Goal: Information Seeking & Learning: Compare options

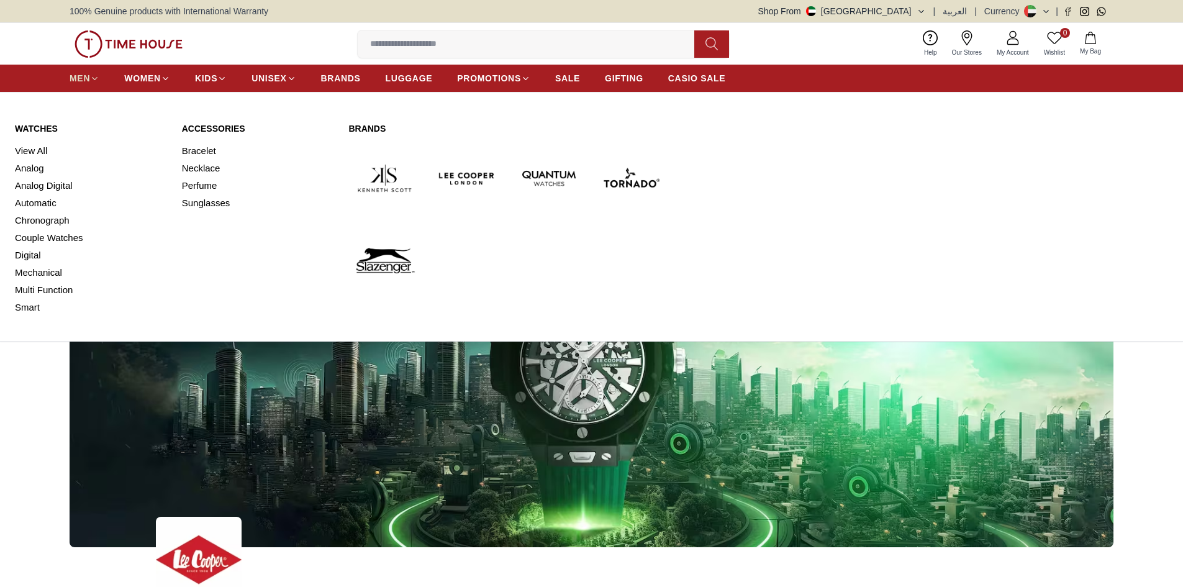
click at [90, 74] on icon at bounding box center [94, 78] width 9 height 9
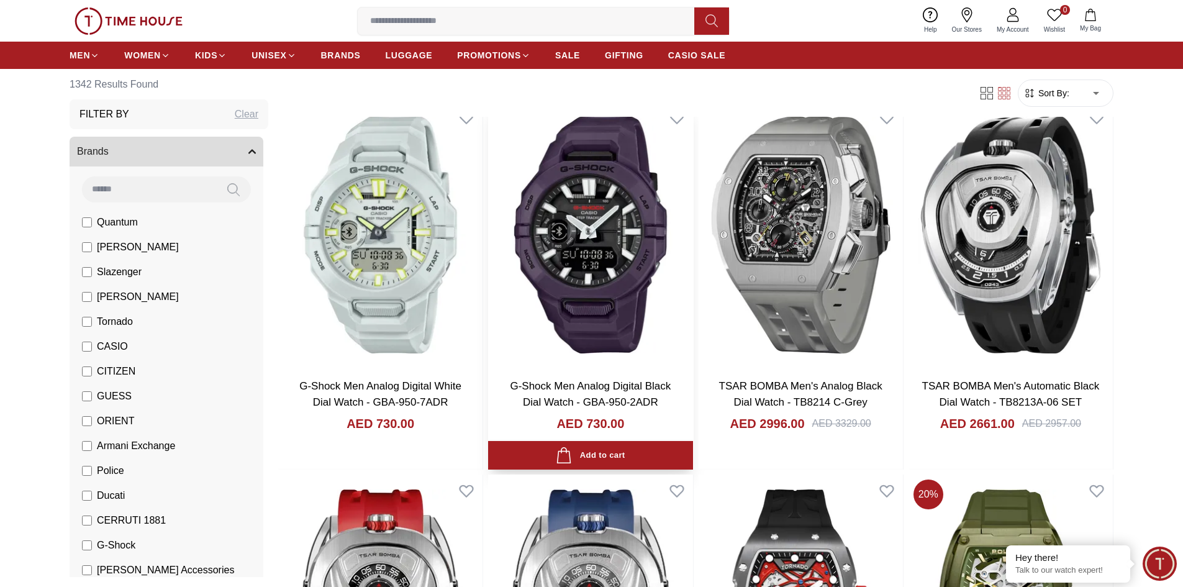
scroll to position [124, 0]
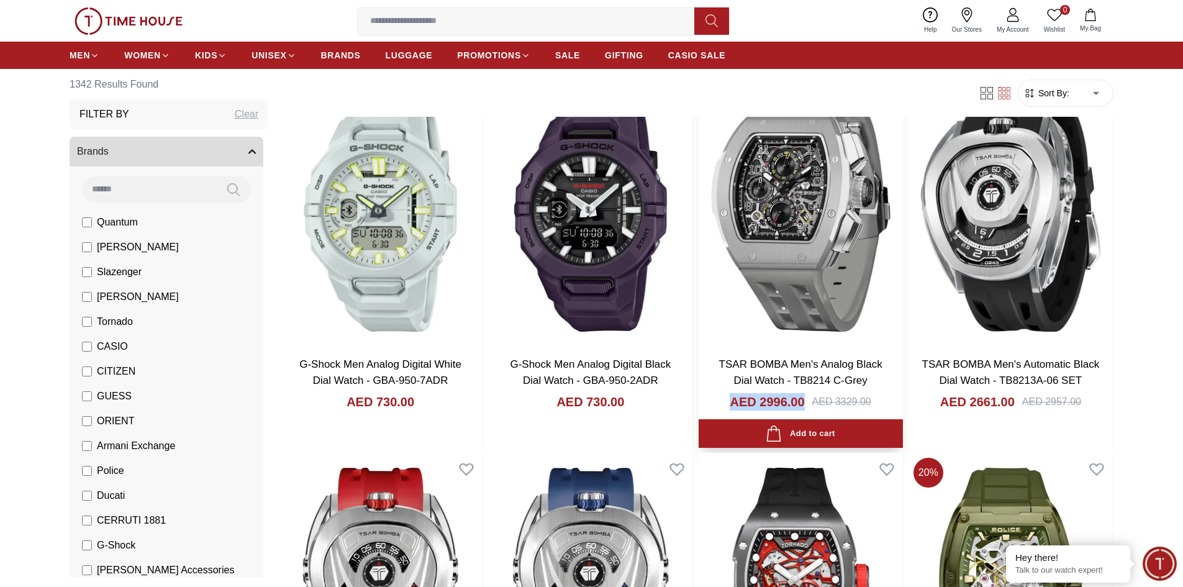
drag, startPoint x: 806, startPoint y: 402, endPoint x: 724, endPoint y: 401, distance: 82.0
click at [724, 401] on div "AED 2996.00 AED 3329.00" at bounding box center [801, 416] width 180 height 47
click at [704, 400] on div "TSAR BOMBA Men's Analog Black Dial Watch - TB8214 C-Grey AED 2996.00 AED 3329.00" at bounding box center [801, 397] width 204 height 101
drag, startPoint x: 724, startPoint y: 400, endPoint x: 809, endPoint y: 405, distance: 85.2
click at [809, 405] on div "AED 2996.00 AED 3329.00" at bounding box center [801, 416] width 180 height 47
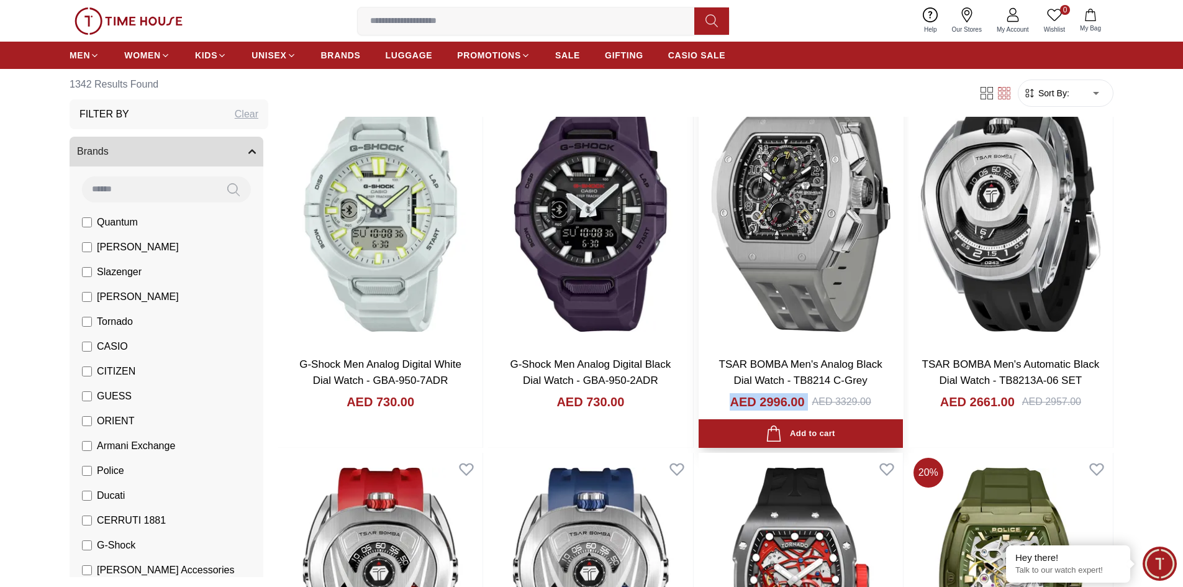
click at [716, 407] on div "AED 2996.00 AED 3329.00" at bounding box center [801, 416] width 180 height 47
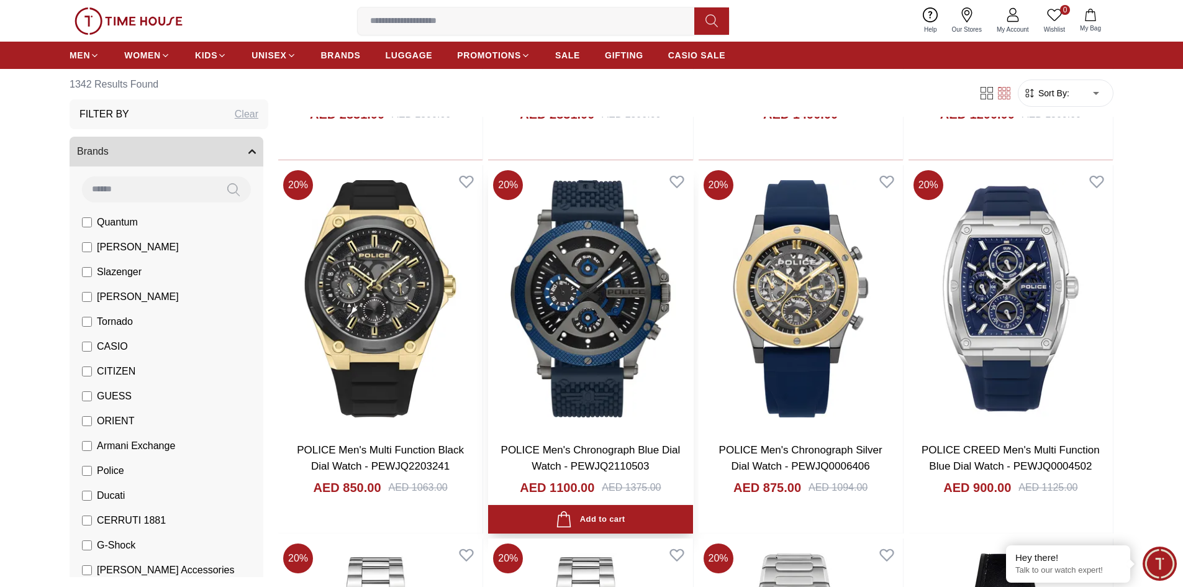
scroll to position [808, 0]
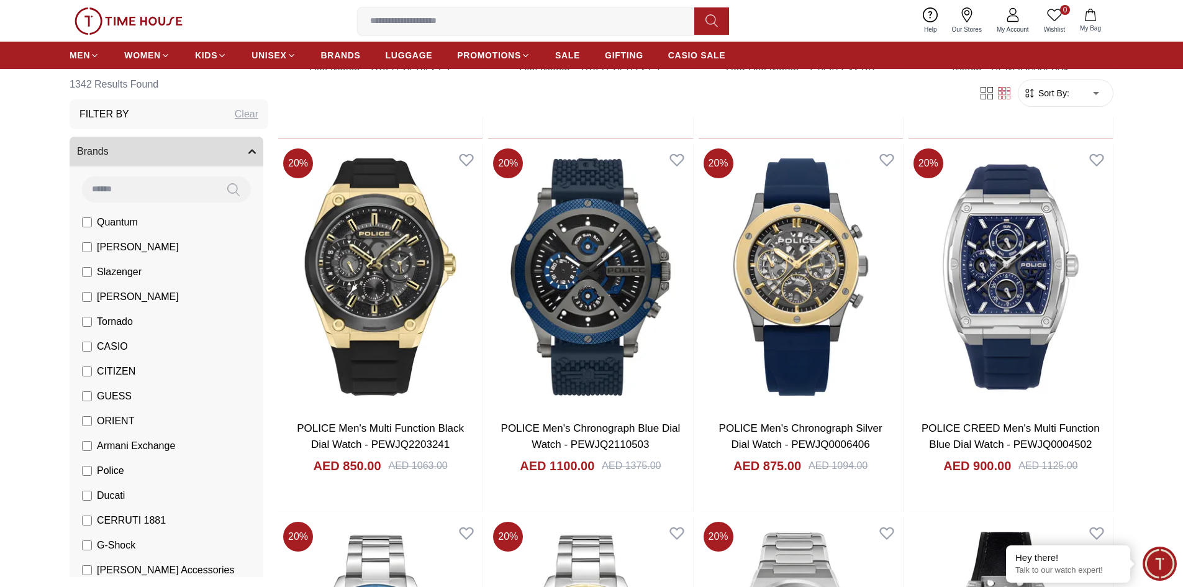
scroll to position [535, 0]
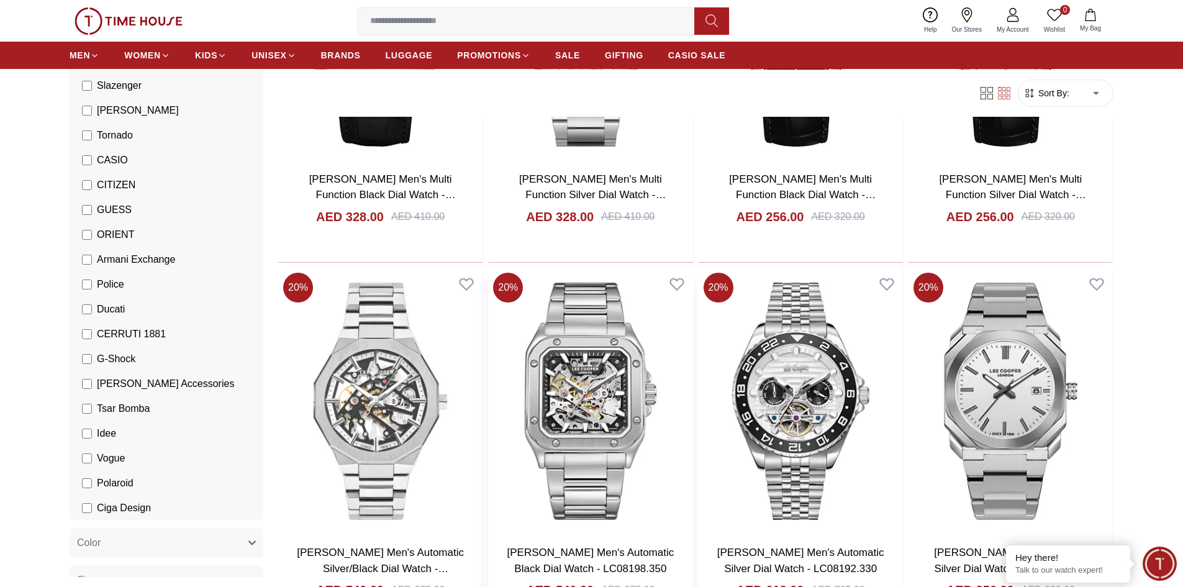
scroll to position [808, 0]
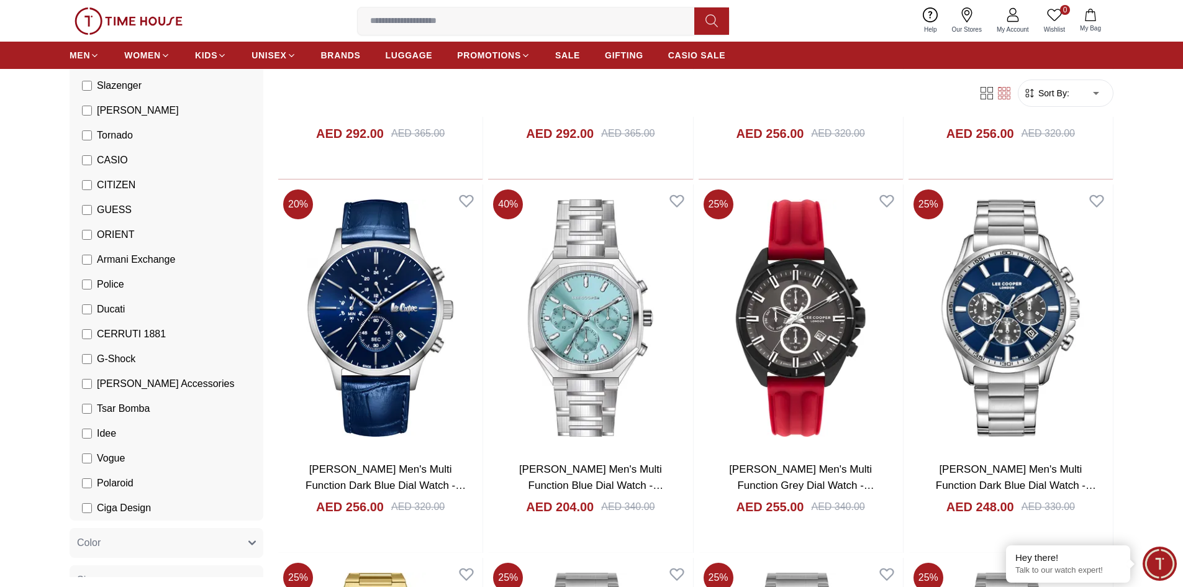
scroll to position [2298, 0]
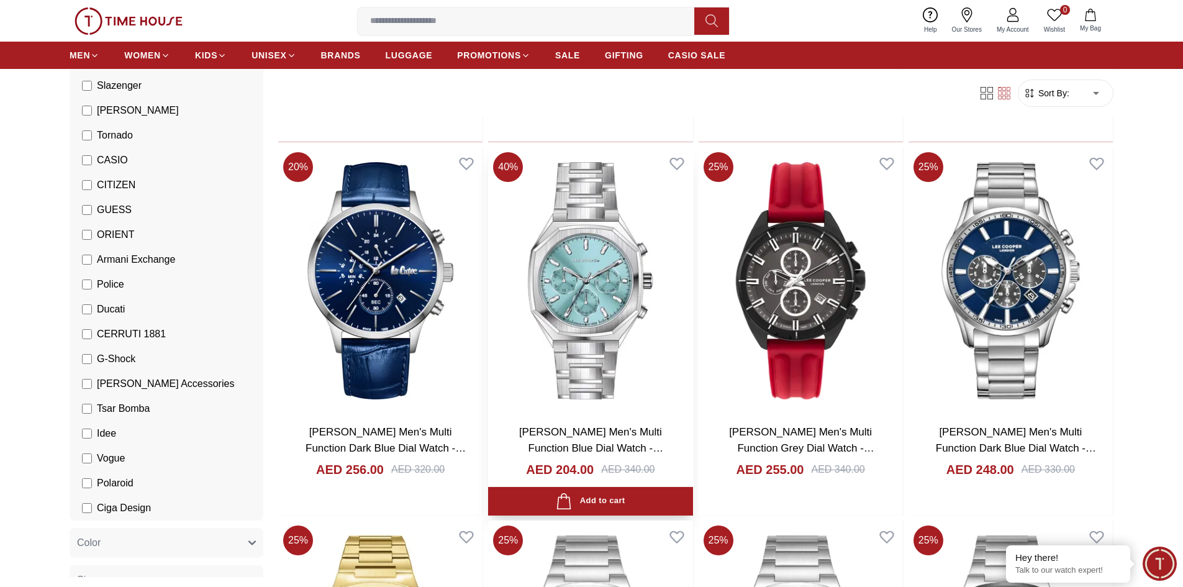
click at [569, 308] on img at bounding box center [590, 280] width 204 height 267
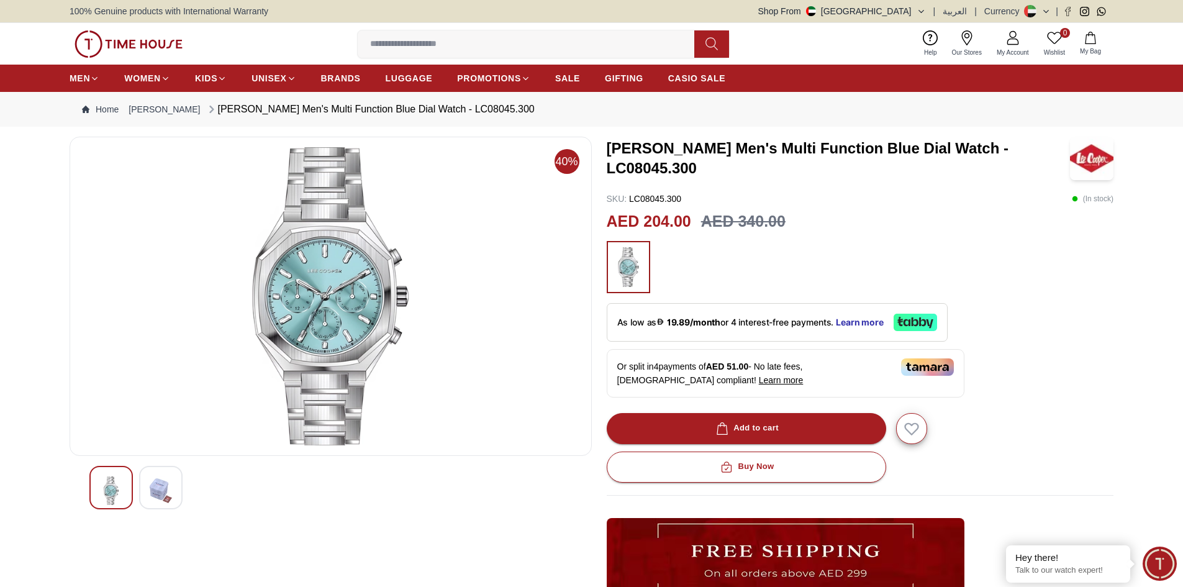
click at [332, 307] on img at bounding box center [330, 296] width 501 height 298
click at [718, 317] on strong "19.89/month" at bounding box center [693, 322] width 53 height 10
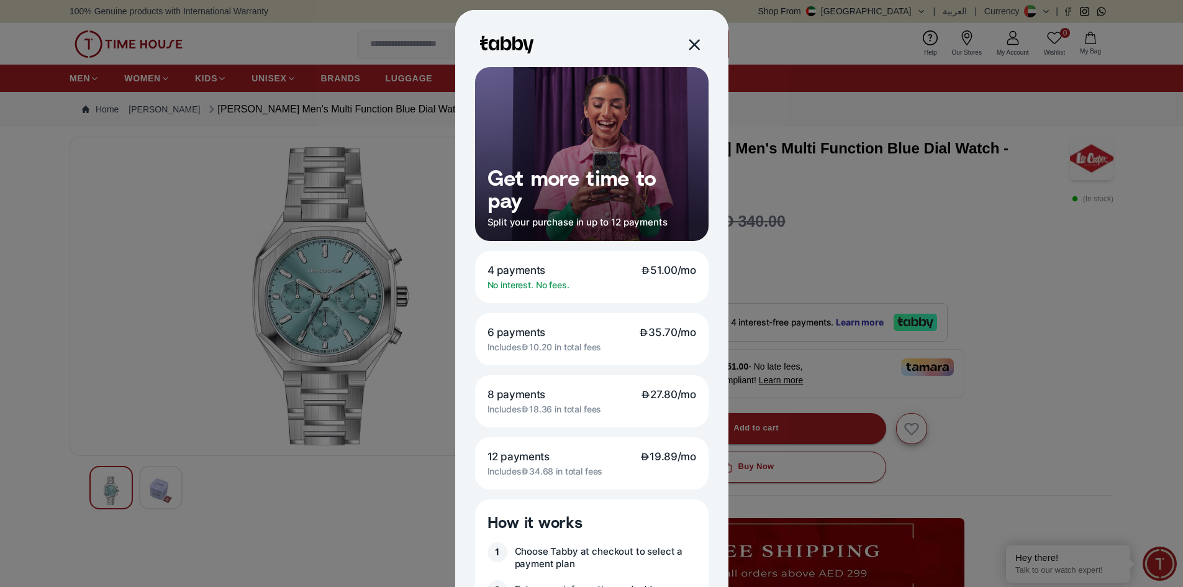
click at [686, 40] on div at bounding box center [693, 44] width 14 height 14
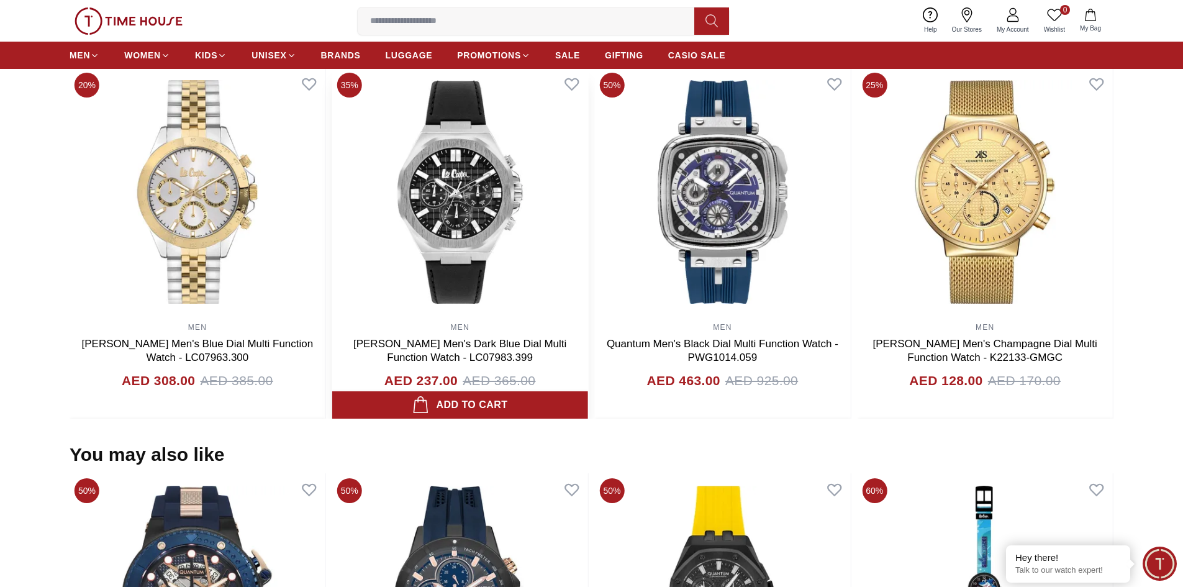
scroll to position [808, 0]
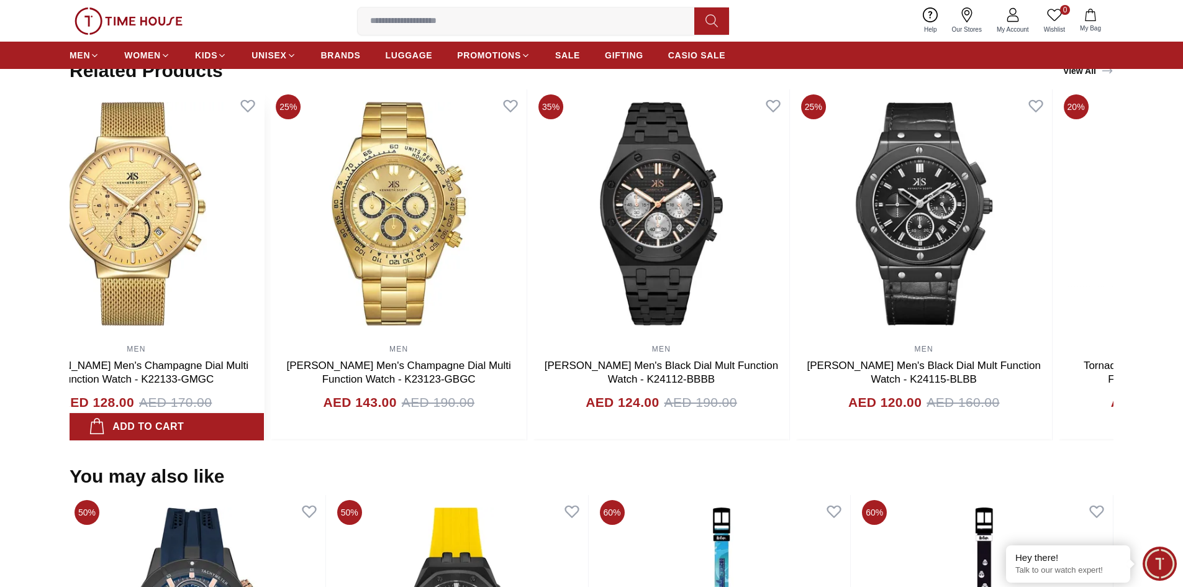
click at [185, 253] on img at bounding box center [137, 213] width 256 height 248
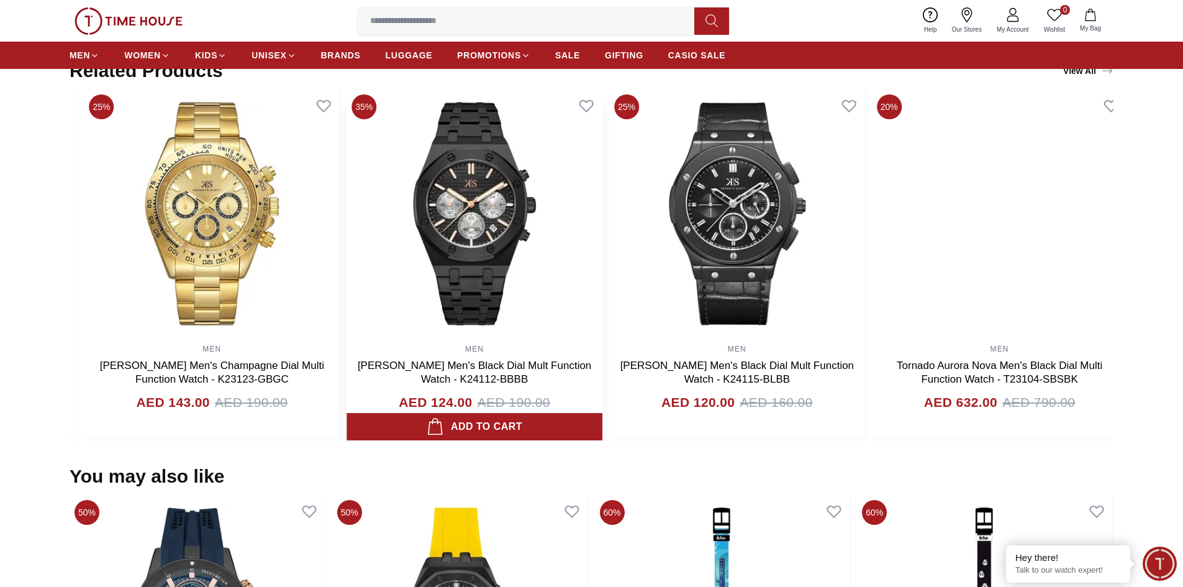
click at [575, 327] on img at bounding box center [475, 213] width 256 height 248
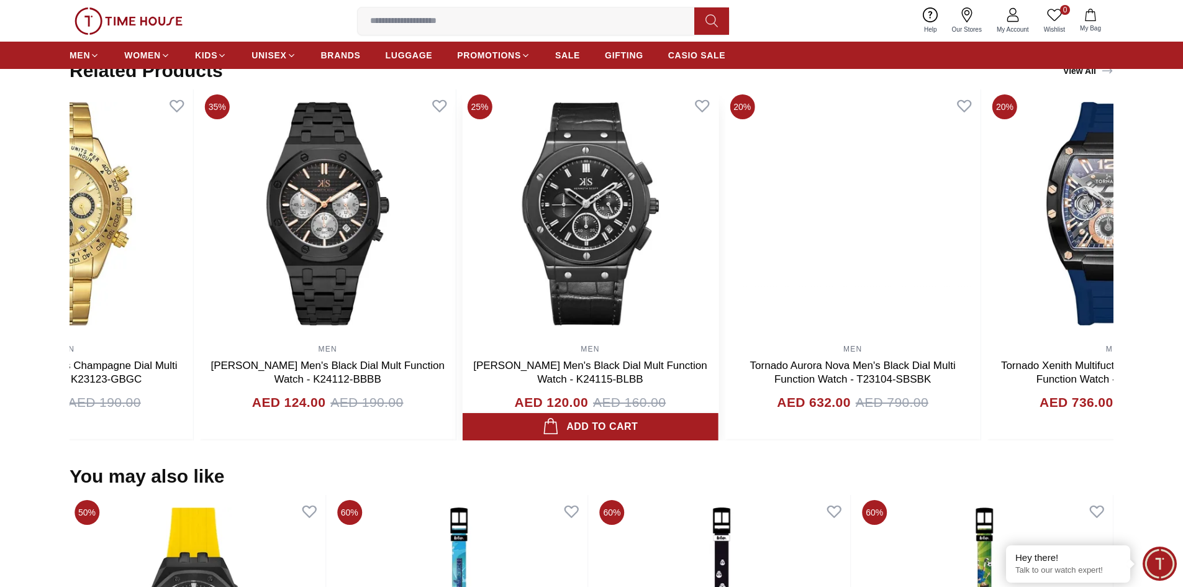
click at [608, 322] on img at bounding box center [591, 213] width 256 height 248
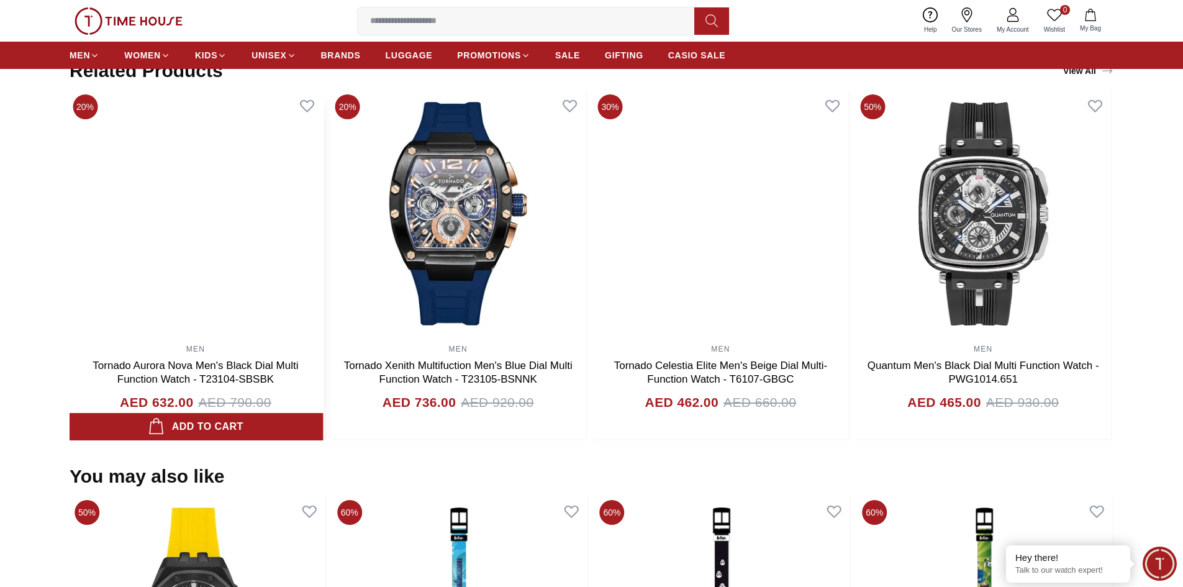
click at [240, 350] on div "MEN Tornado Aurora Nova Men's Black Dial Multi Function Watch - T23104-SBSBK AE…" at bounding box center [196, 264] width 256 height 351
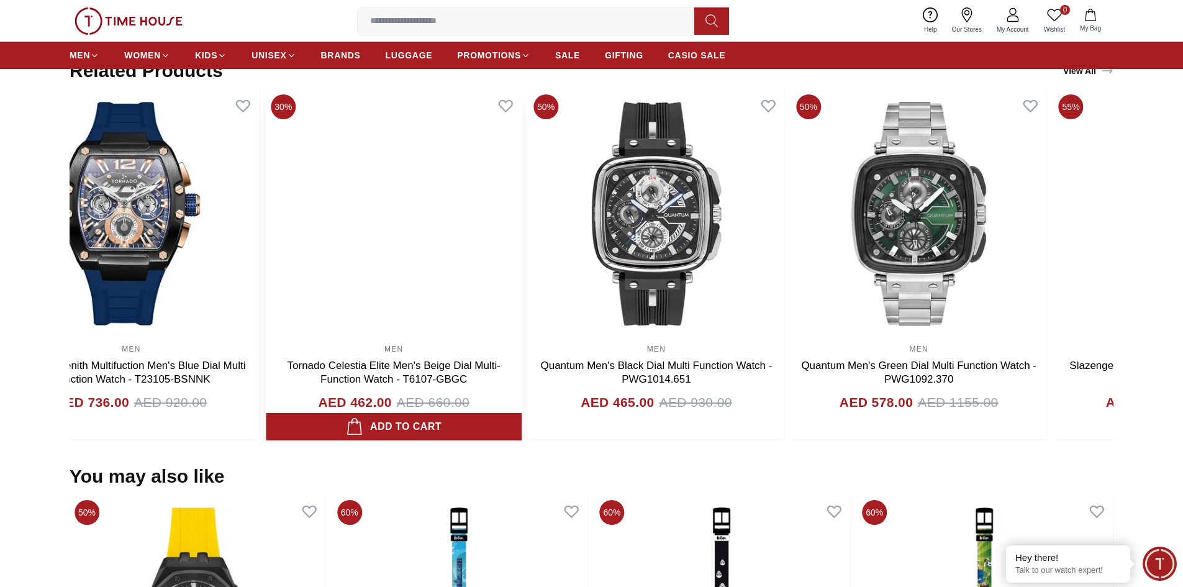
click at [461, 365] on div "MEN Tornado Celestia Elite Men's Beige Dial Multi-Function Watch - T6107-GBGC A…" at bounding box center [394, 389] width 256 height 102
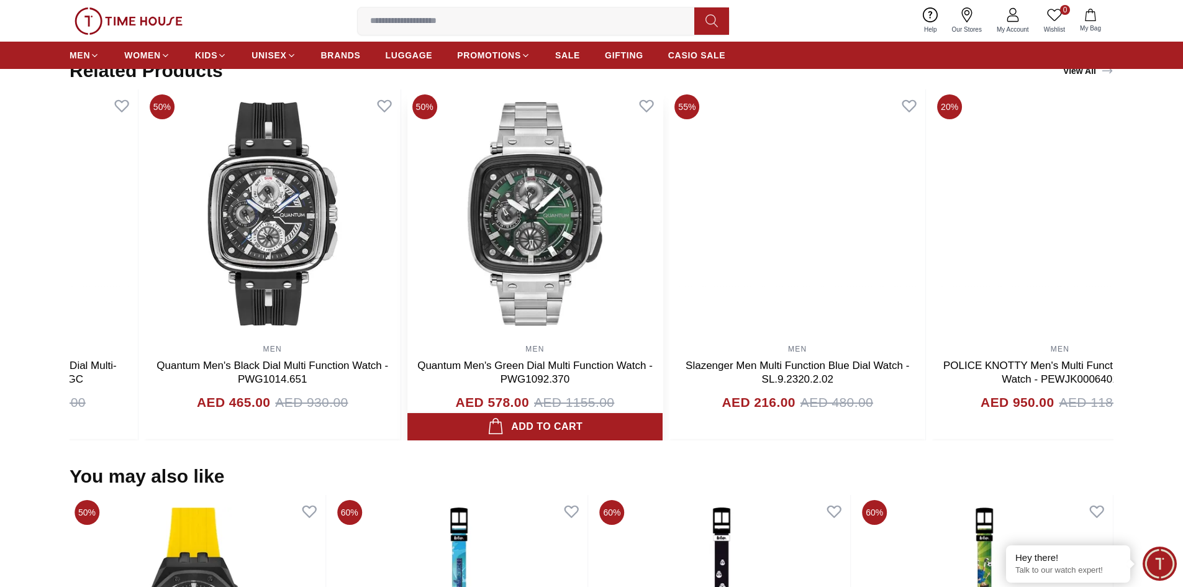
click at [411, 363] on div "MEN Quantum Men's Green Dial Multi Function Watch - PWG1092.370 AED 578.00 AED …" at bounding box center [535, 389] width 256 height 102
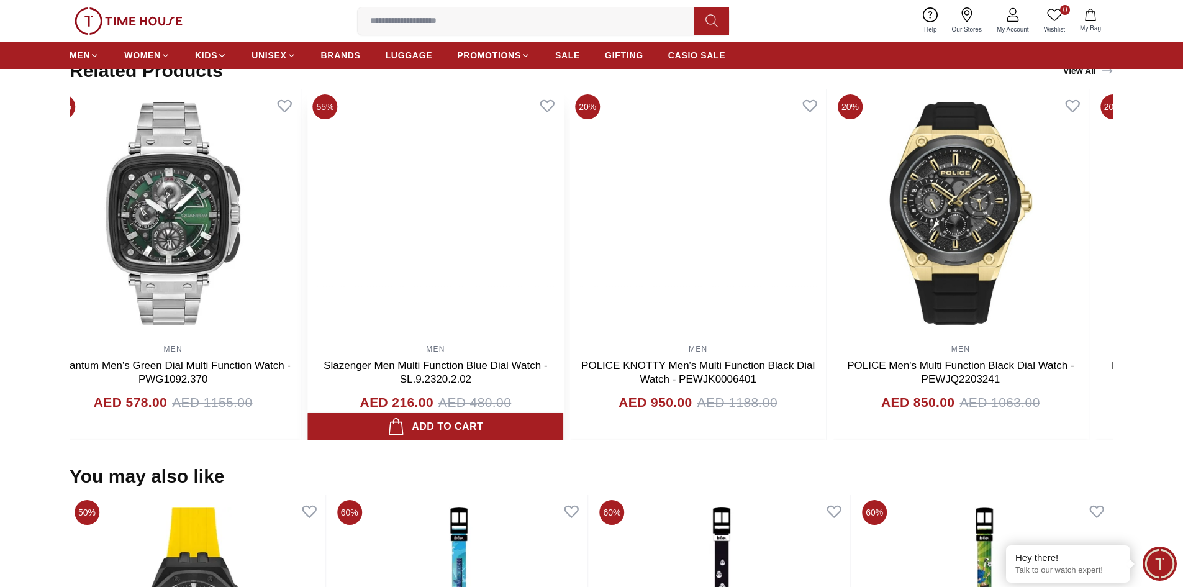
click at [483, 358] on div "MEN Slazenger Men Multi Function Blue Dial Watch -SL.9.2320.2.02 AED 216.00 AED…" at bounding box center [436, 264] width 256 height 351
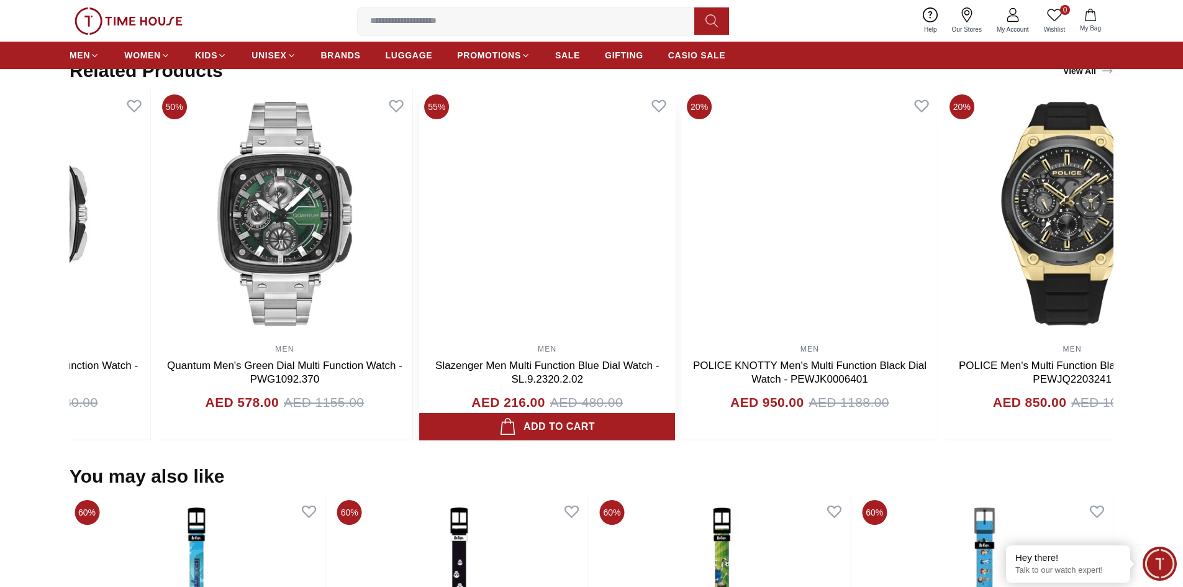
click at [611, 390] on div "MEN Slazenger Men Multi Function Blue Dial Watch -SL.9.2320.2.02 AED 216.00 AED…" at bounding box center [547, 389] width 256 height 102
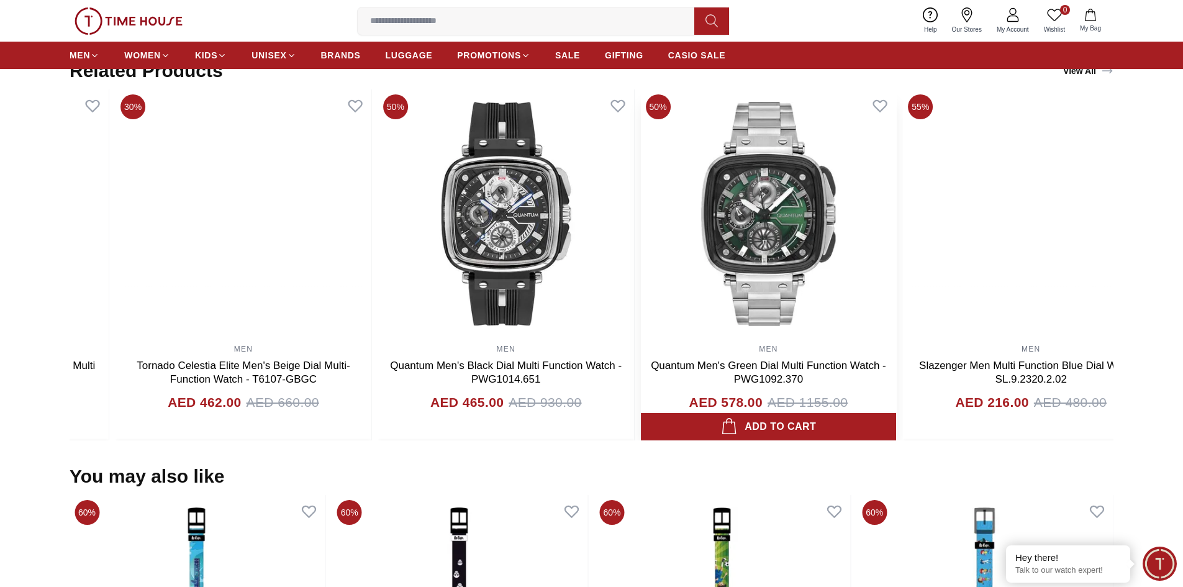
click at [842, 412] on span "AED 1155.00" at bounding box center [808, 403] width 80 height 20
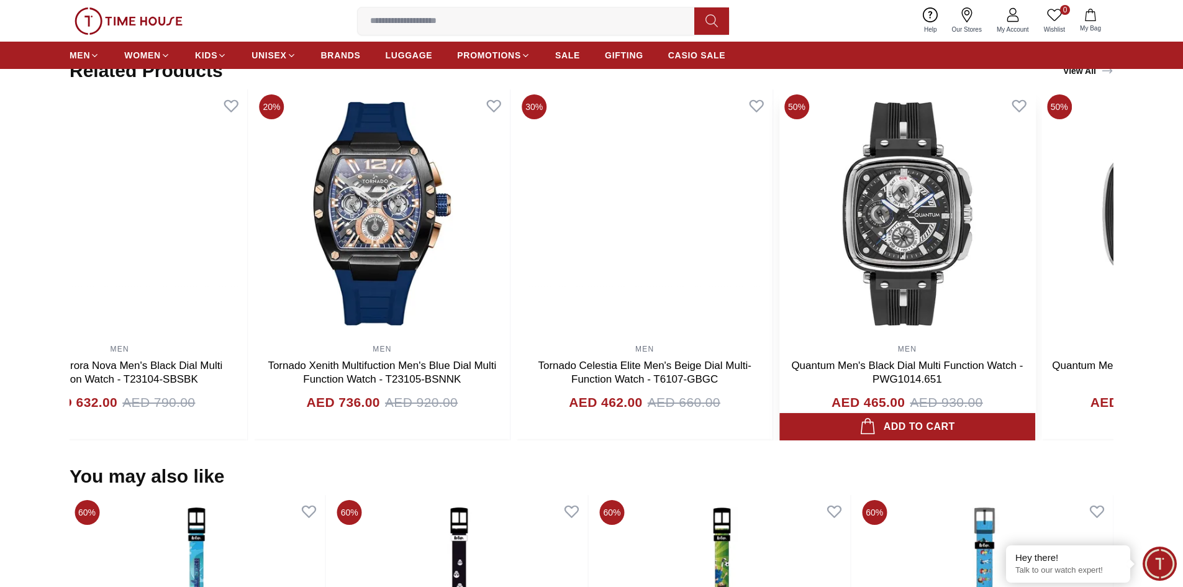
click at [940, 386] on h3 "Quantum Men's Black Dial Multi Function Watch - PWG1014.651" at bounding box center [907, 372] width 237 height 27
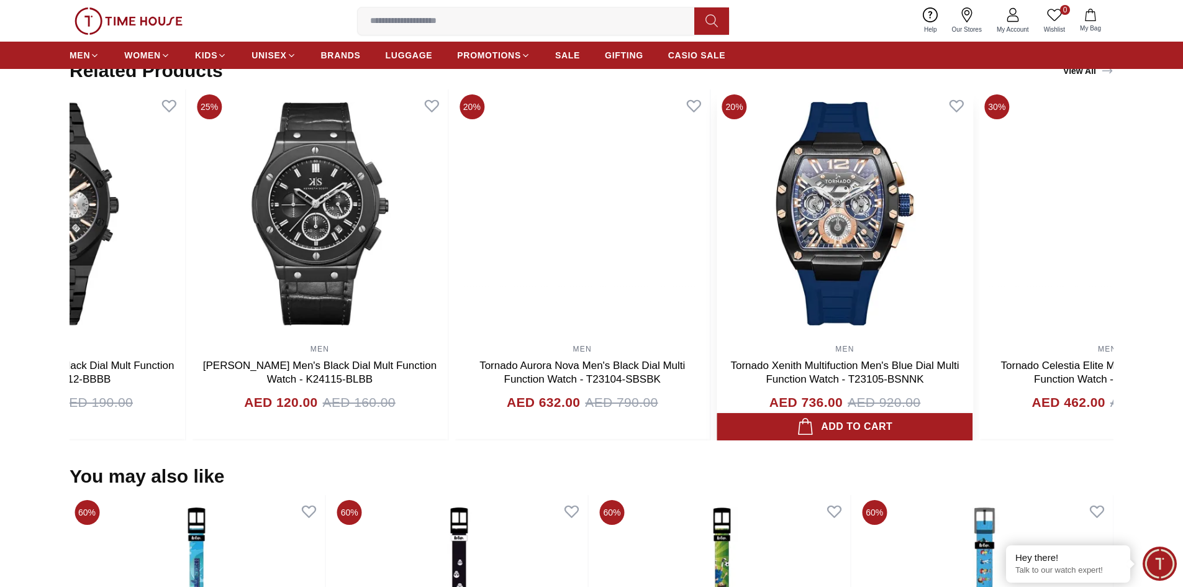
click at [873, 383] on link "Tornado Xenith Multifuction Men's Blue Dial Multi Function Watch - T23105-BSNNK" at bounding box center [845, 372] width 229 height 25
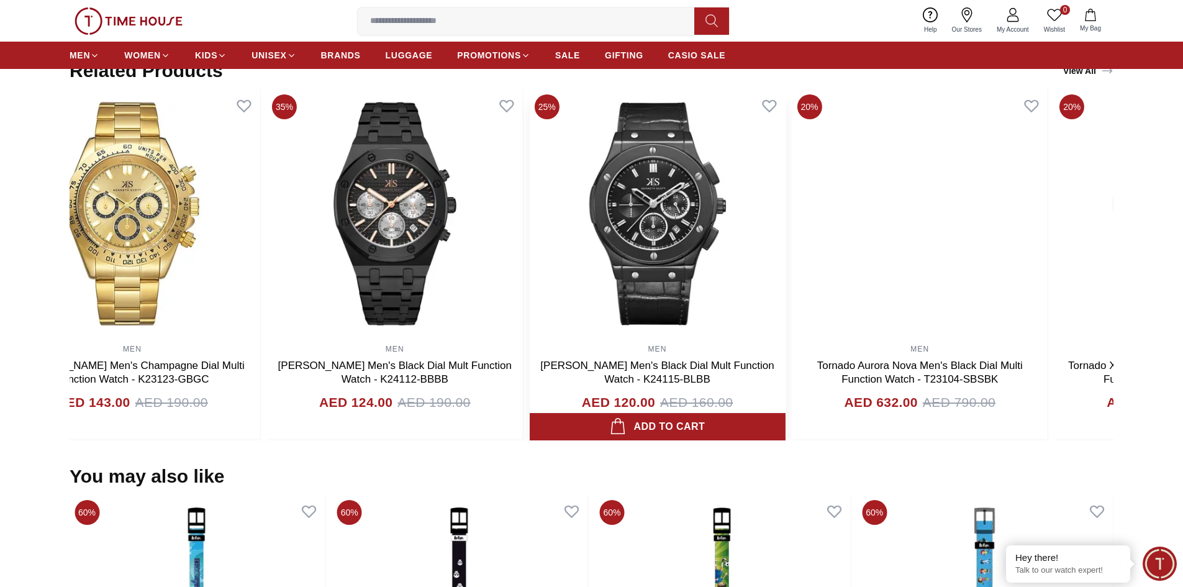
click at [783, 378] on div "MEN [PERSON_NAME] Men's Black Dial Mult Function Watch - K24115-BLBB AED 120.00…" at bounding box center [658, 389] width 256 height 102
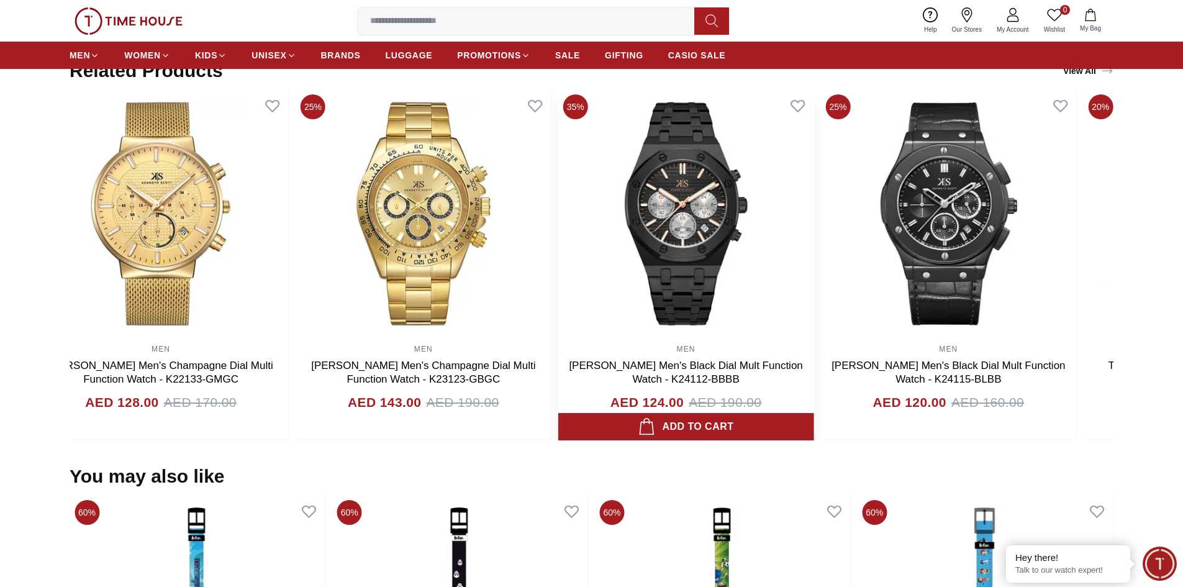
click at [639, 348] on div "MEN [PERSON_NAME] Men's Black Dial Mult Function Watch - K24112-BBBB AED 124.00…" at bounding box center [686, 389] width 256 height 102
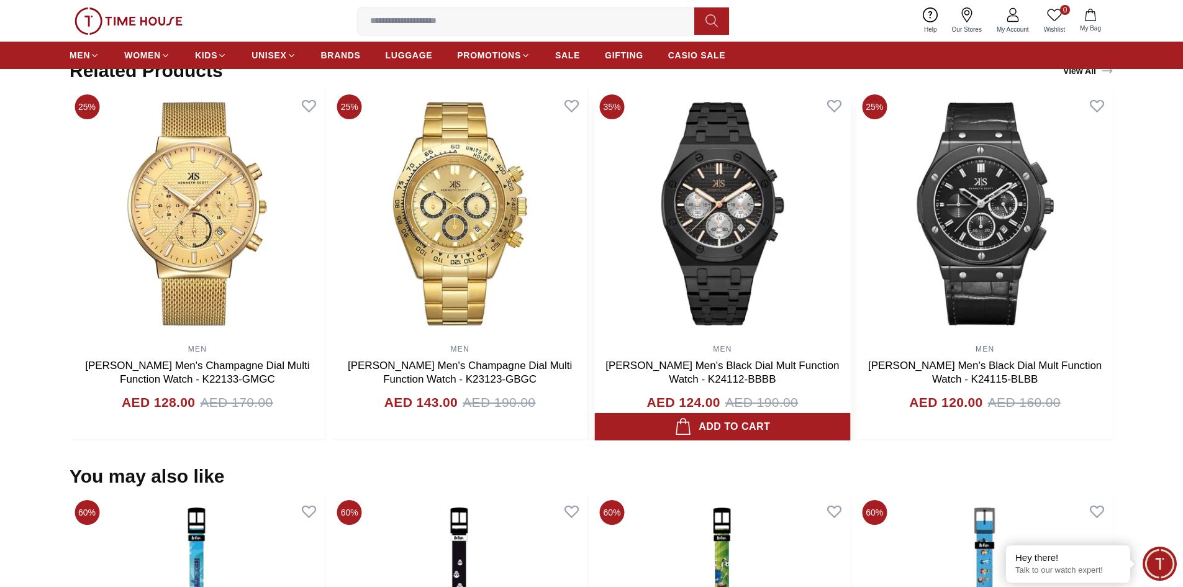
click at [683, 261] on img at bounding box center [723, 213] width 256 height 248
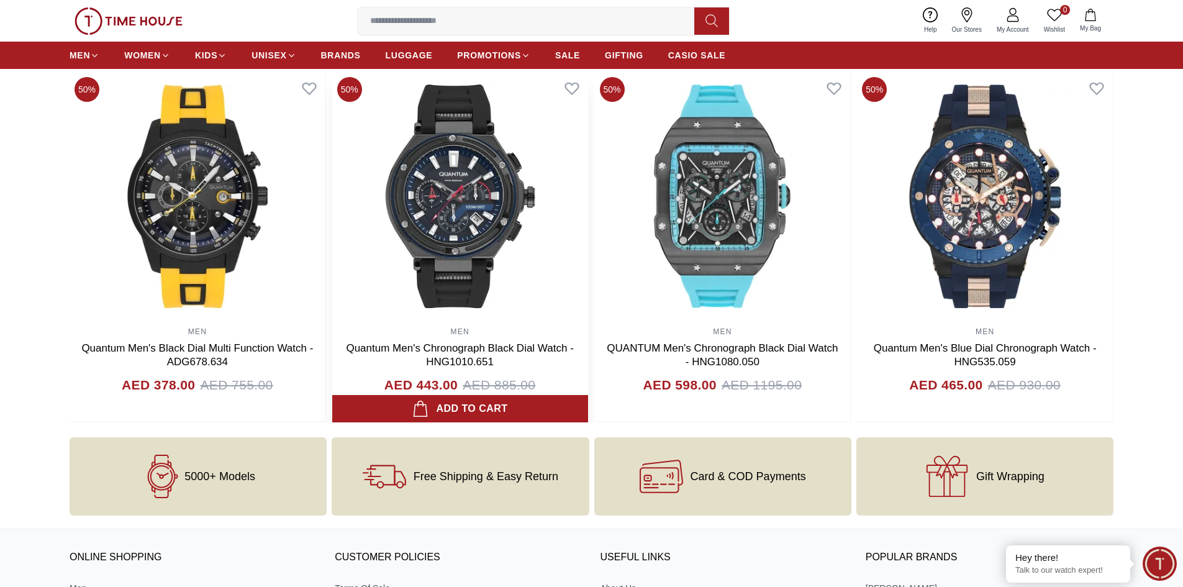
scroll to position [1068, 0]
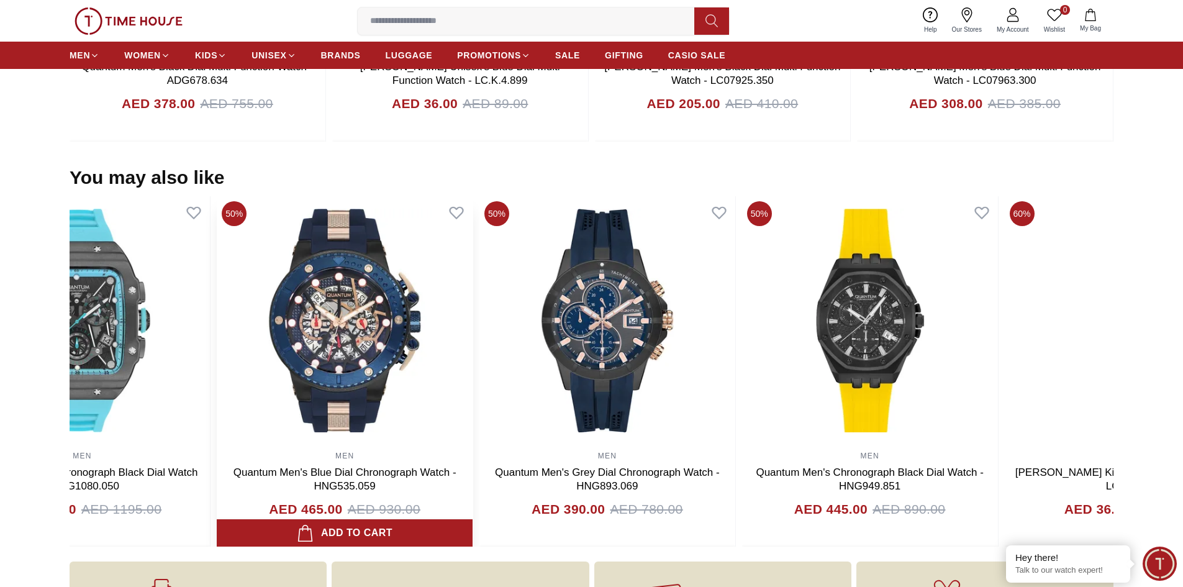
click at [280, 380] on img at bounding box center [345, 320] width 256 height 248
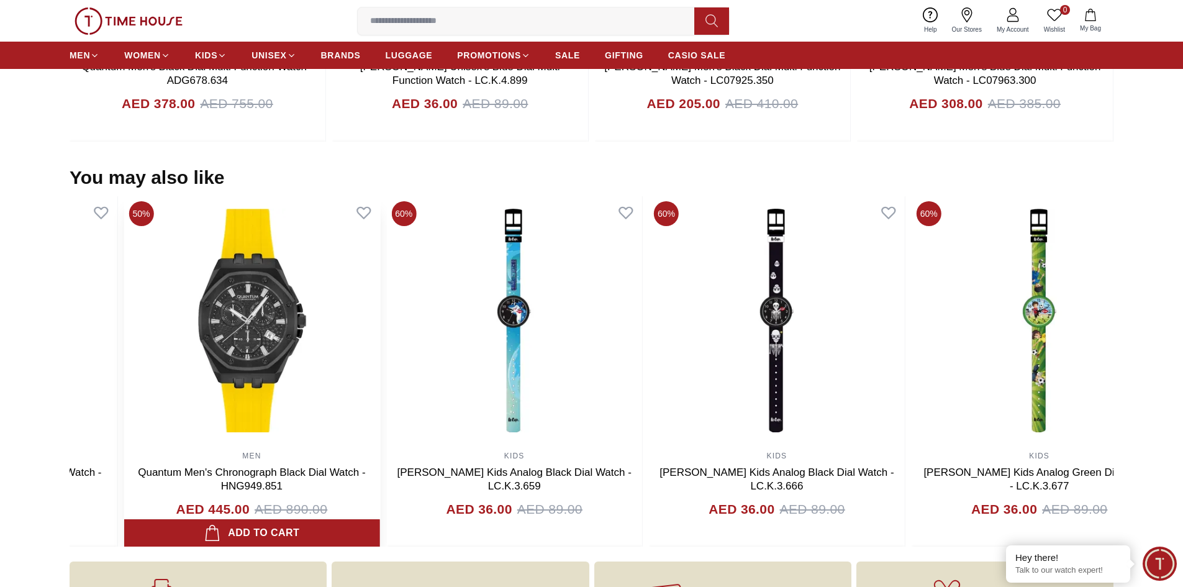
click at [206, 334] on img at bounding box center [252, 320] width 256 height 248
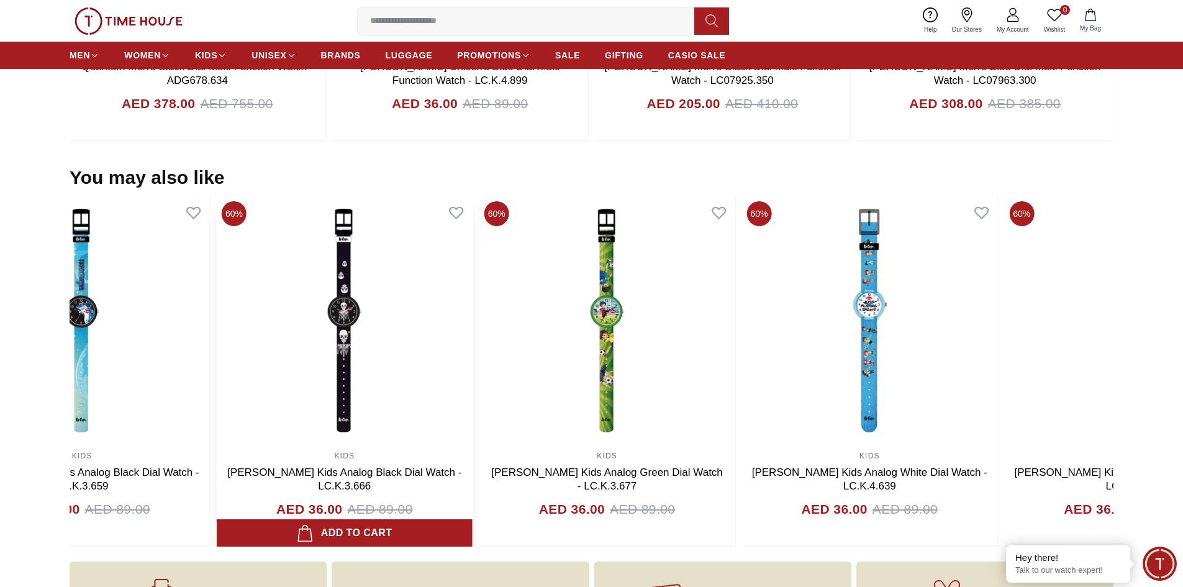
click at [217, 302] on img at bounding box center [345, 320] width 256 height 248
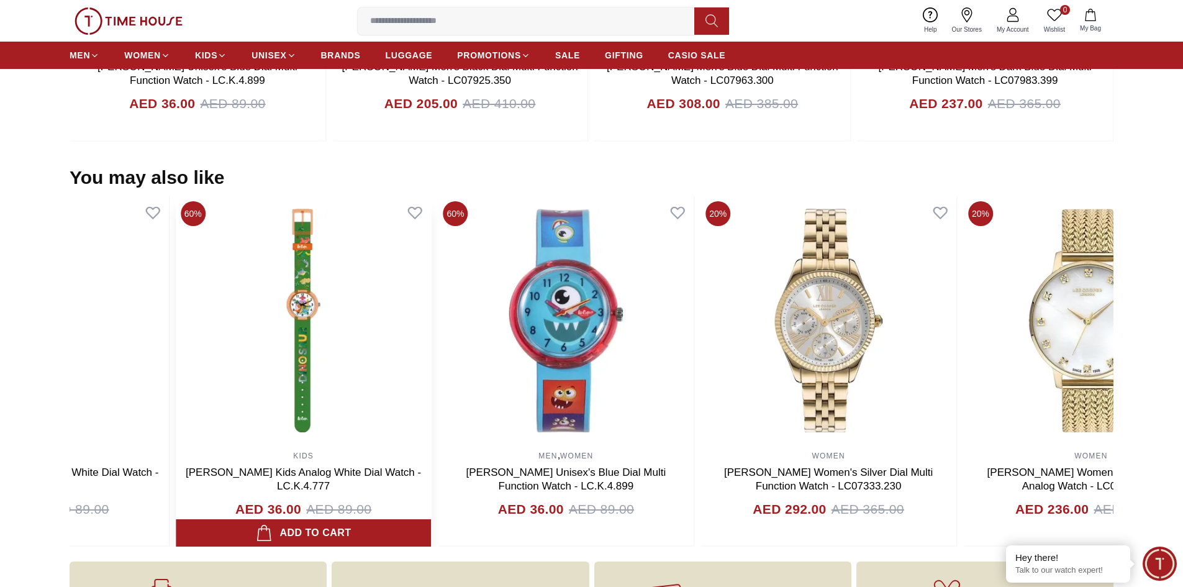
click at [265, 332] on img at bounding box center [304, 320] width 256 height 248
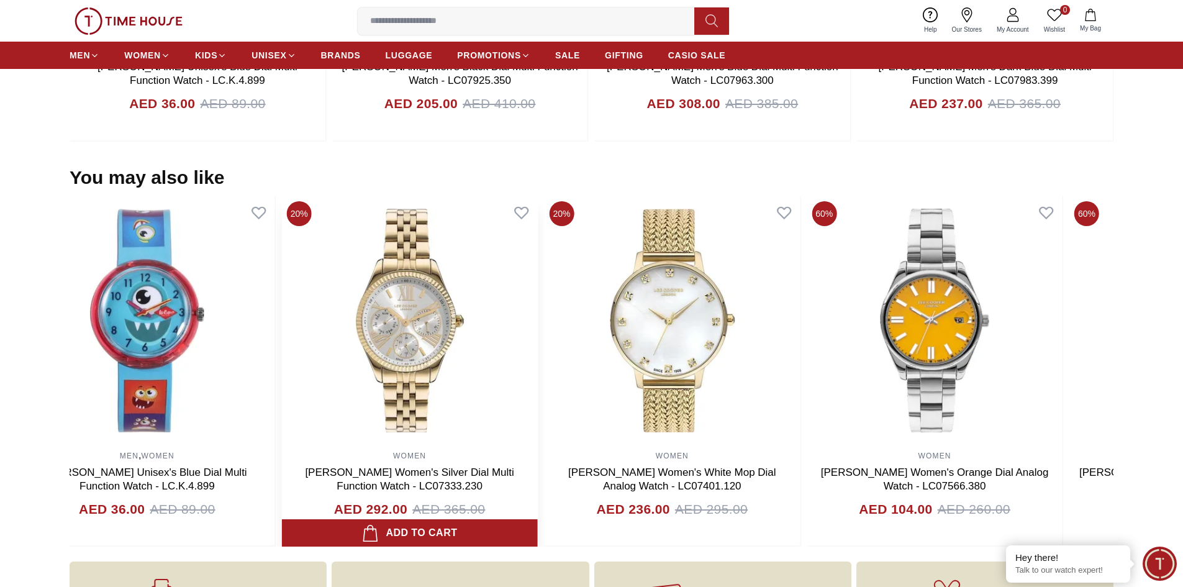
click at [282, 347] on img at bounding box center [410, 320] width 256 height 248
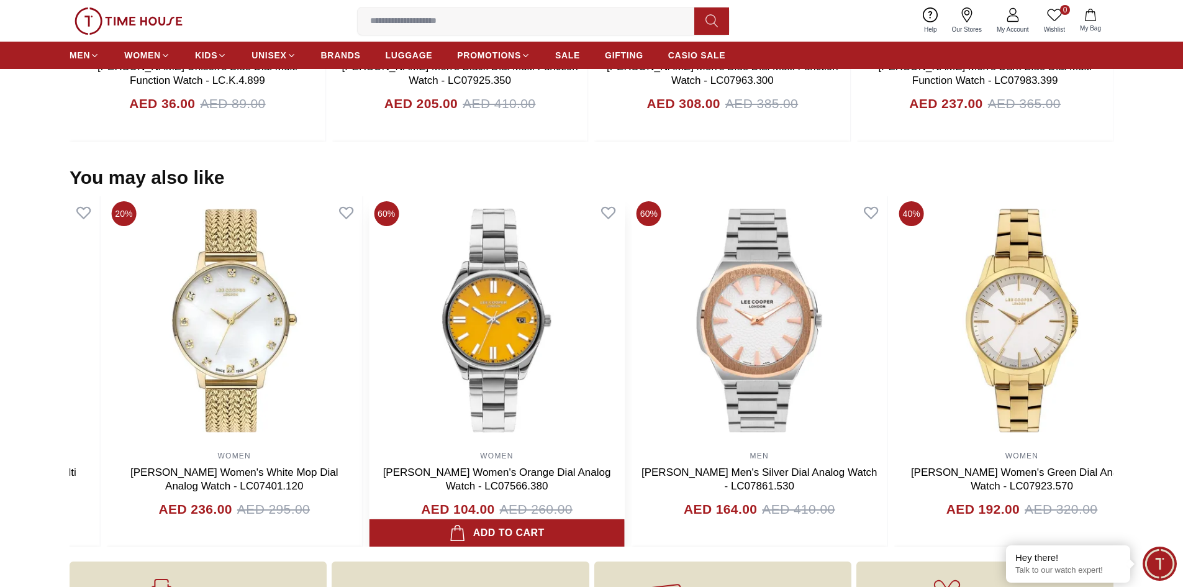
click at [537, 308] on img at bounding box center [497, 320] width 256 height 248
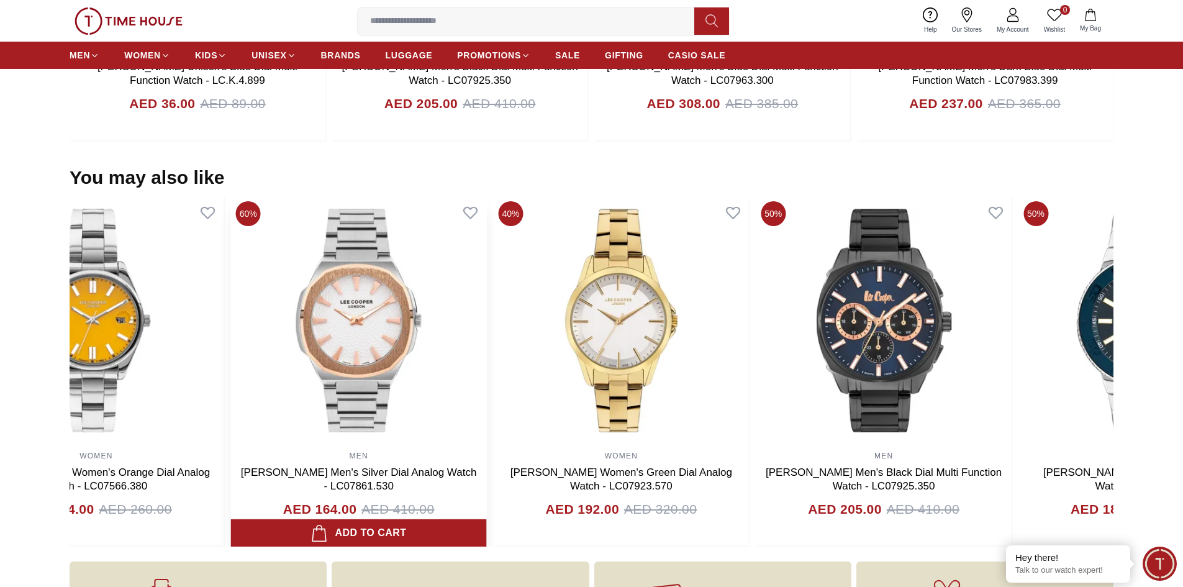
click at [401, 391] on img at bounding box center [359, 320] width 256 height 248
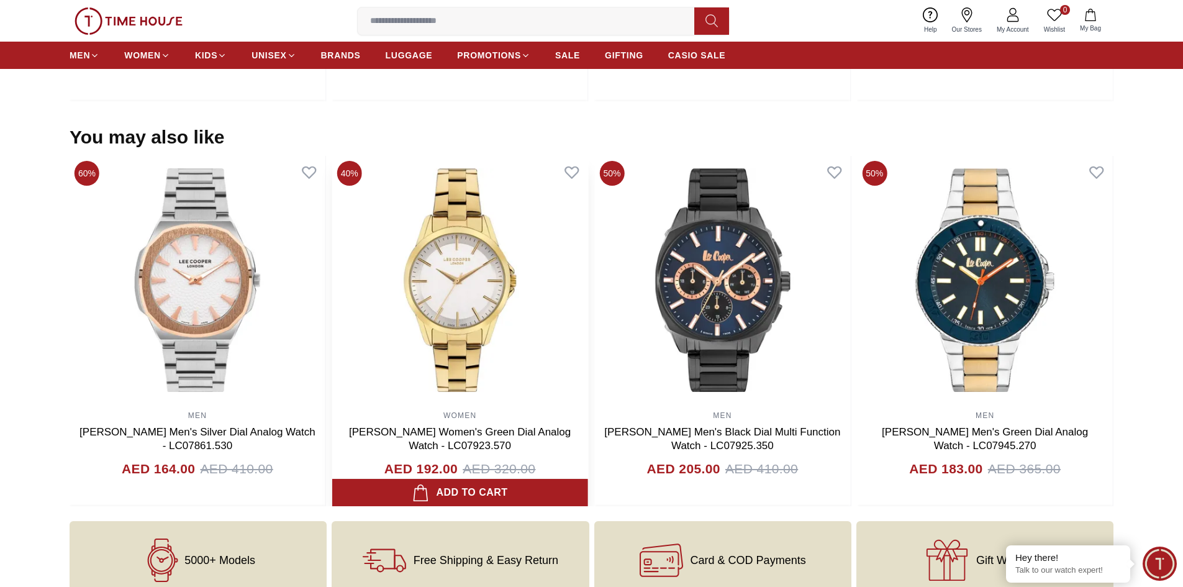
scroll to position [1130, 0]
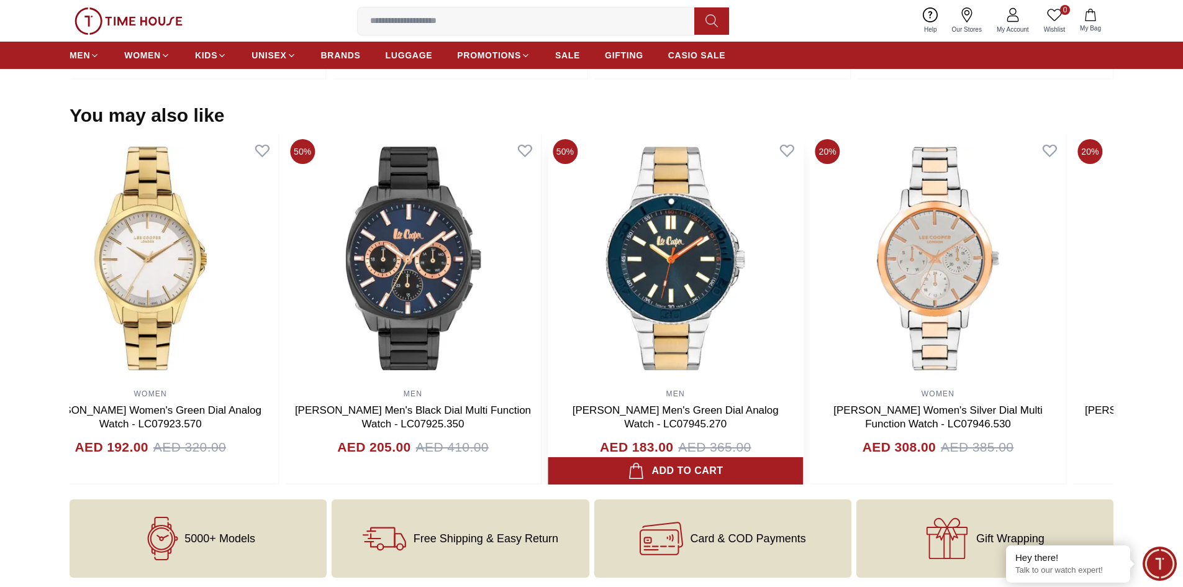
click at [548, 340] on img at bounding box center [676, 258] width 256 height 248
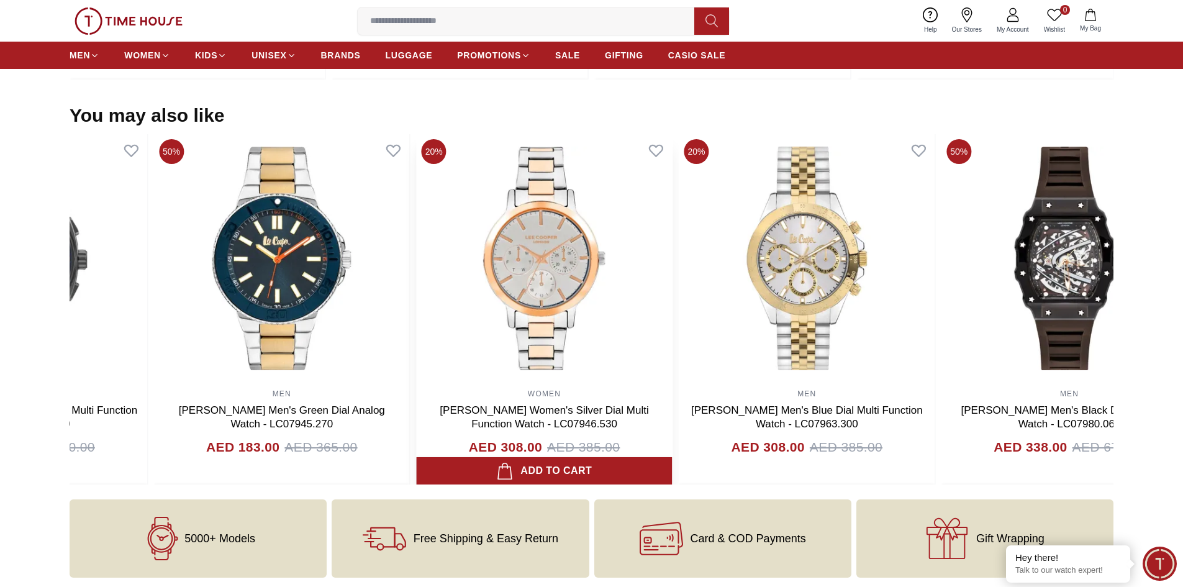
click at [421, 369] on img at bounding box center [545, 258] width 256 height 248
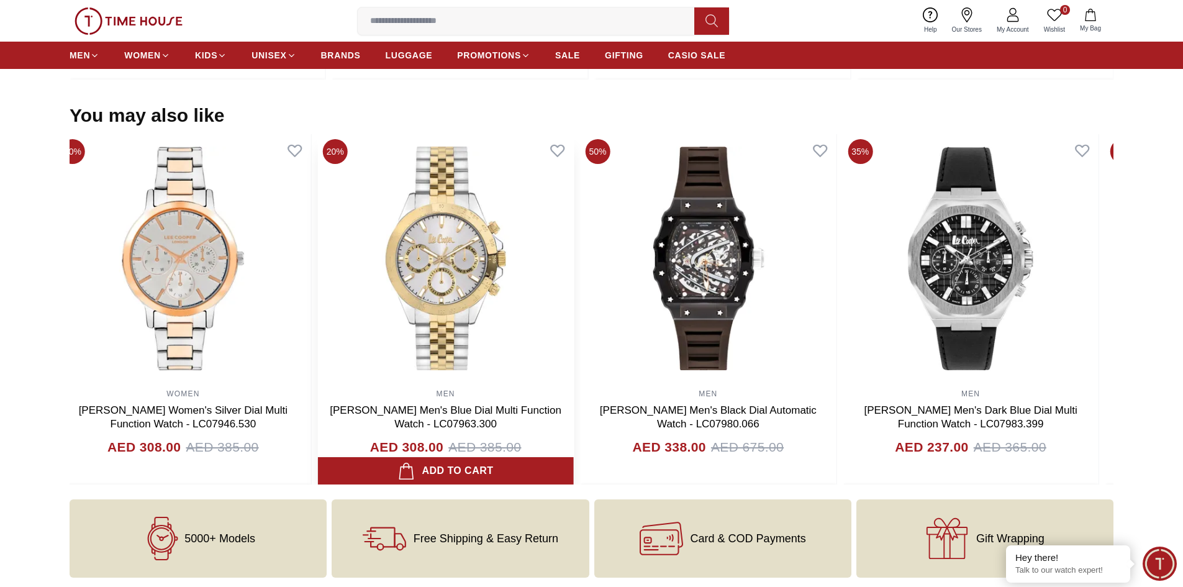
click at [487, 339] on img at bounding box center [446, 258] width 256 height 248
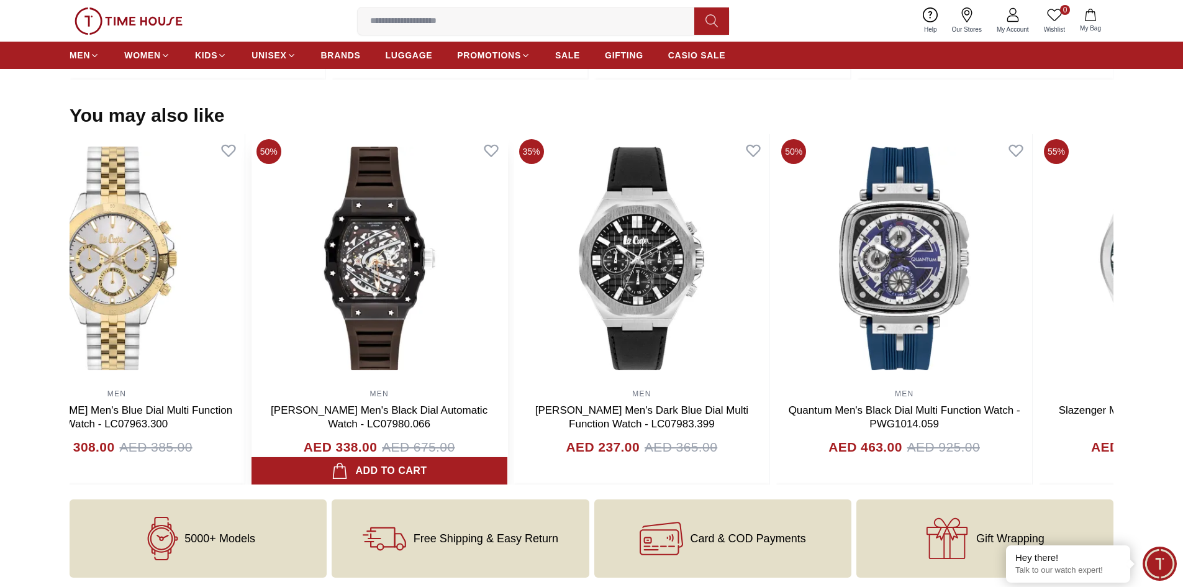
click at [486, 345] on img at bounding box center [380, 258] width 256 height 248
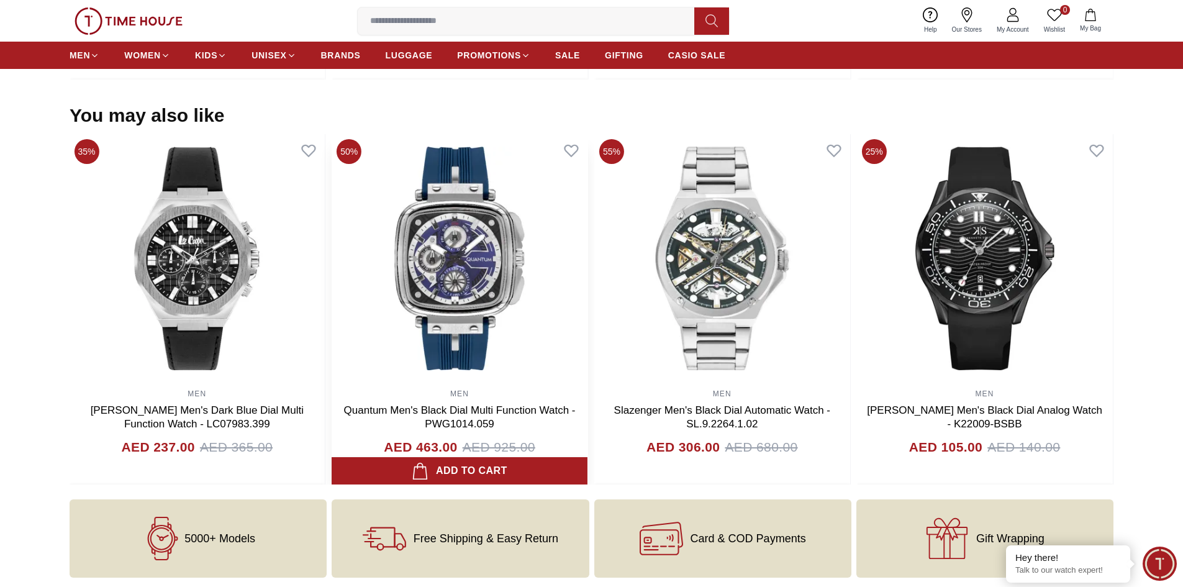
click at [413, 347] on img at bounding box center [460, 258] width 256 height 248
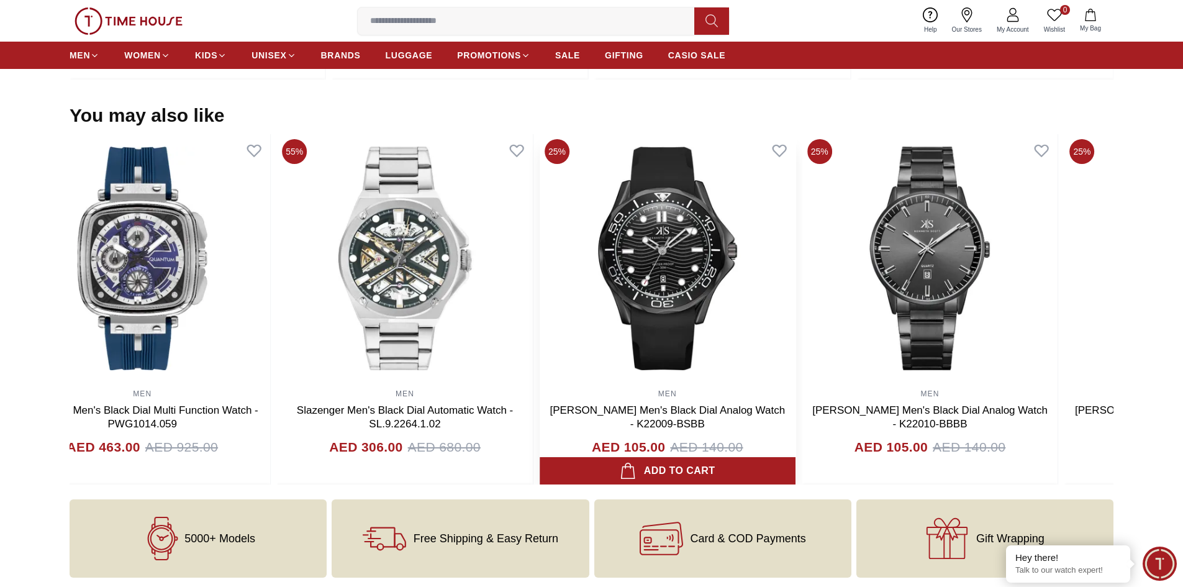
click at [567, 343] on img at bounding box center [668, 258] width 256 height 248
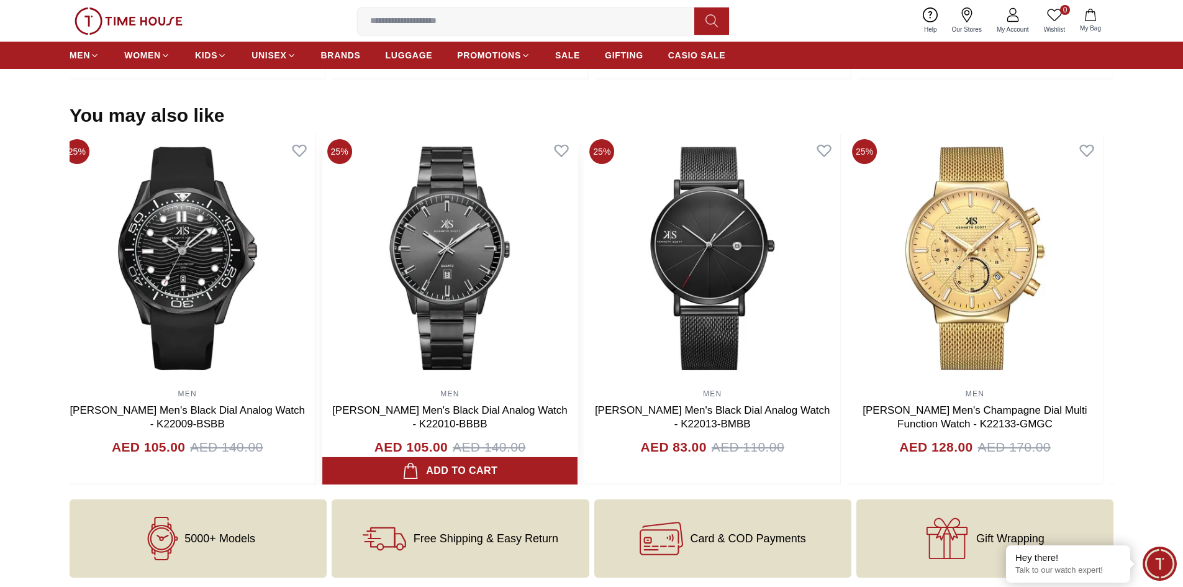
click at [401, 351] on img at bounding box center [450, 258] width 256 height 248
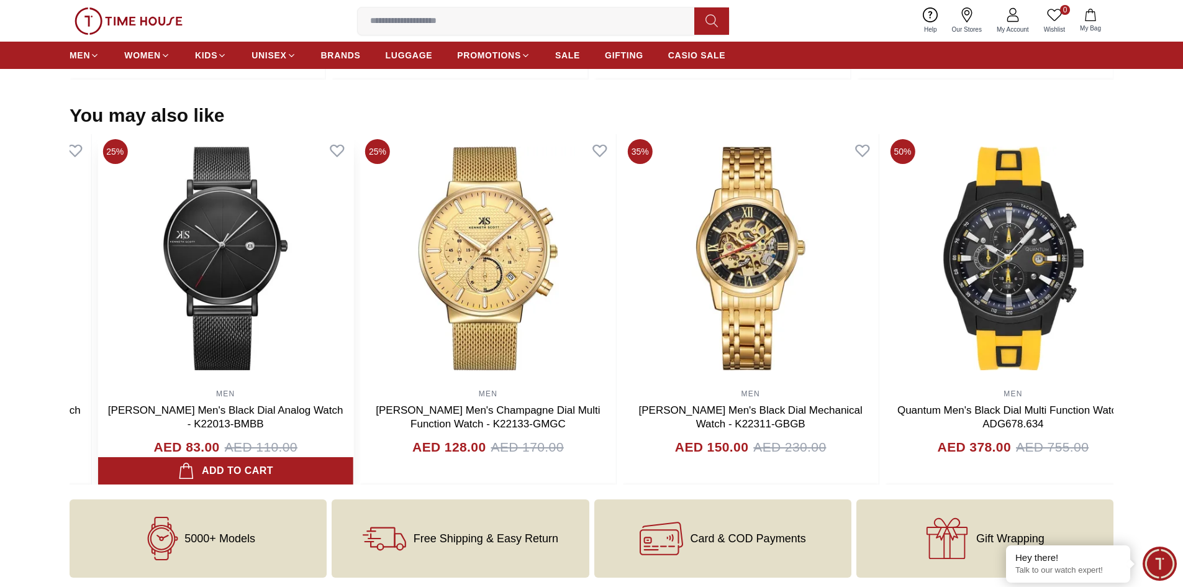
click at [226, 368] on img at bounding box center [226, 258] width 256 height 248
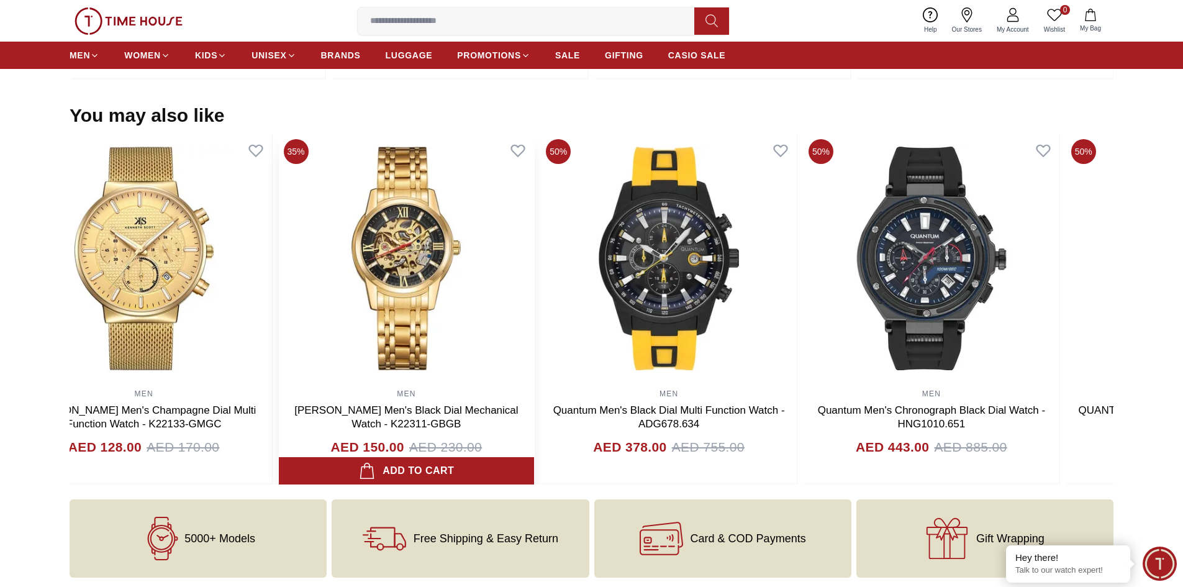
click at [279, 367] on img at bounding box center [407, 258] width 256 height 248
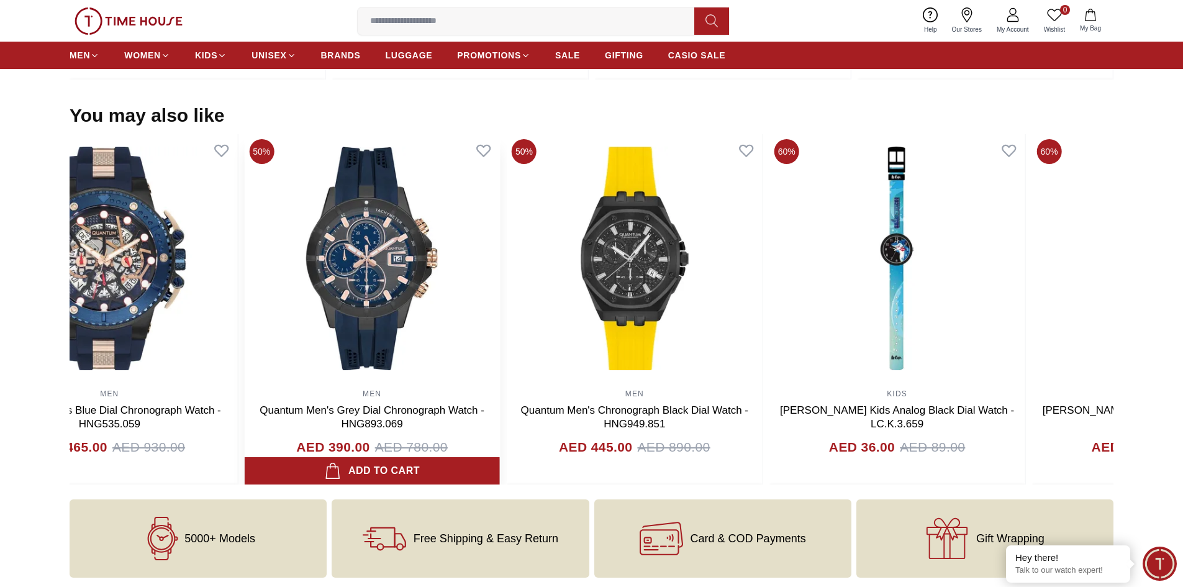
click at [273, 331] on img at bounding box center [372, 258] width 256 height 248
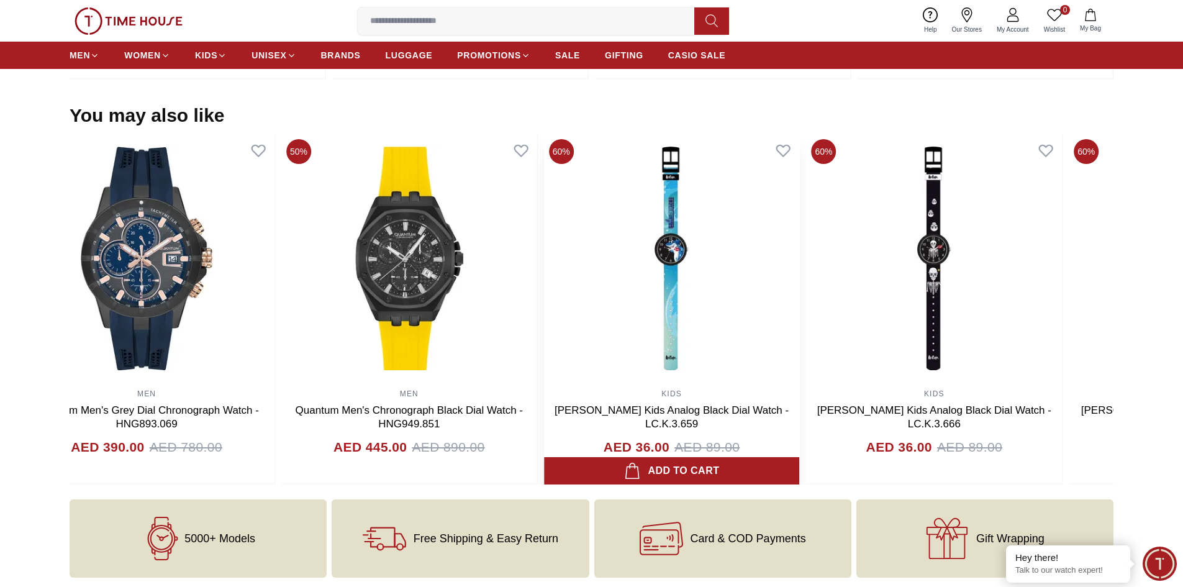
click at [800, 271] on img at bounding box center [672, 258] width 256 height 248
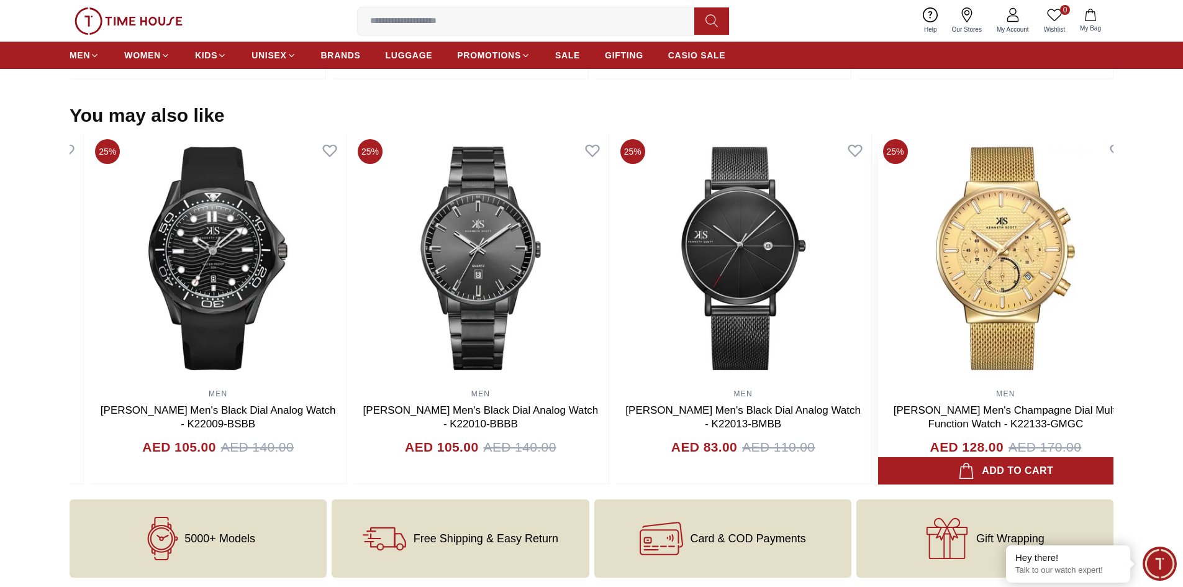
click at [1091, 394] on div "MEN [PERSON_NAME] Men's Champagne Dial Multi Function Watch - K22133-GMGC AED 1…" at bounding box center [1006, 309] width 256 height 351
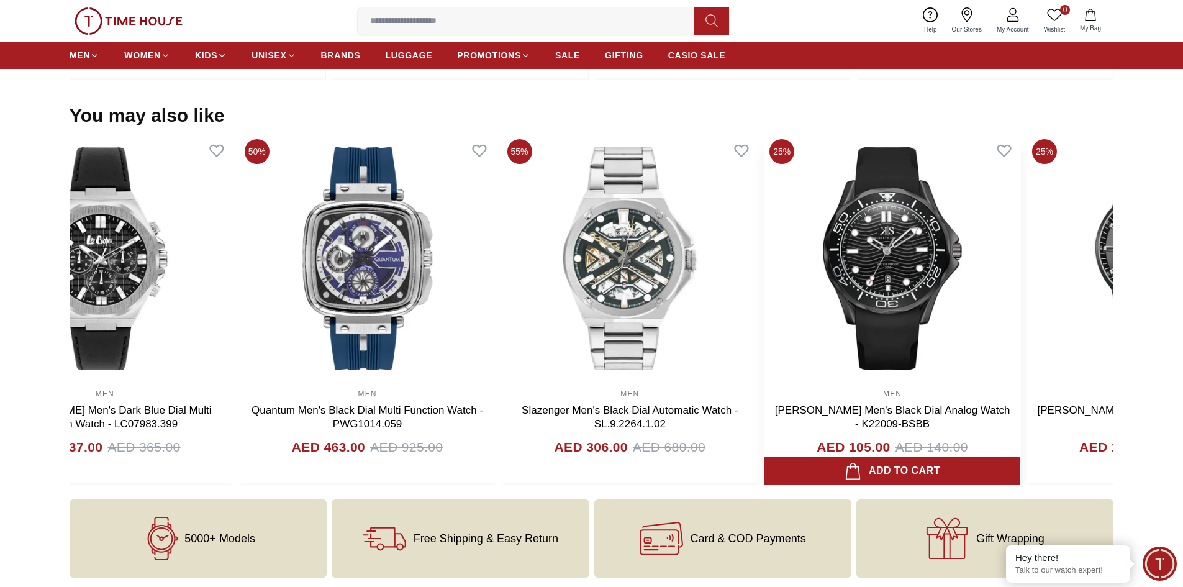
click at [941, 353] on img at bounding box center [893, 258] width 256 height 248
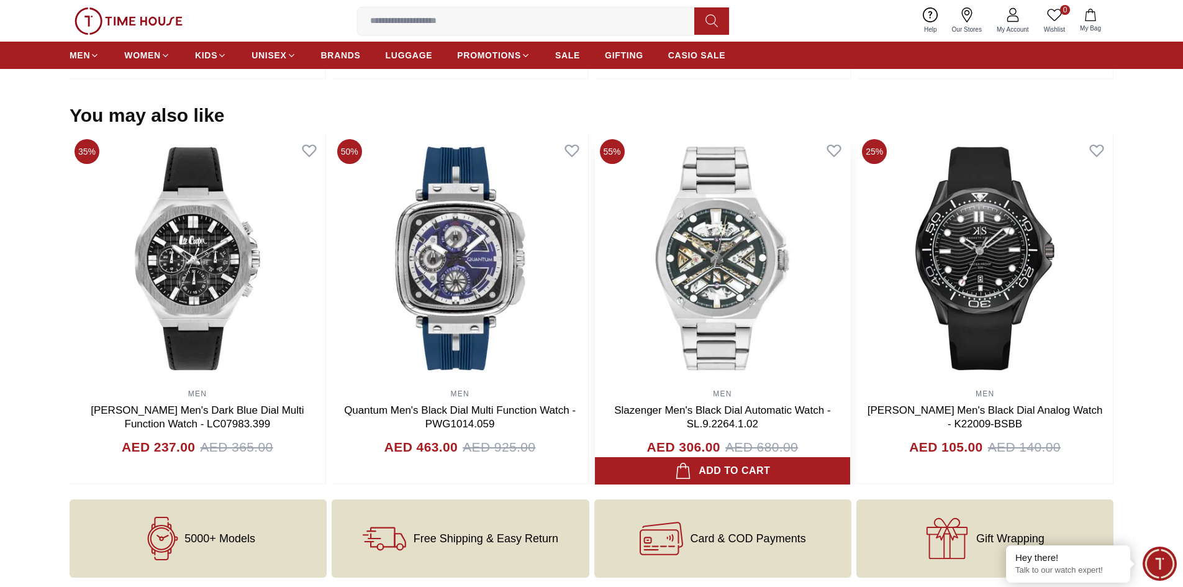
click at [608, 283] on img at bounding box center [723, 258] width 256 height 248
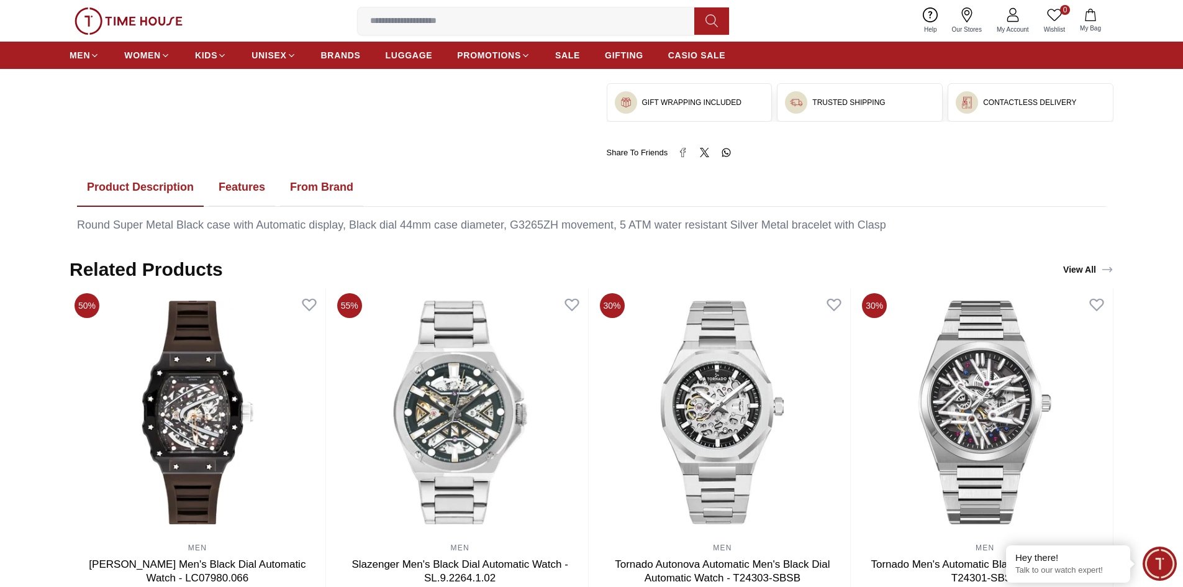
scroll to position [683, 0]
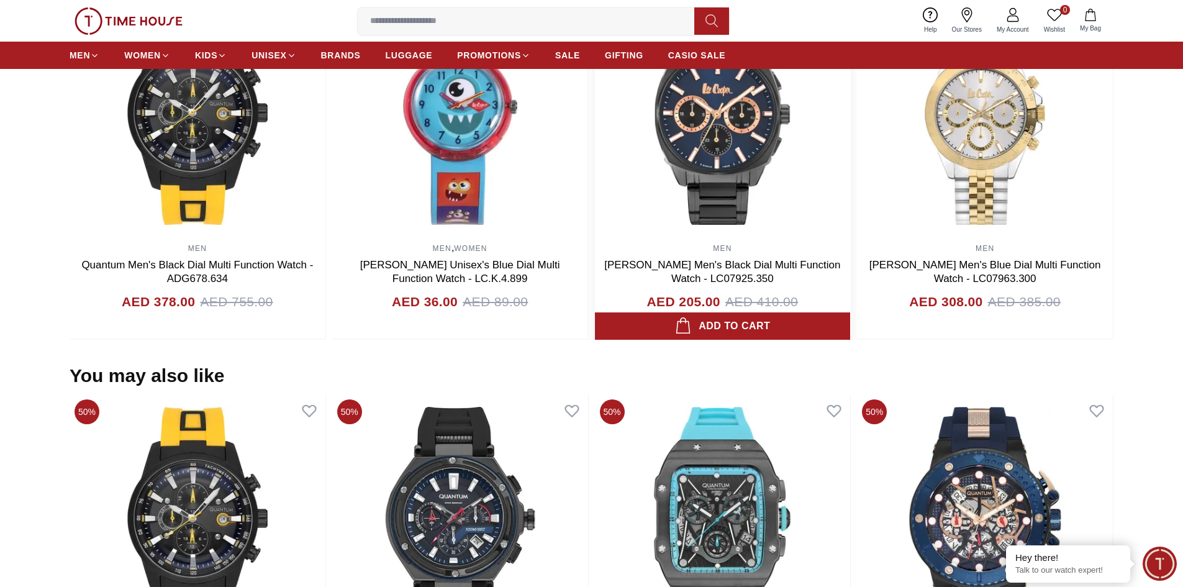
scroll to position [808, 0]
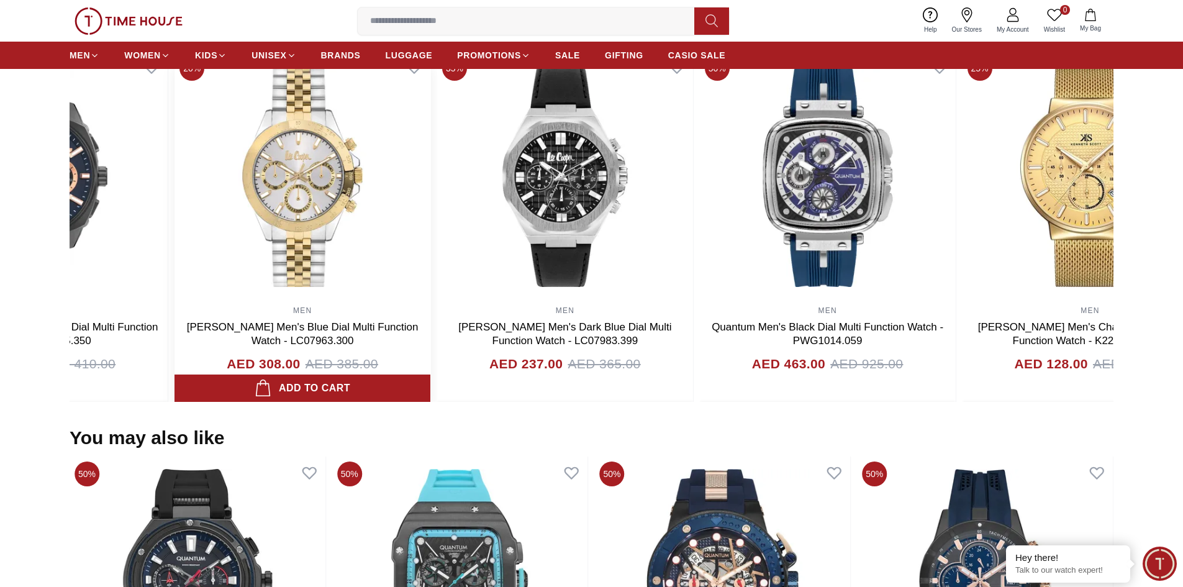
click at [219, 332] on div "MEN [PERSON_NAME] Men's Blue Dial Multi Function Watch - LC07963.300 AED 308.00…" at bounding box center [303, 226] width 256 height 351
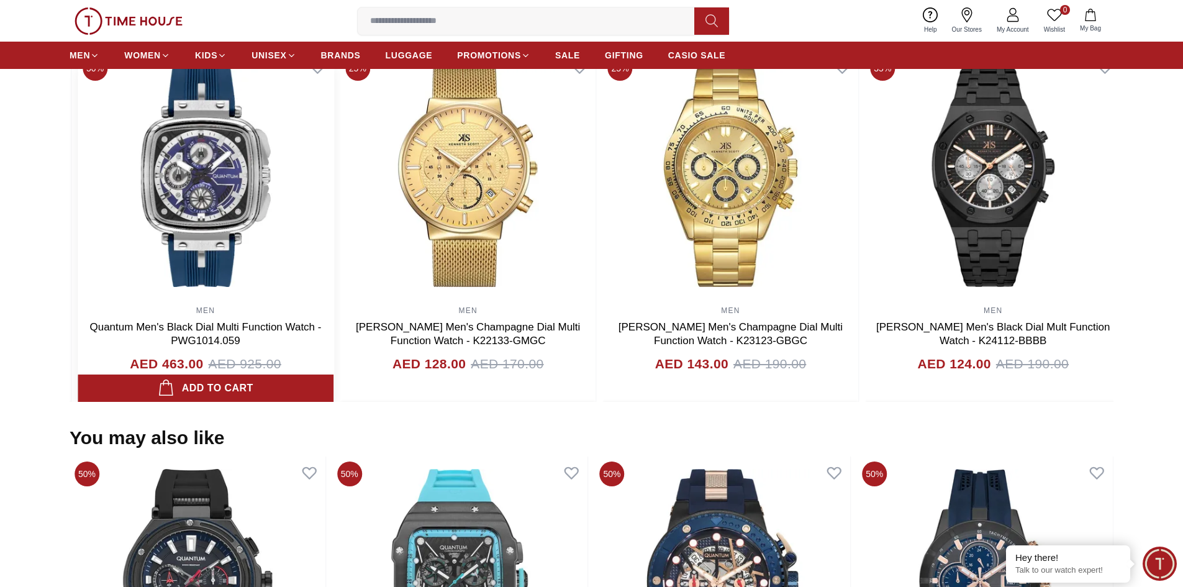
click at [78, 280] on img at bounding box center [206, 175] width 256 height 248
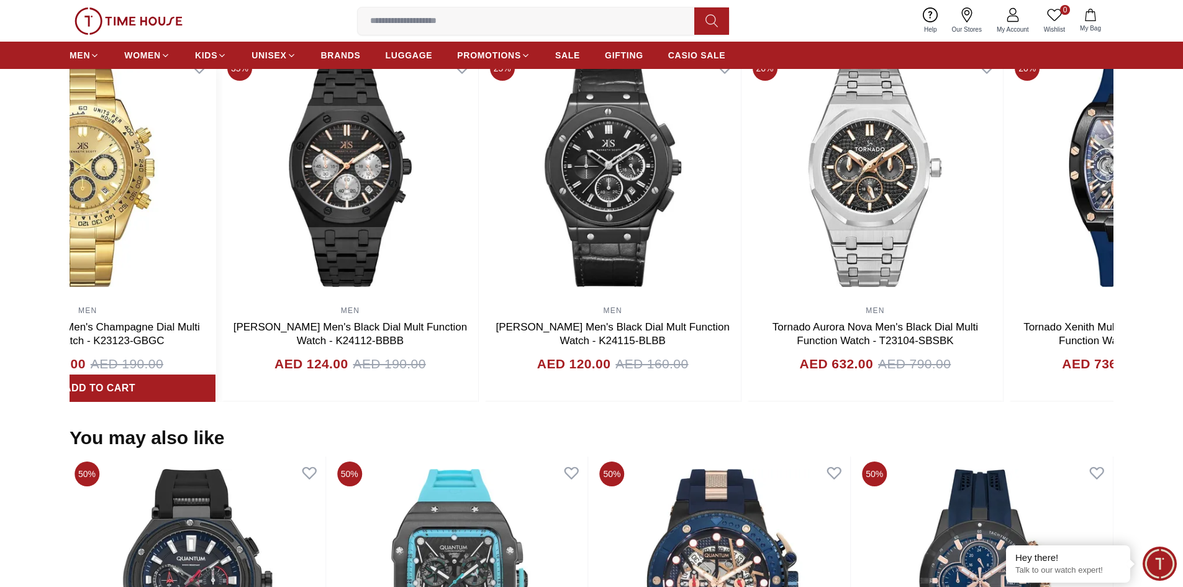
click at [68, 221] on section "Related Products View All 50% MEN Quantum Men's Black Dial Multi Function Watch…" at bounding box center [591, 211] width 1183 height 381
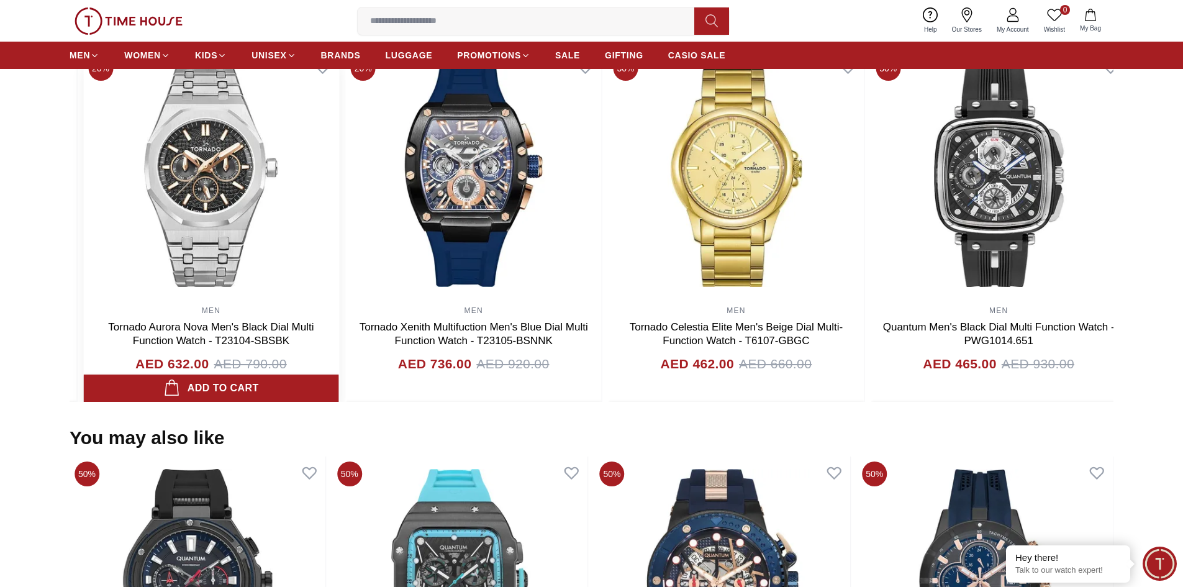
click at [178, 219] on img at bounding box center [211, 175] width 256 height 248
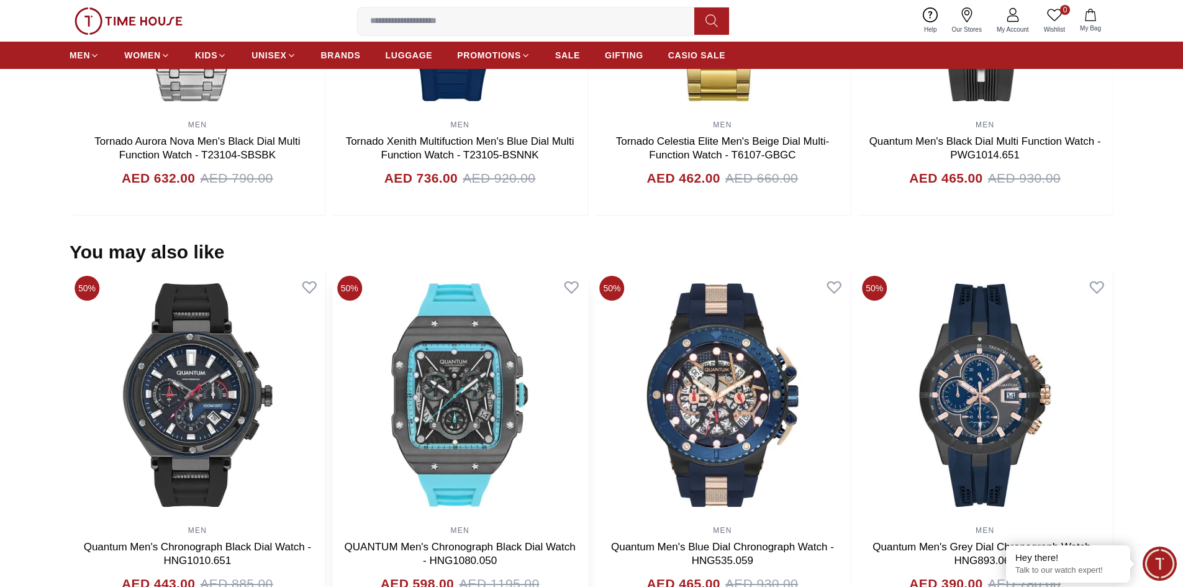
scroll to position [994, 0]
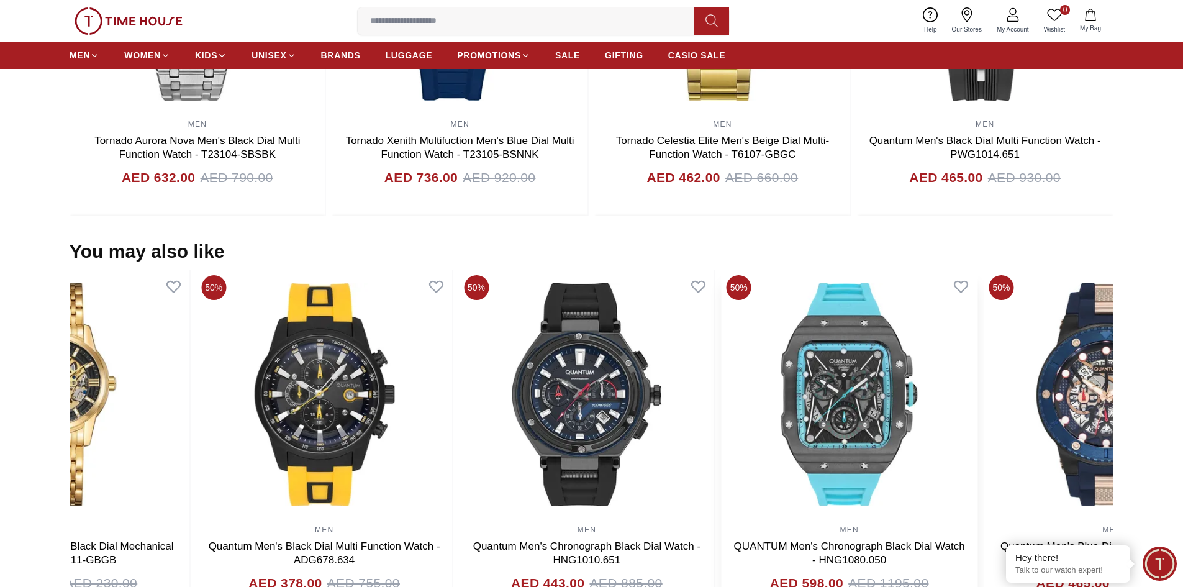
click at [882, 429] on img at bounding box center [850, 394] width 256 height 248
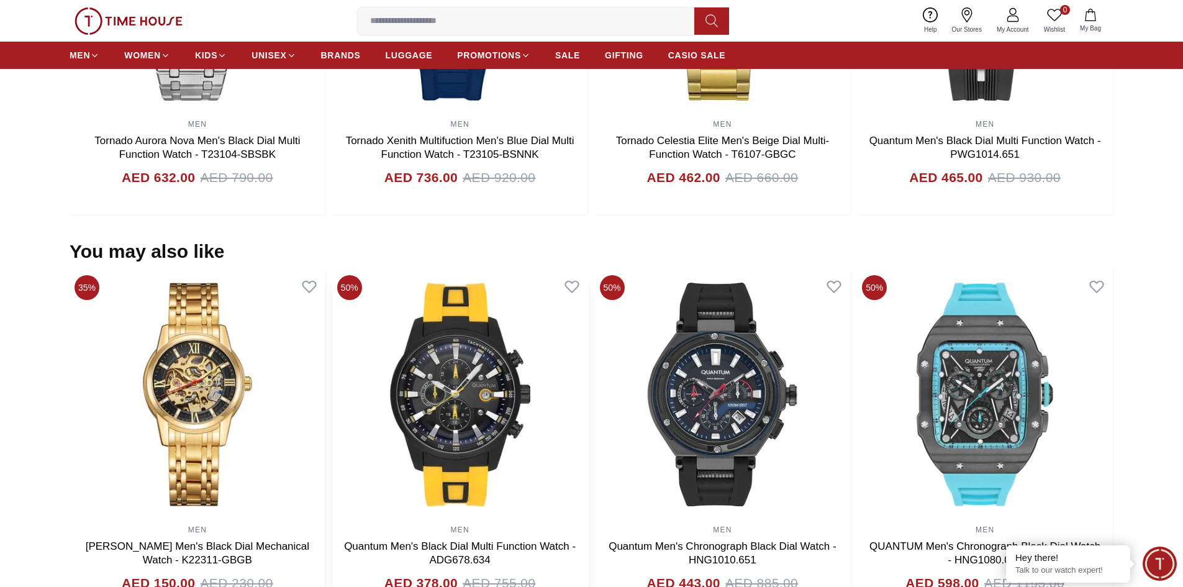
click at [956, 452] on div "35% MEN [PERSON_NAME] Men's Black Dial Mechanical Watch - K22311-GBGB AED 150.0…" at bounding box center [592, 445] width 1044 height 351
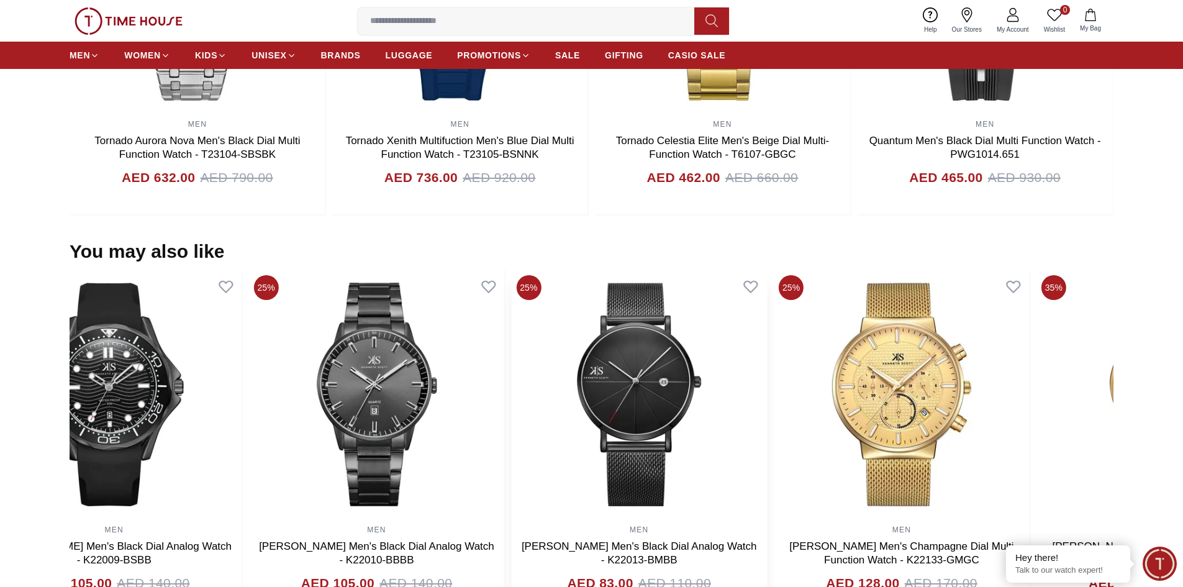
click at [767, 456] on img at bounding box center [639, 394] width 256 height 248
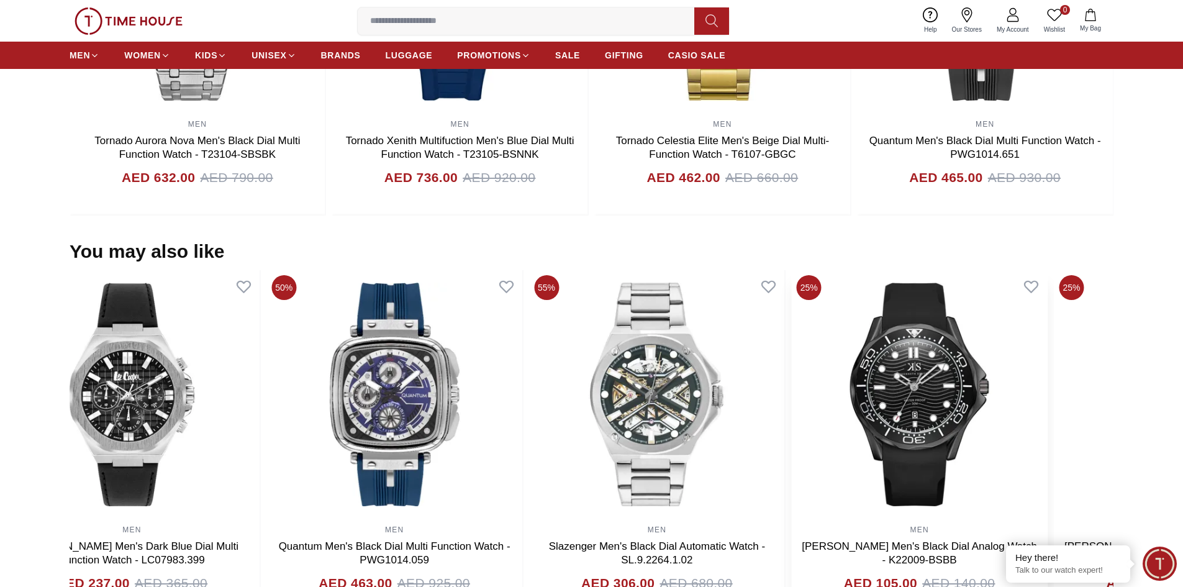
click at [802, 457] on img at bounding box center [920, 394] width 256 height 248
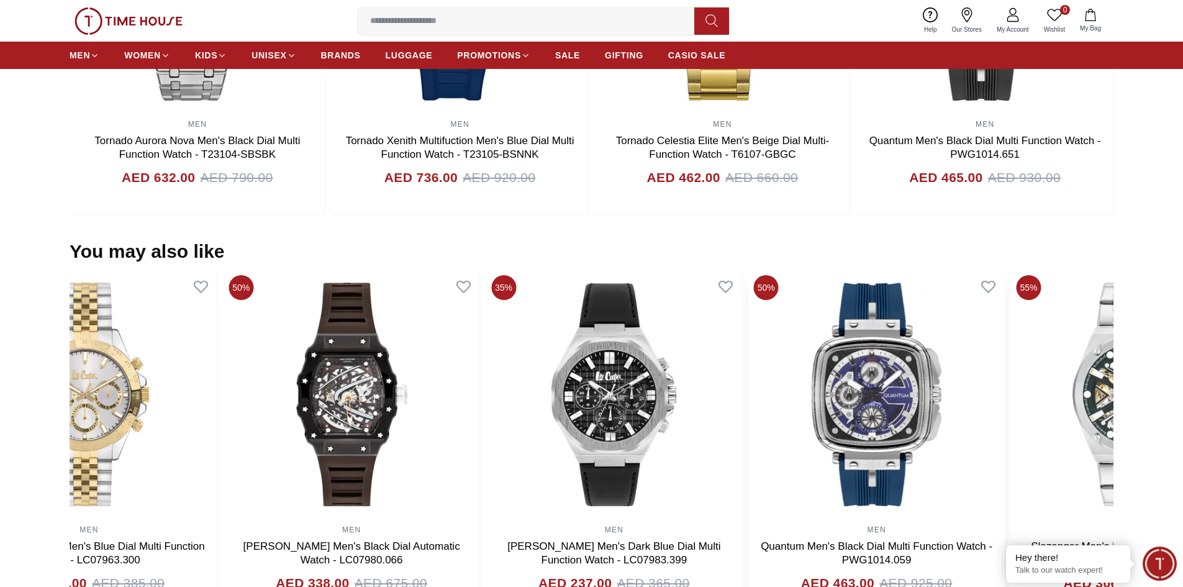
click at [935, 432] on img at bounding box center [877, 394] width 256 height 248
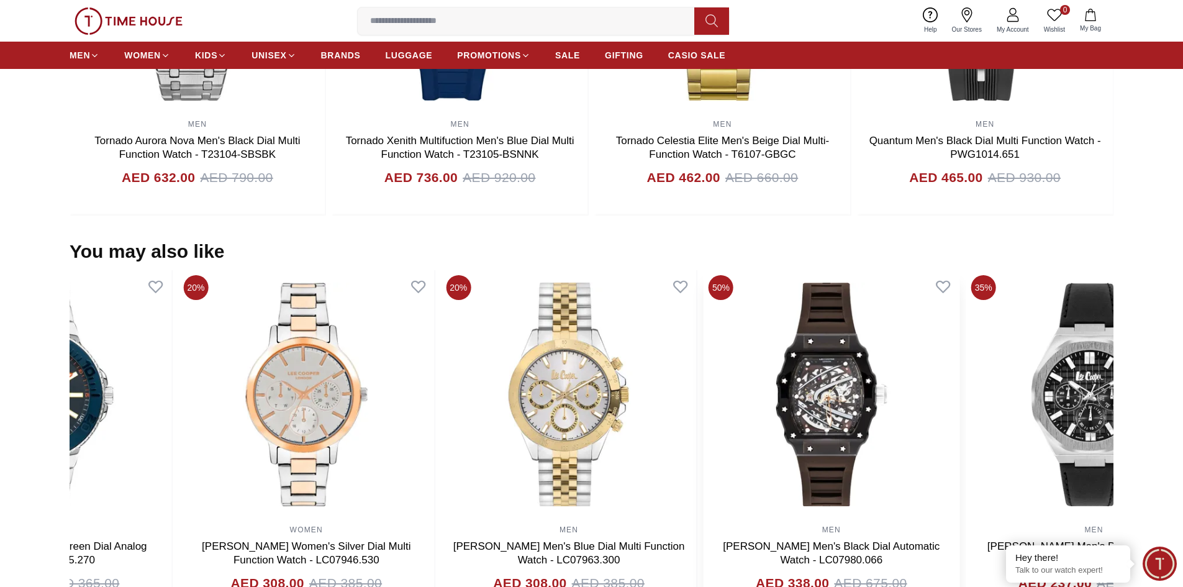
click at [913, 438] on img at bounding box center [832, 394] width 256 height 248
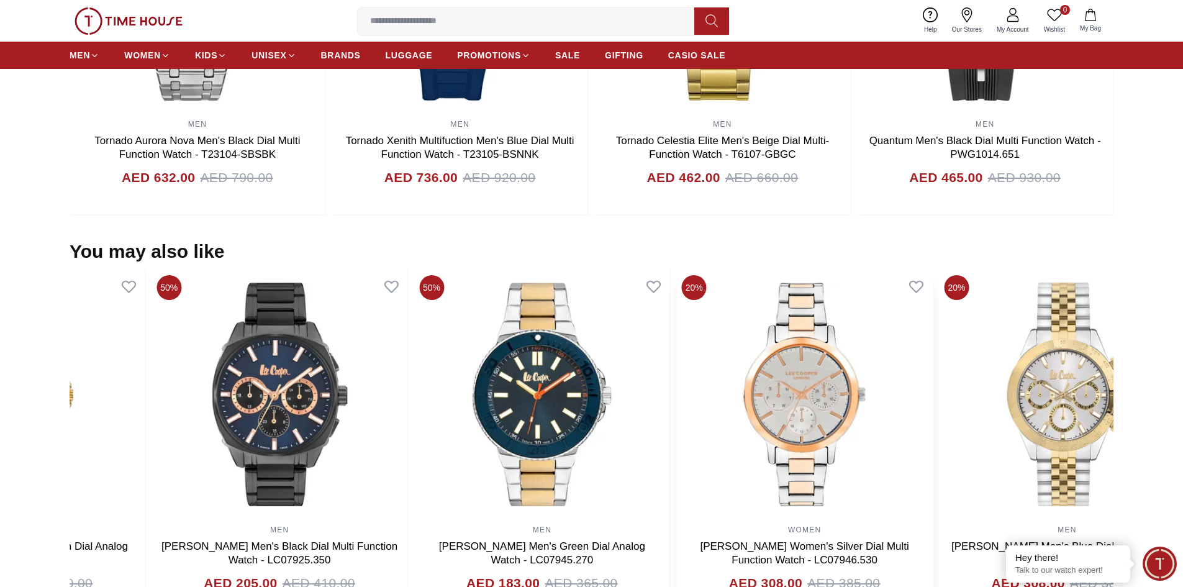
click at [837, 428] on img at bounding box center [805, 394] width 256 height 248
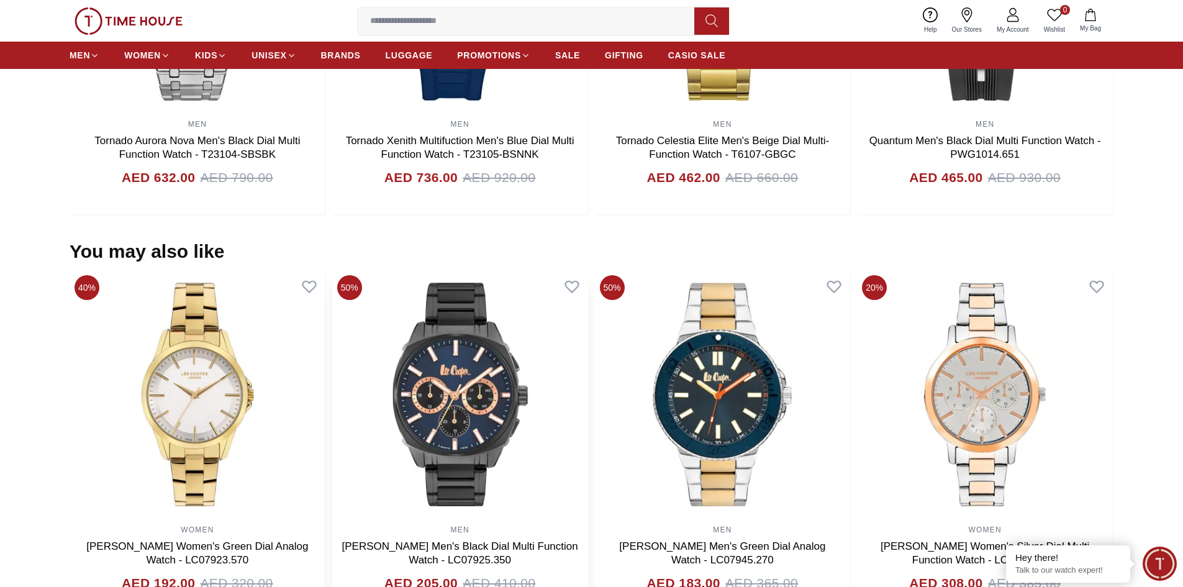
click at [450, 262] on div "You may also like 40% WOMEN [PERSON_NAME] Women's Green Dial Analog Watch - LC0…" at bounding box center [592, 430] width 1044 height 381
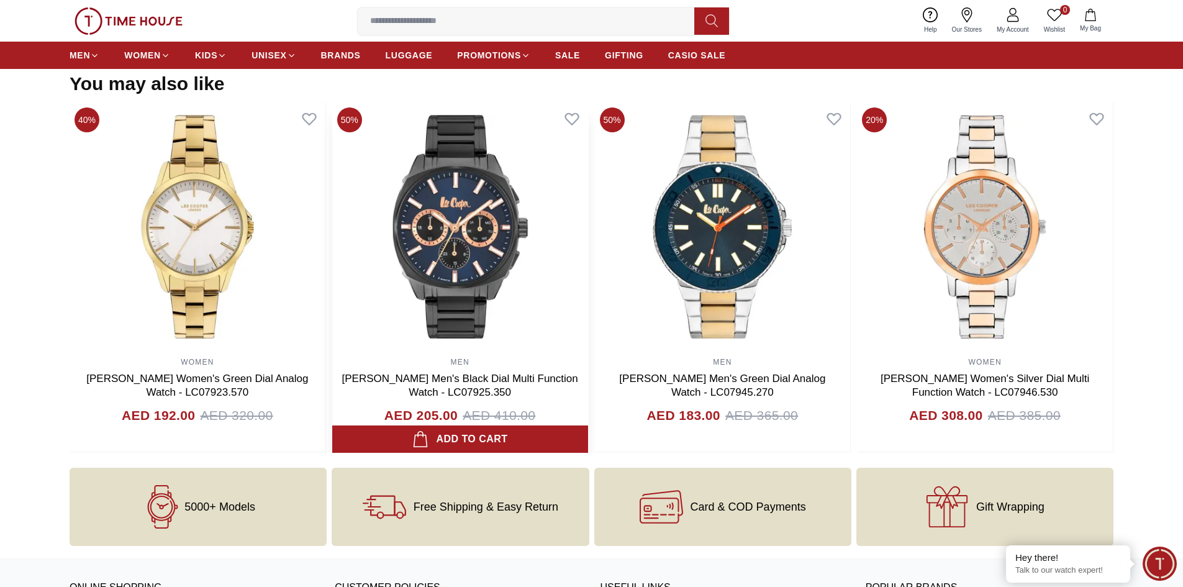
scroll to position [1180, 0]
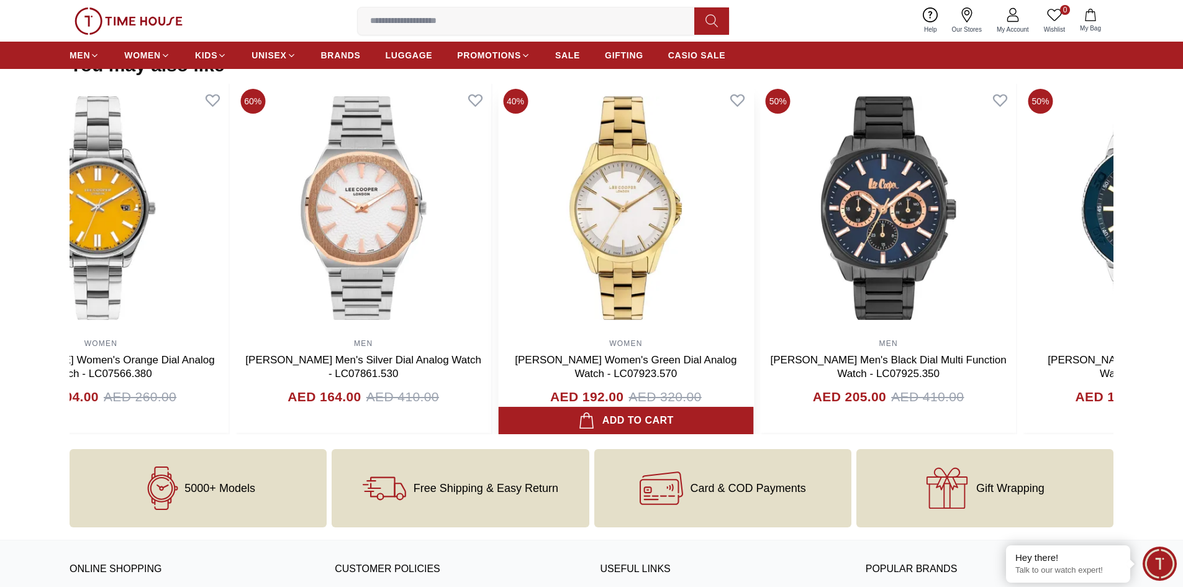
click at [697, 335] on div "WOMEN [PERSON_NAME] Women's Green Dial Analog Watch - LC07923.570 AED 192.00 AE…" at bounding box center [626, 259] width 256 height 351
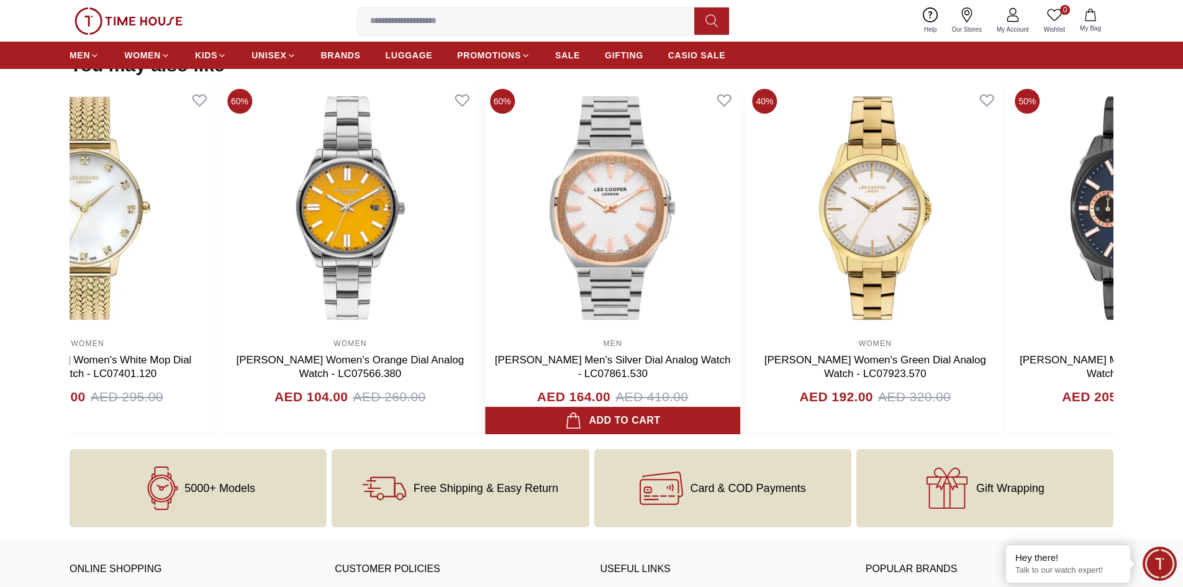
click at [510, 325] on img at bounding box center [613, 208] width 256 height 248
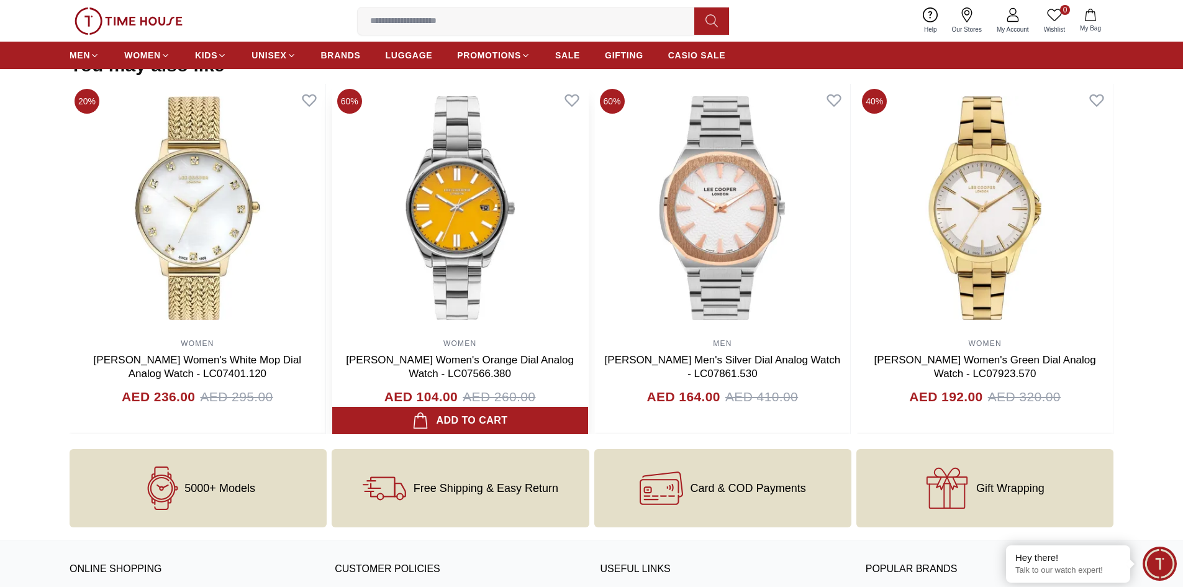
click at [361, 243] on img at bounding box center [460, 208] width 256 height 248
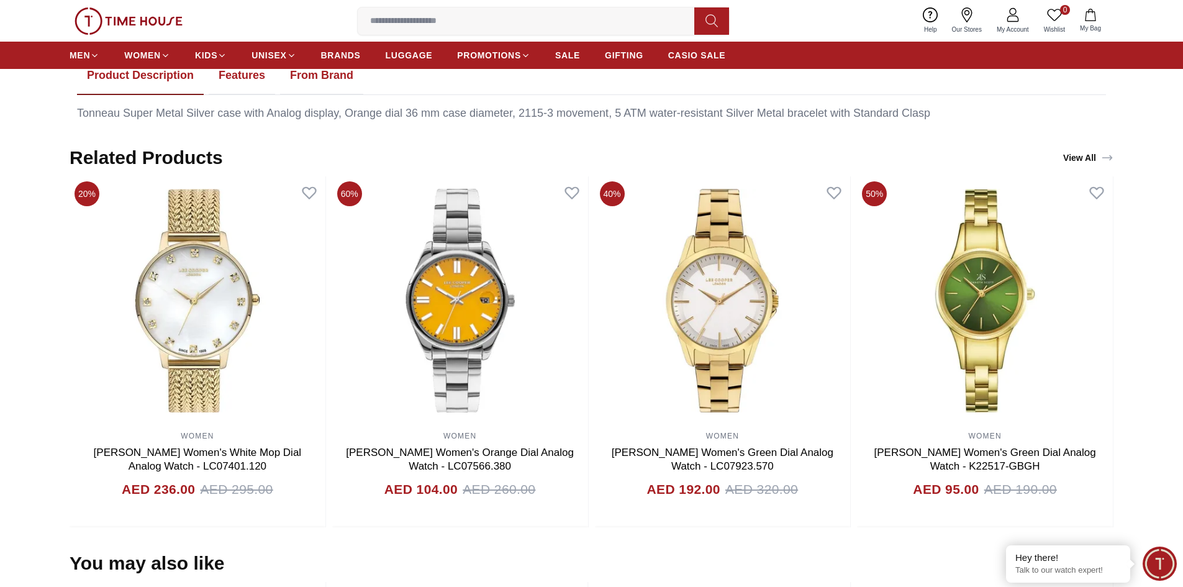
scroll to position [745, 0]
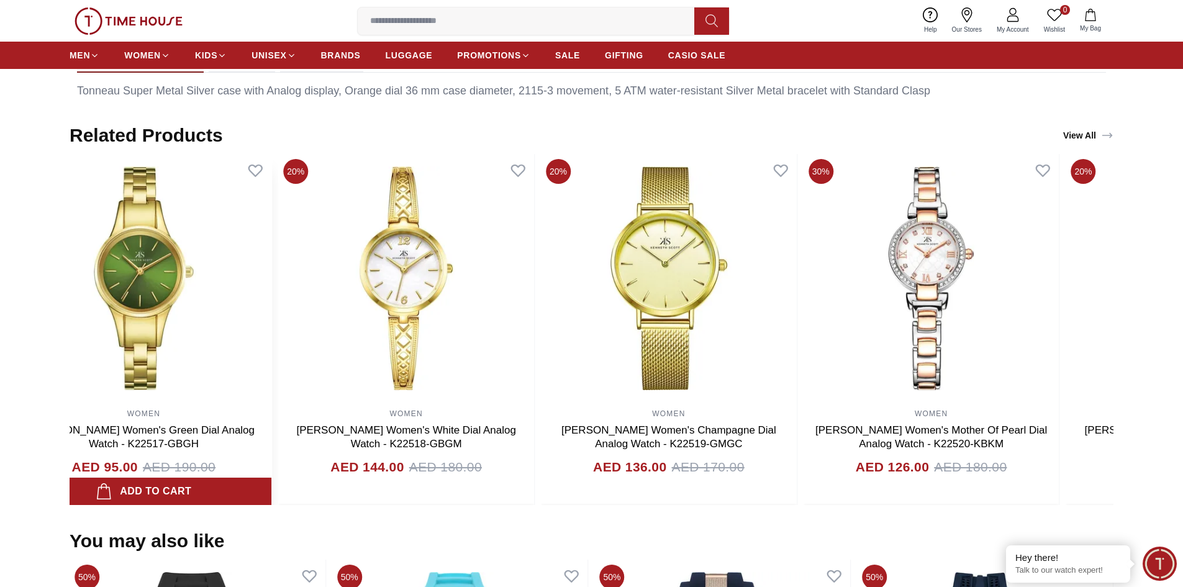
click at [209, 412] on div "WOMEN [PERSON_NAME] Women's Green Dial Analog Watch - K22517-GBGH AED 95.00 AED…" at bounding box center [144, 329] width 256 height 351
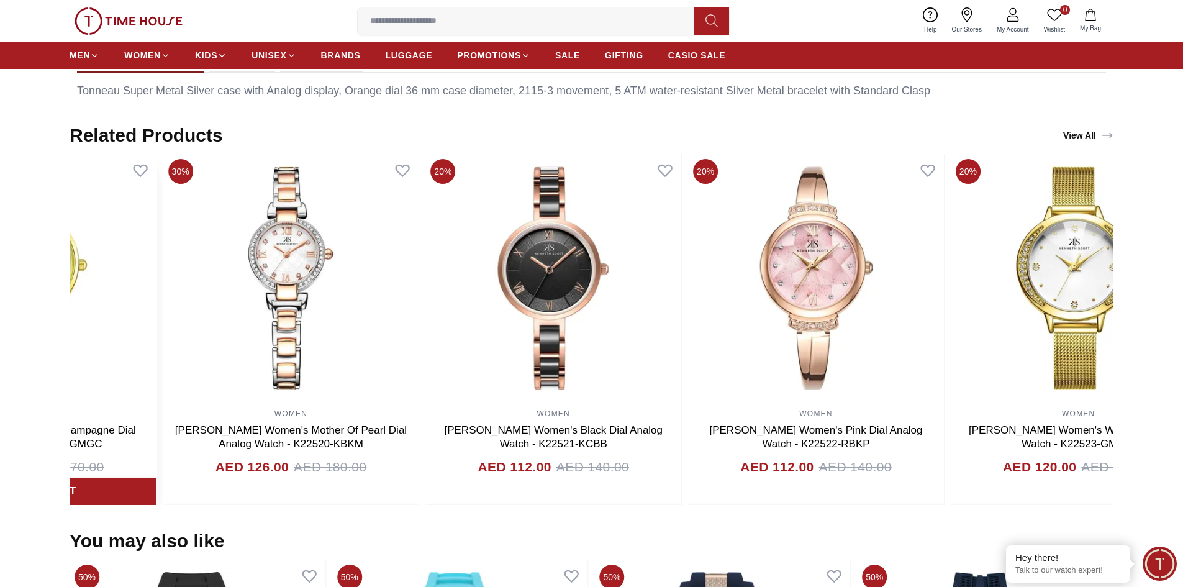
click at [131, 412] on div "WOMEN [PERSON_NAME] Women's Champagne Dial Analog Watch - K22519-GMGC AED 136.0…" at bounding box center [29, 329] width 256 height 351
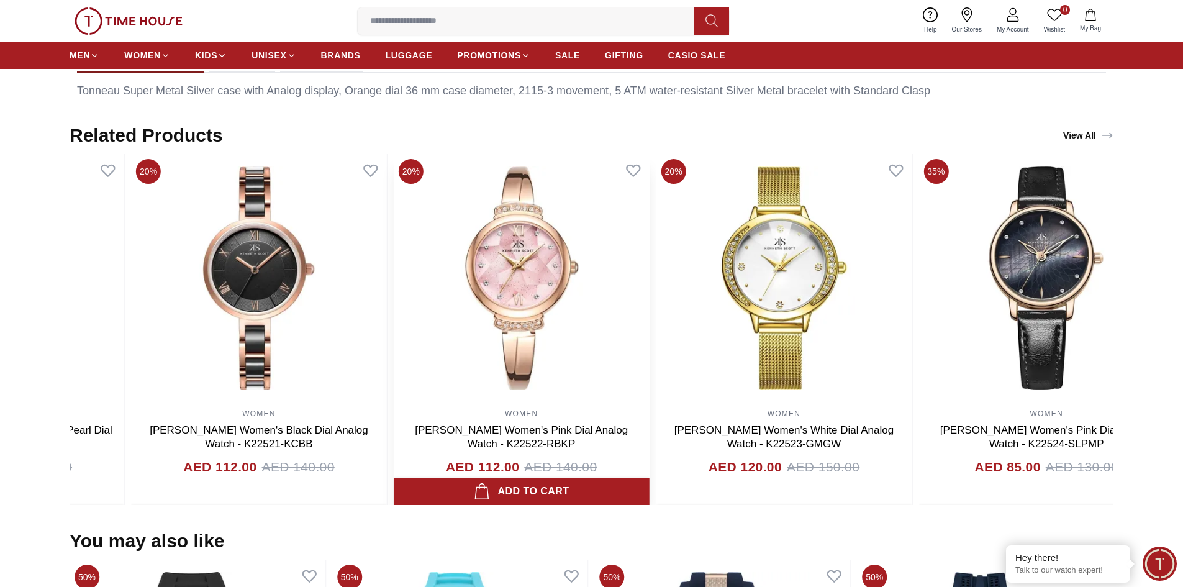
click at [0, 414] on section "Related Products View All 20% WOMEN [PERSON_NAME] Women's White Mop Dial Analog…" at bounding box center [591, 314] width 1183 height 381
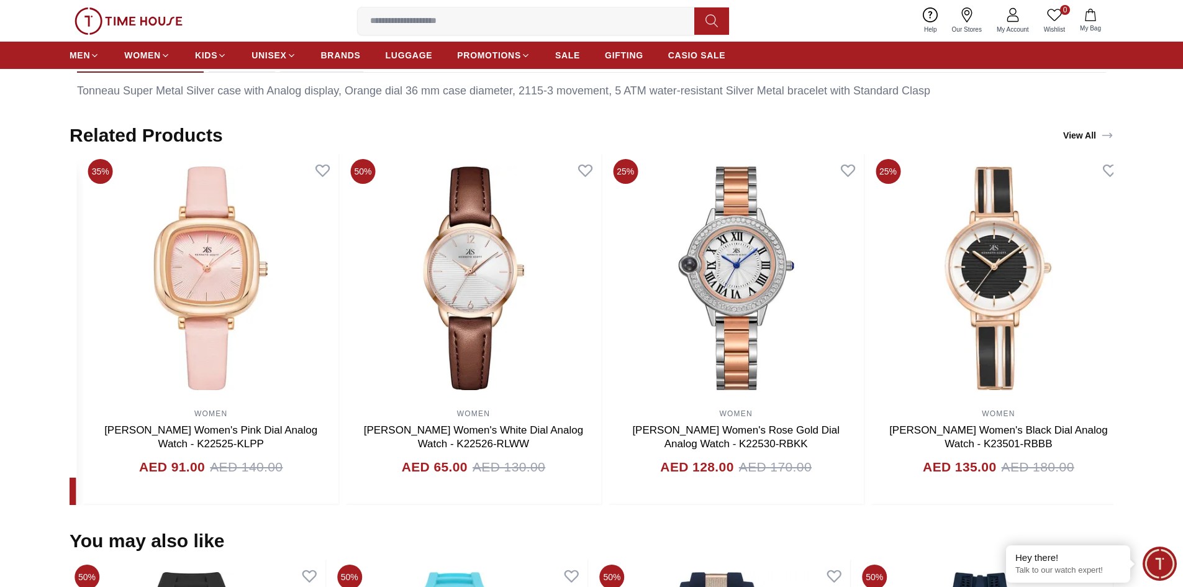
click at [0, 392] on section "Related Products View All 20% WOMEN [PERSON_NAME] Women's White Mop Dial Analog…" at bounding box center [591, 314] width 1183 height 381
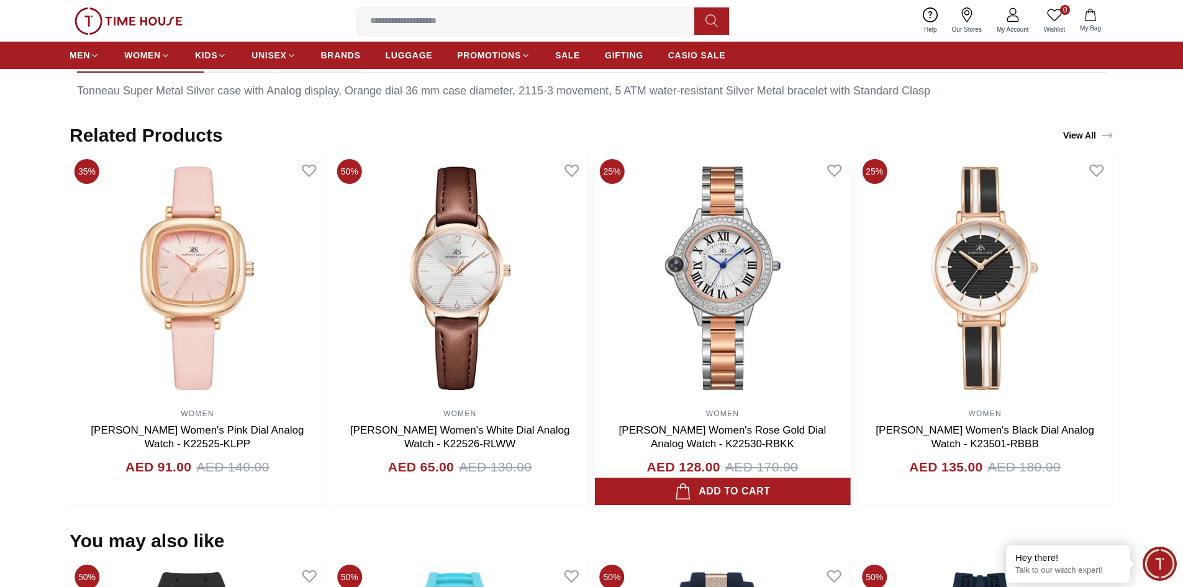
click at [0, 381] on section "Related Products View All 20% WOMEN [PERSON_NAME] Women's White Mop Dial Analog…" at bounding box center [591, 314] width 1183 height 381
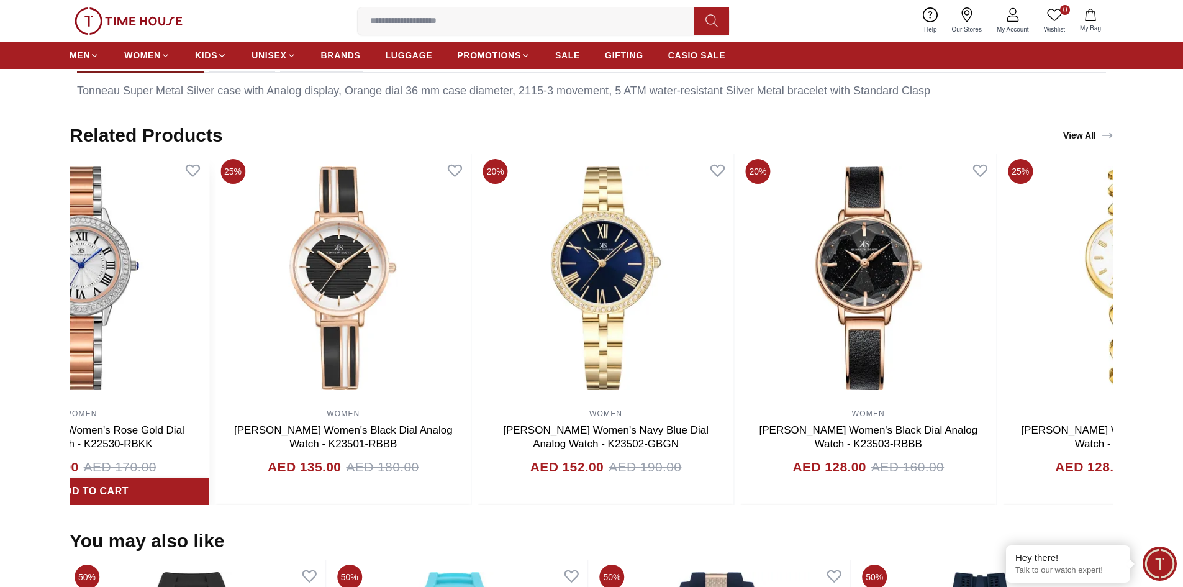
click at [152, 306] on img at bounding box center [81, 278] width 256 height 248
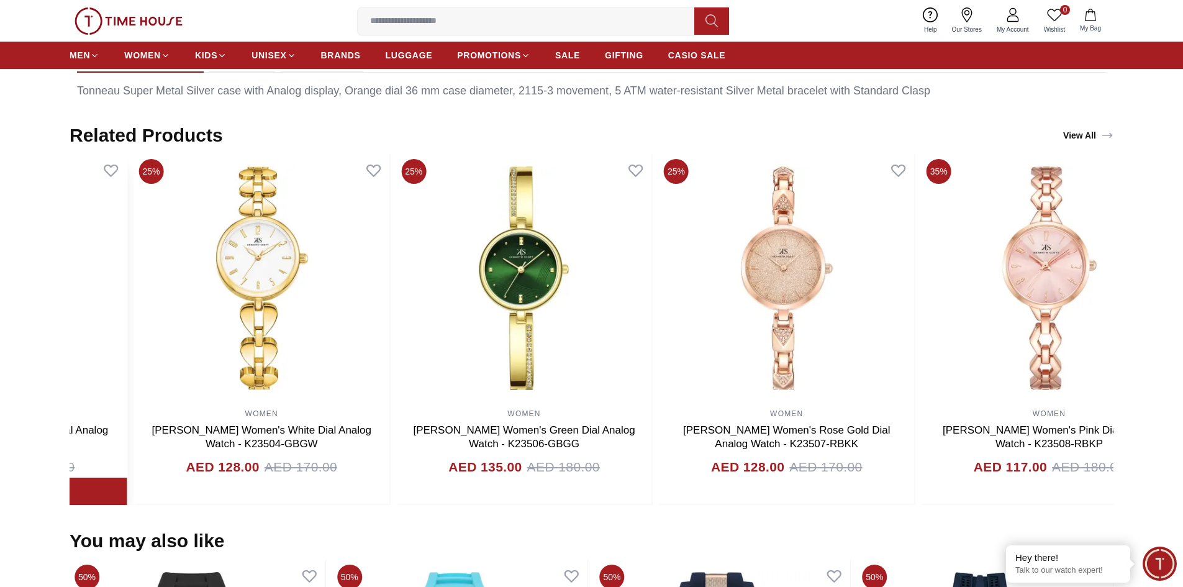
click at [4, 344] on section "Related Products View All 20% WOMEN [PERSON_NAME] Women's White Mop Dial Analog…" at bounding box center [591, 314] width 1183 height 381
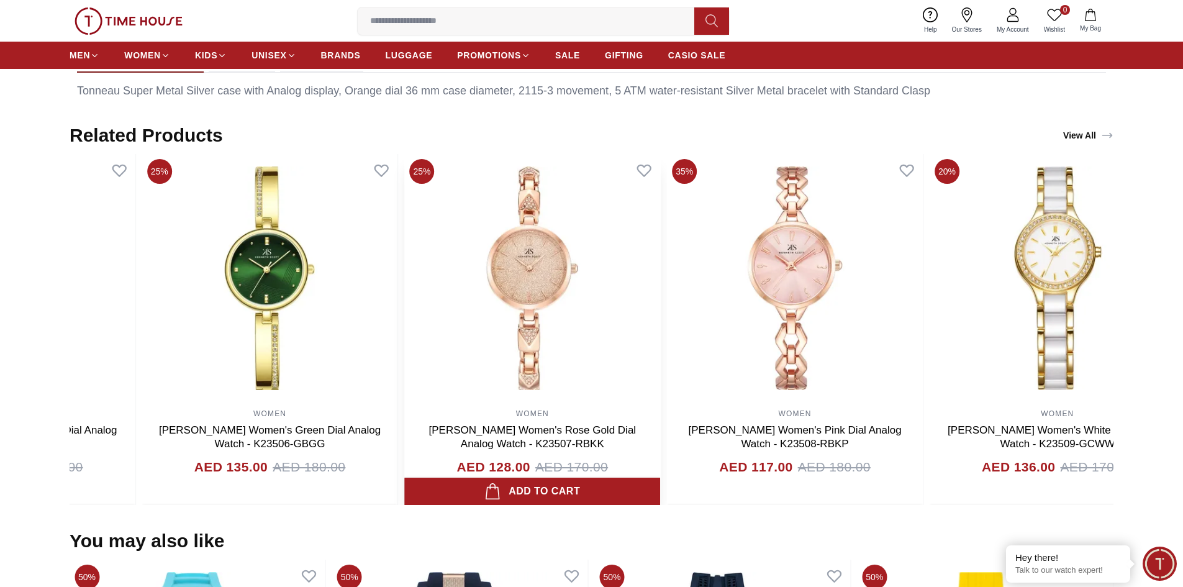
click at [0, 276] on section "Related Products View All 20% WOMEN [PERSON_NAME] Women's White Mop Dial Analog…" at bounding box center [591, 314] width 1183 height 381
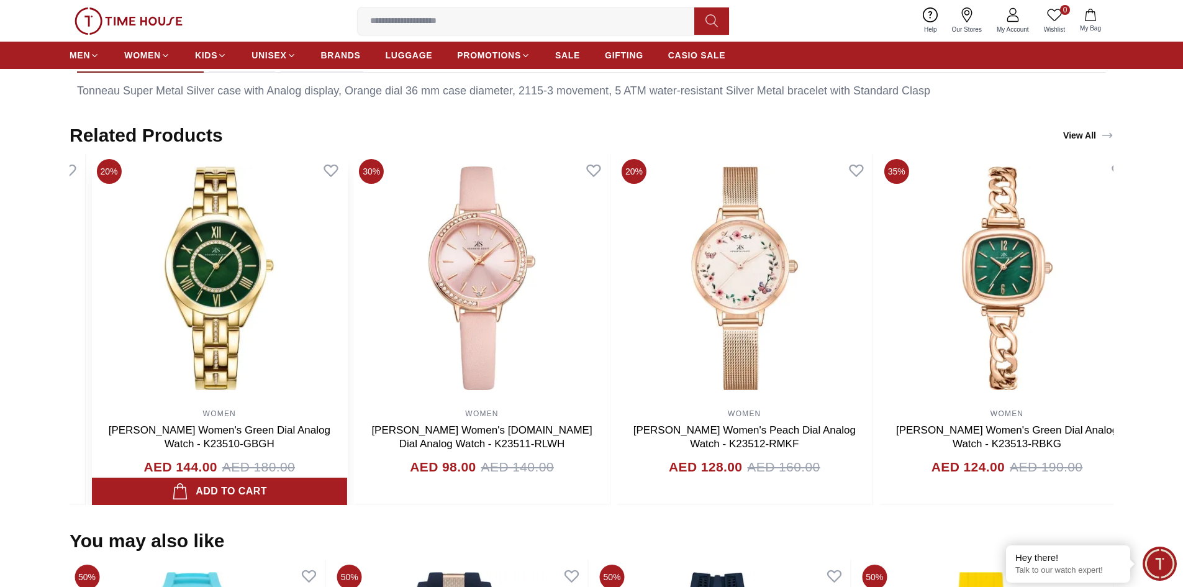
click at [129, 286] on img at bounding box center [219, 278] width 256 height 248
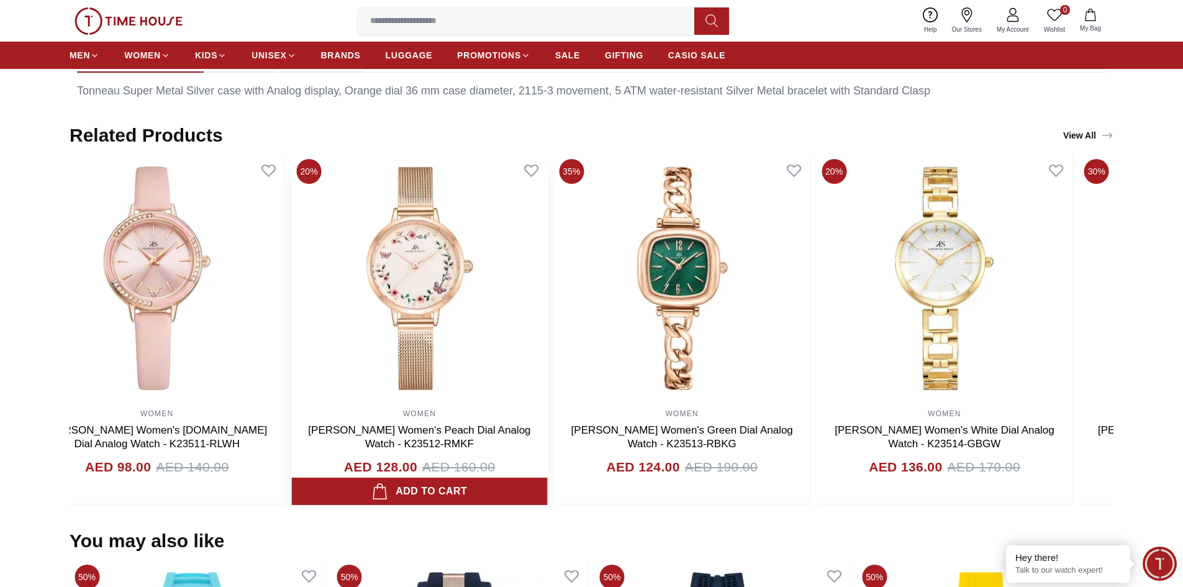
click at [292, 281] on img at bounding box center [420, 278] width 256 height 248
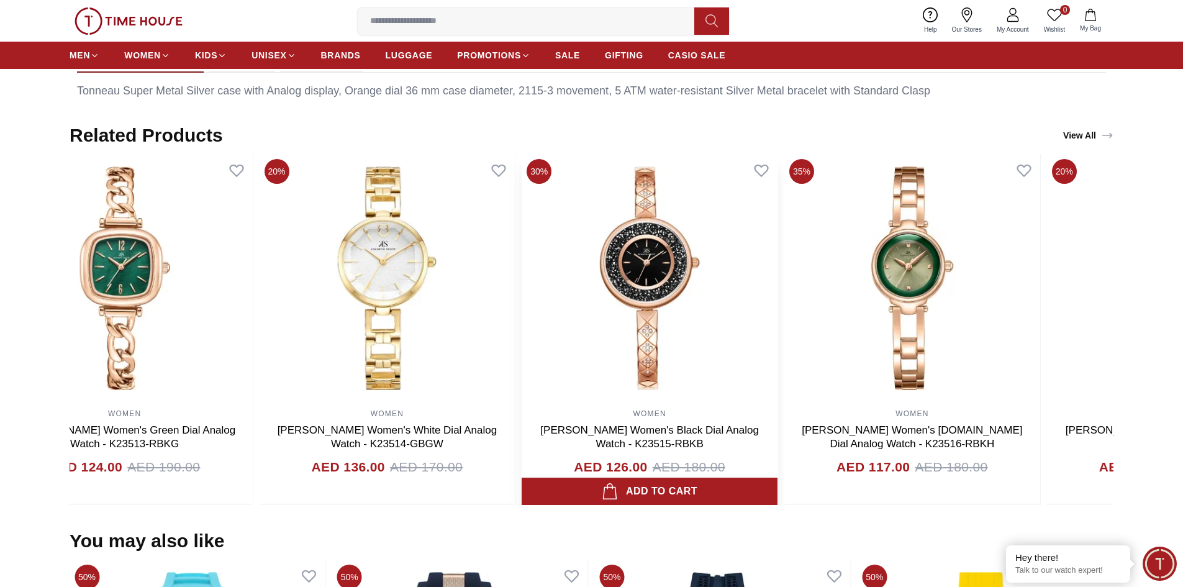
click at [522, 225] on img at bounding box center [650, 278] width 256 height 248
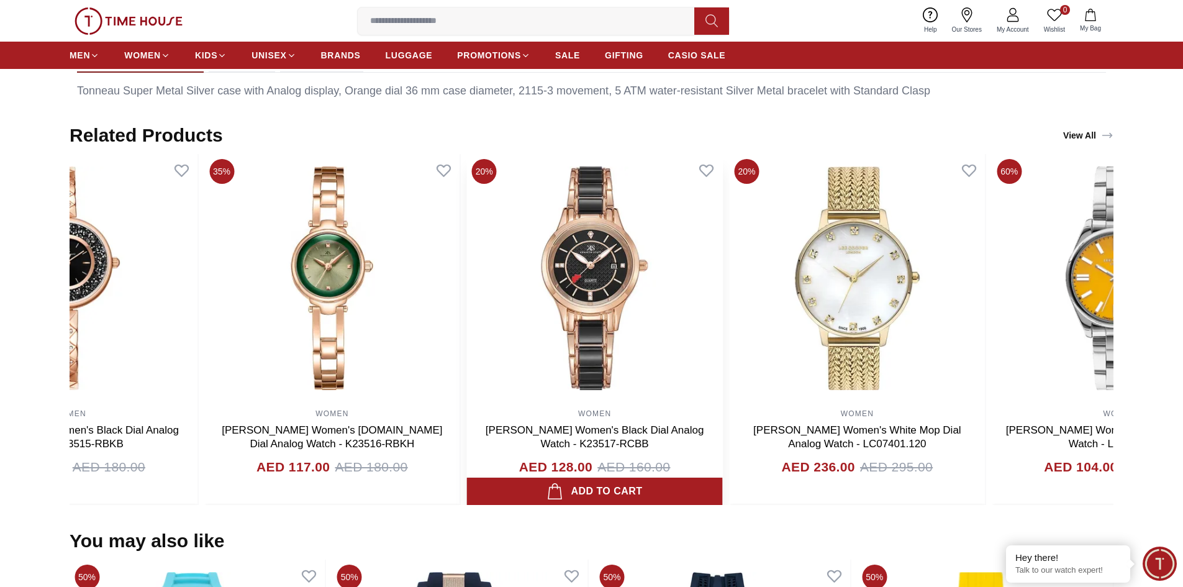
click at [467, 223] on img at bounding box center [595, 278] width 256 height 248
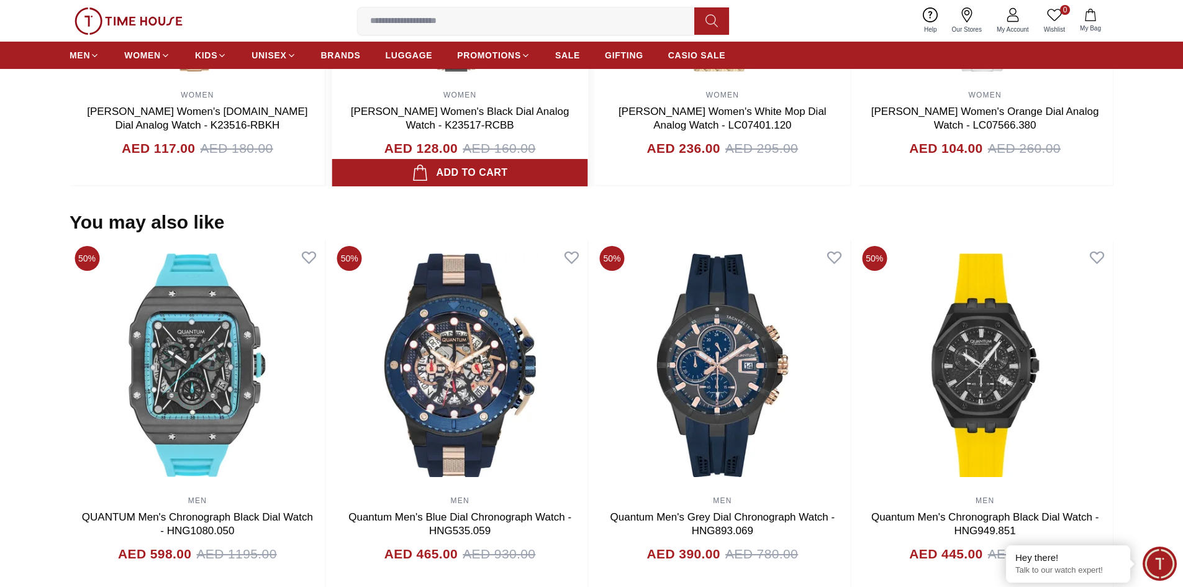
scroll to position [1118, 0]
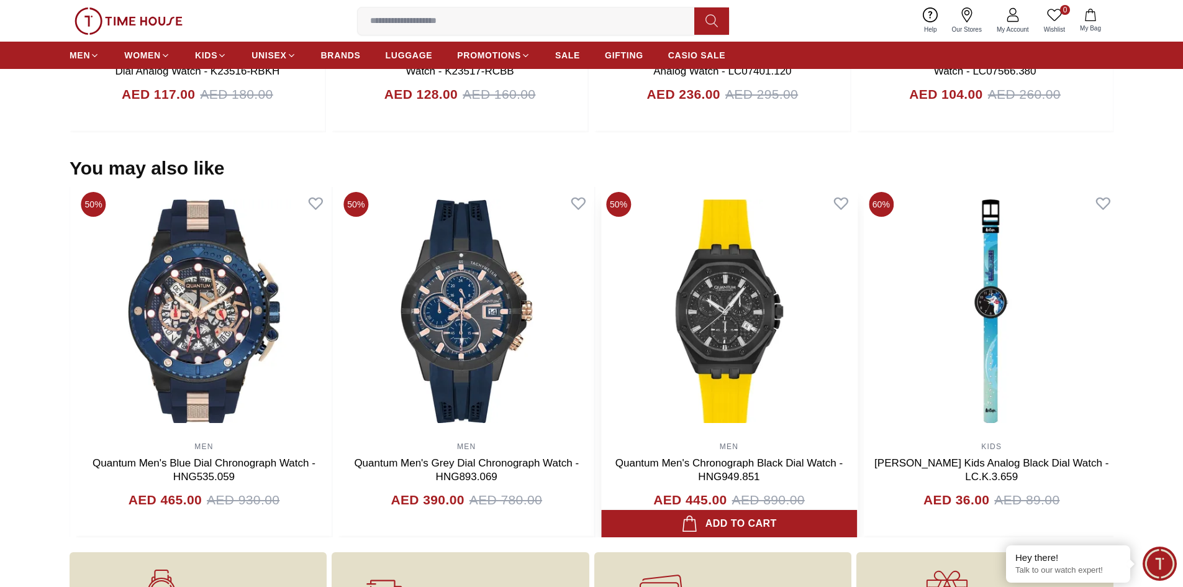
click at [601, 325] on img at bounding box center [729, 311] width 256 height 248
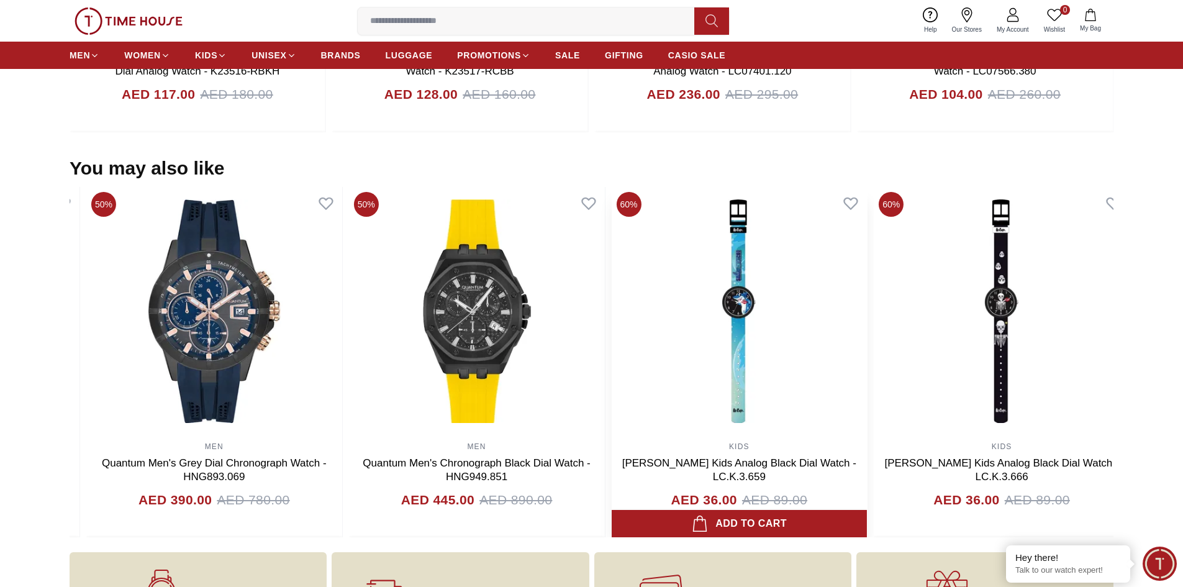
click at [611, 311] on img at bounding box center [739, 311] width 256 height 248
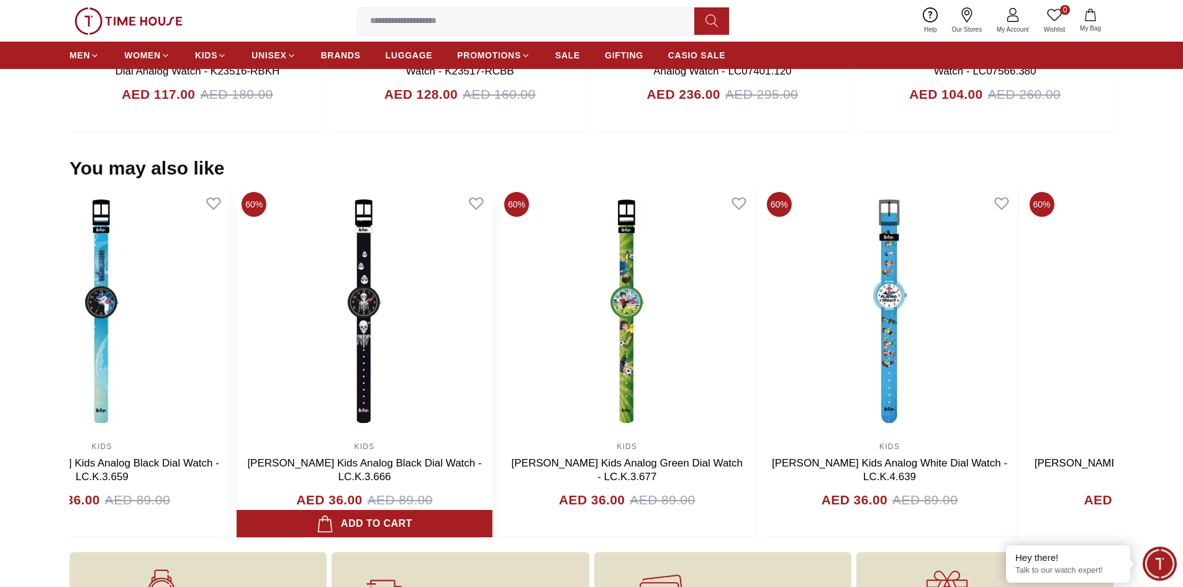
click at [324, 301] on img at bounding box center [365, 311] width 256 height 248
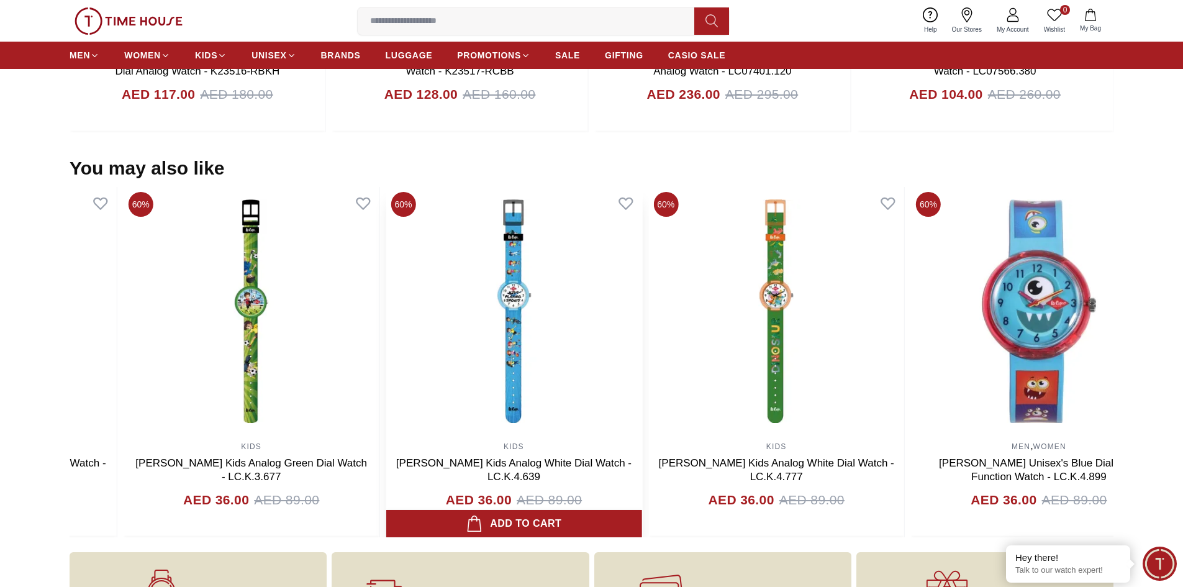
click at [386, 336] on img at bounding box center [514, 311] width 256 height 248
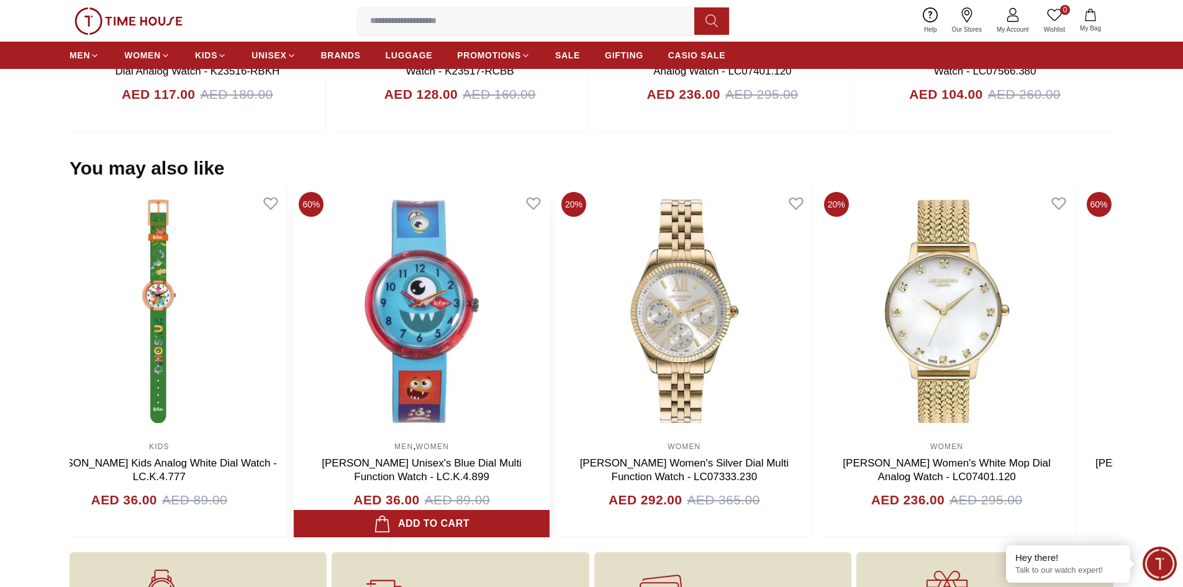
click at [300, 311] on img at bounding box center [422, 311] width 256 height 248
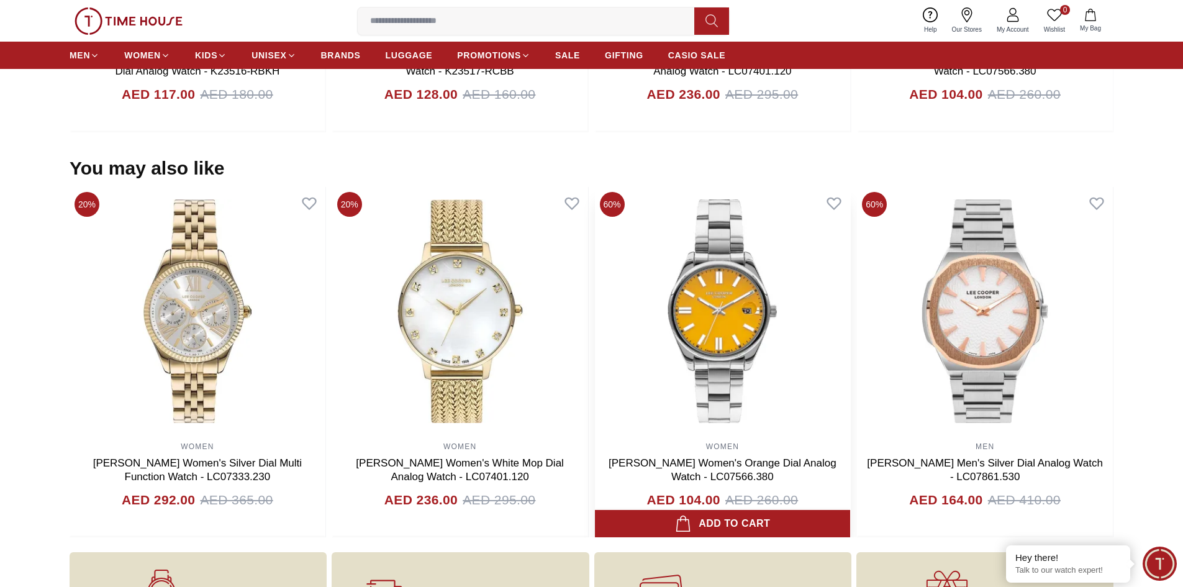
click at [595, 293] on img at bounding box center [723, 311] width 256 height 248
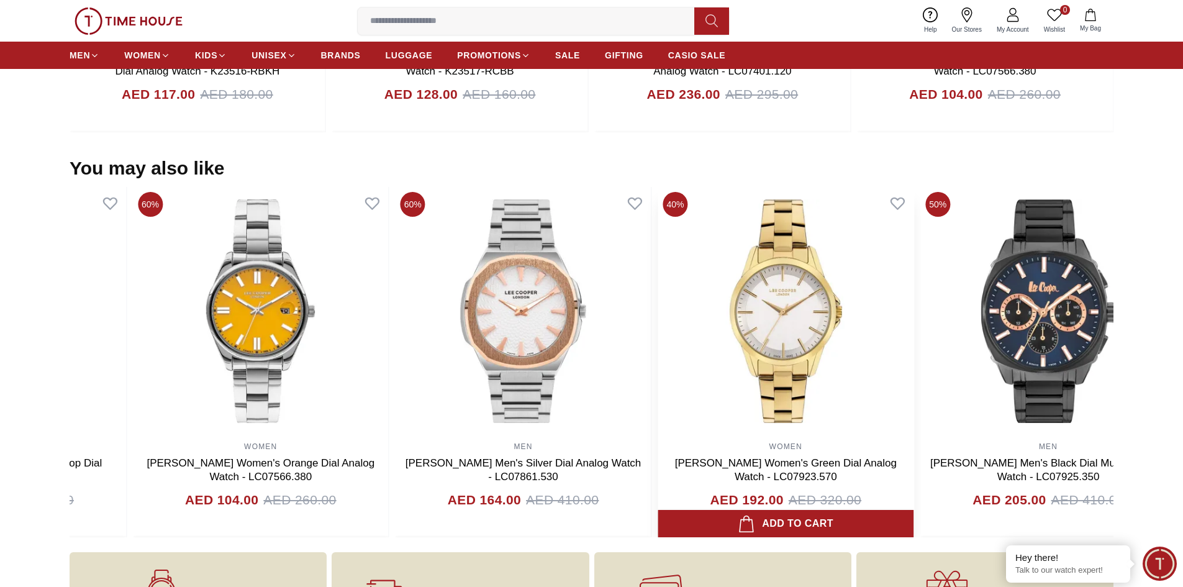
click at [658, 371] on img at bounding box center [786, 311] width 256 height 248
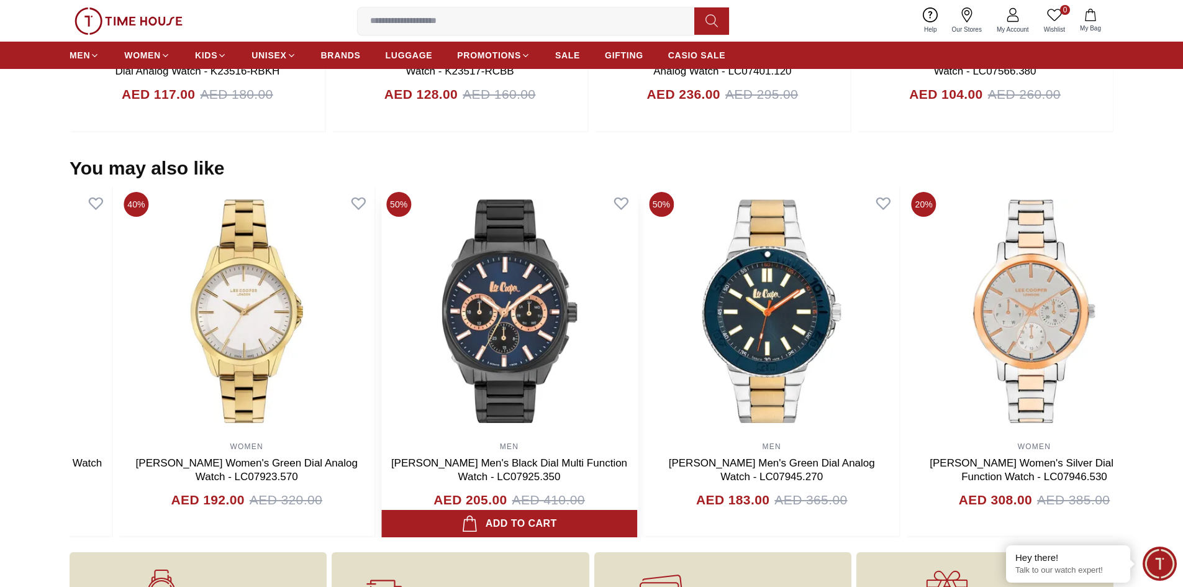
click at [547, 381] on img at bounding box center [509, 311] width 256 height 248
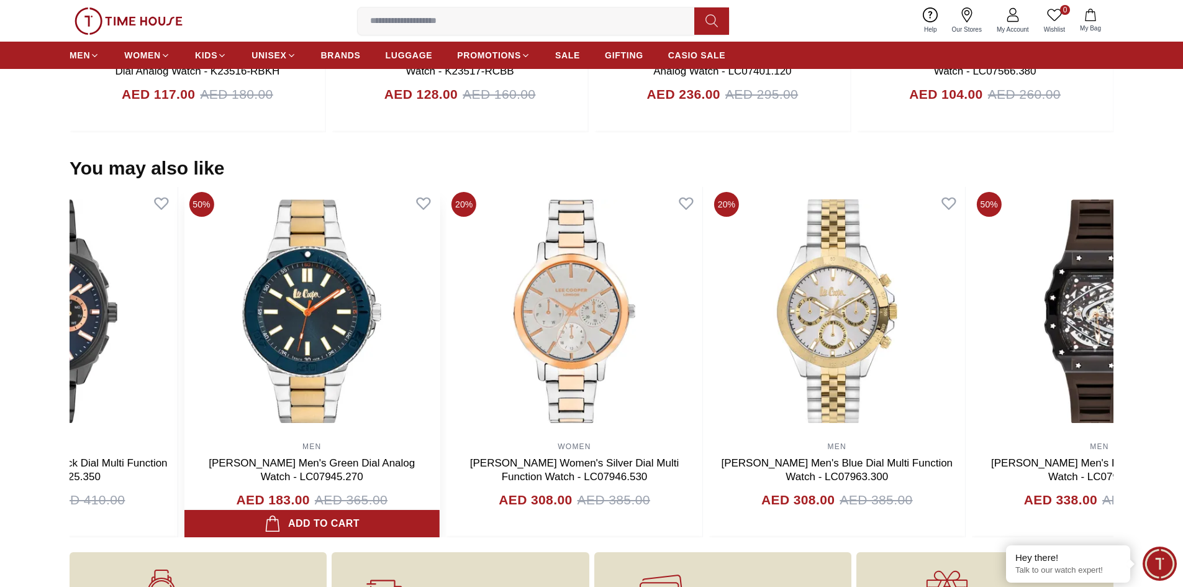
click at [394, 350] on img at bounding box center [312, 311] width 256 height 248
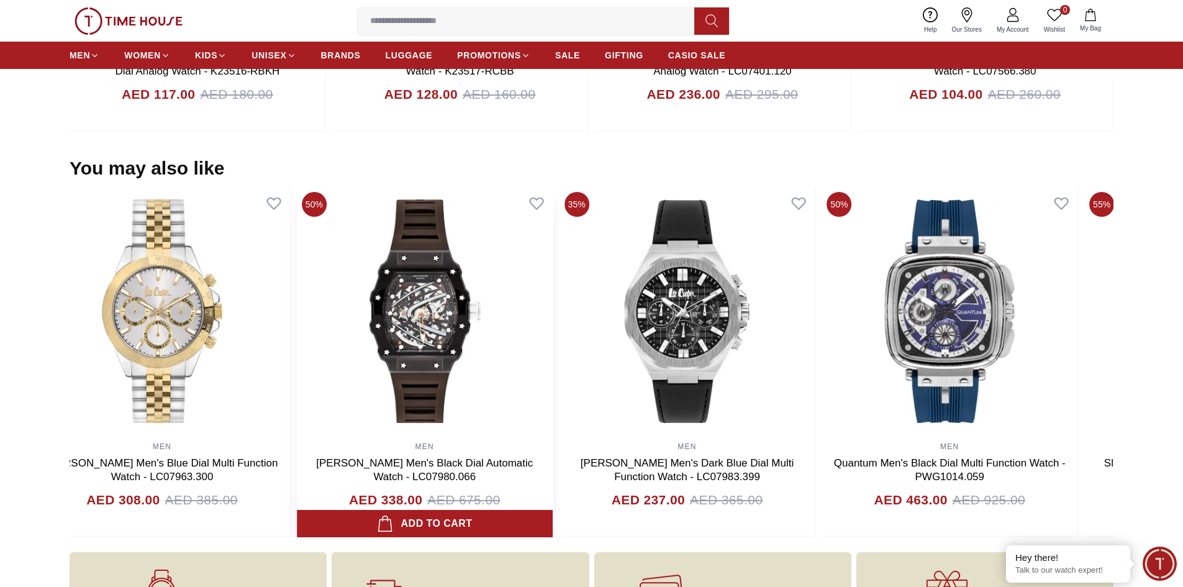
click at [393, 403] on img at bounding box center [425, 311] width 256 height 248
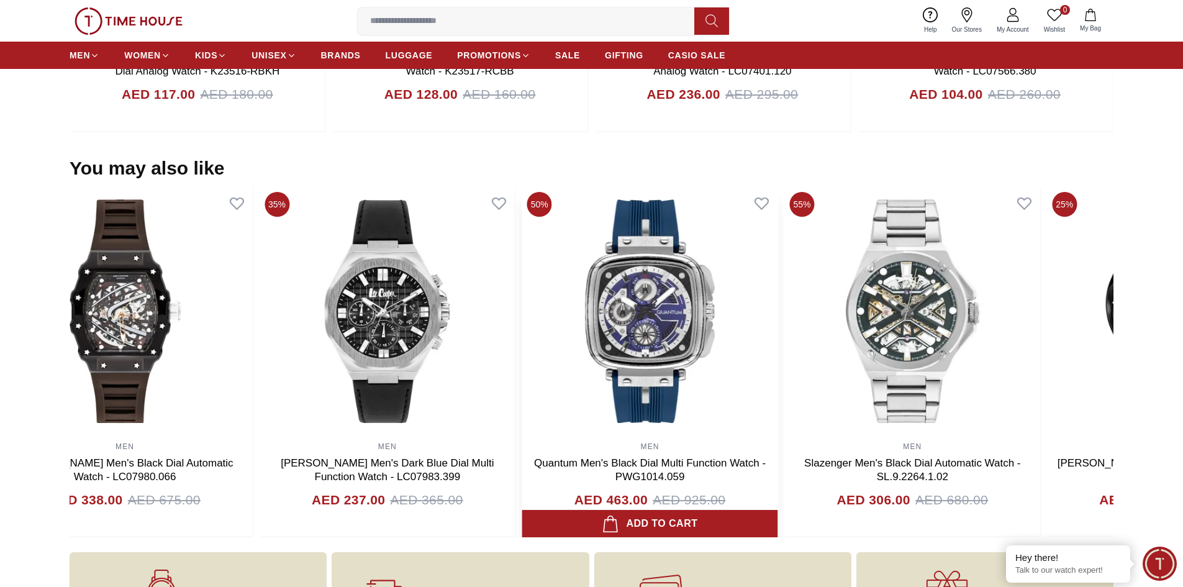
click at [522, 427] on img at bounding box center [650, 311] width 256 height 248
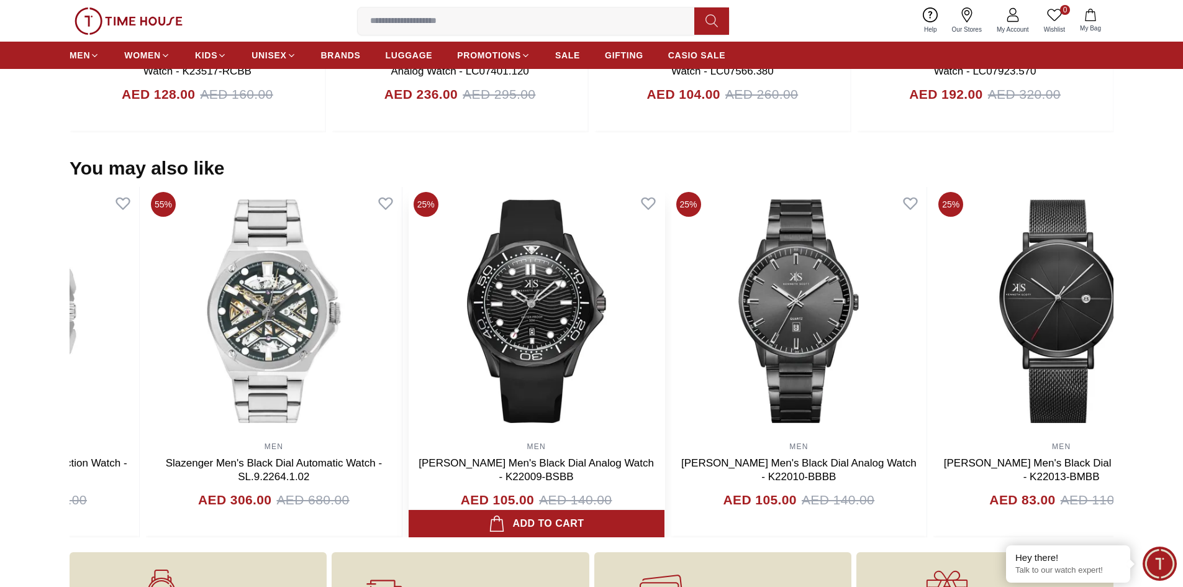
click at [509, 414] on img at bounding box center [537, 311] width 256 height 248
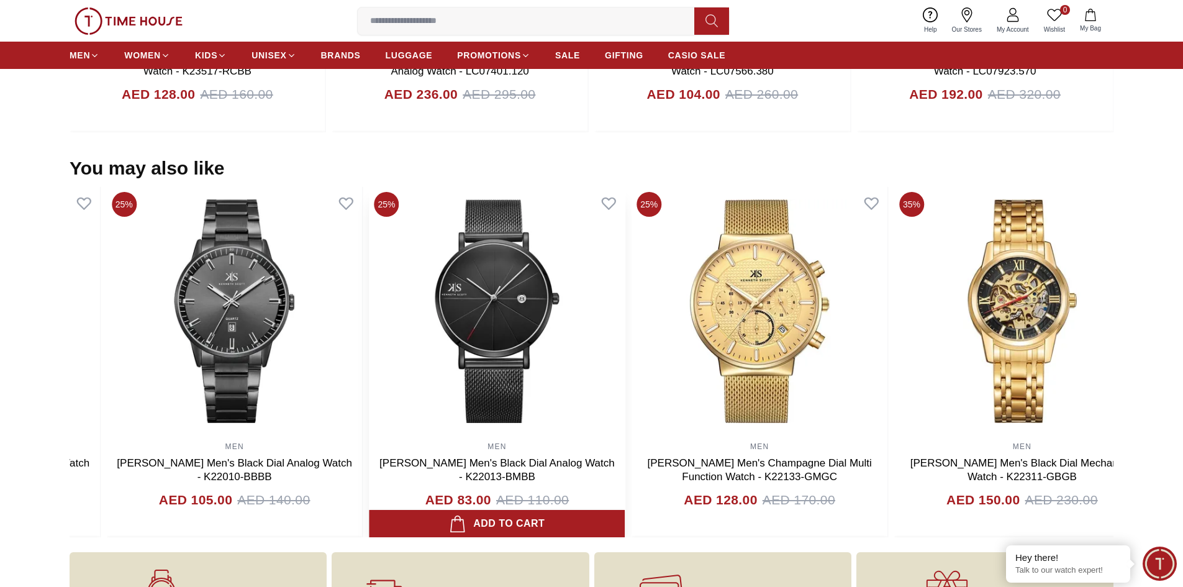
click at [377, 402] on img at bounding box center [498, 311] width 256 height 248
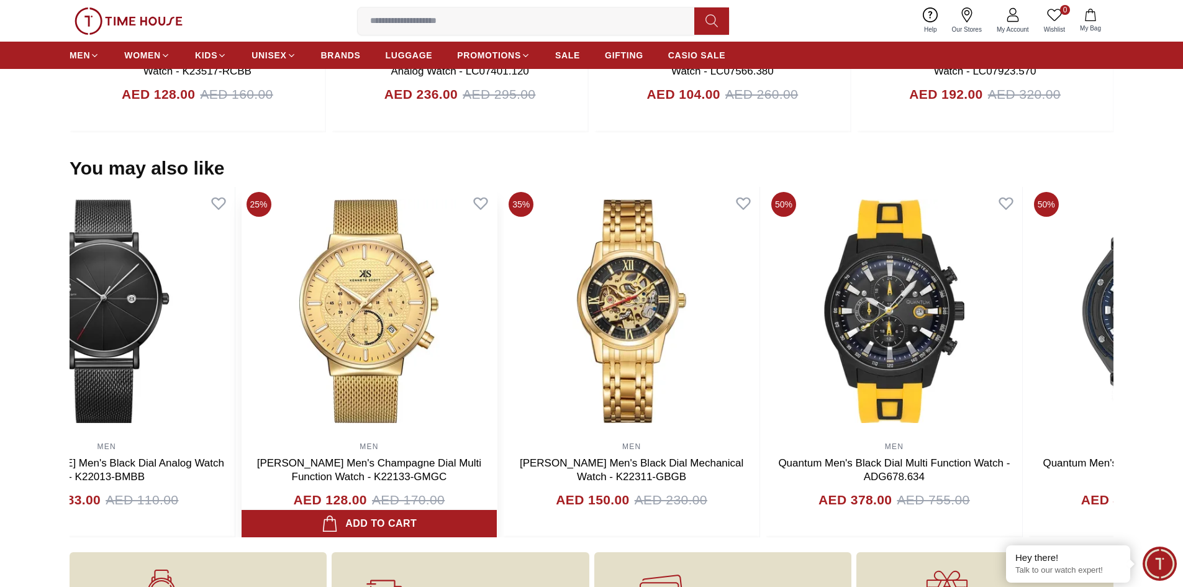
click at [242, 418] on img at bounding box center [370, 311] width 256 height 248
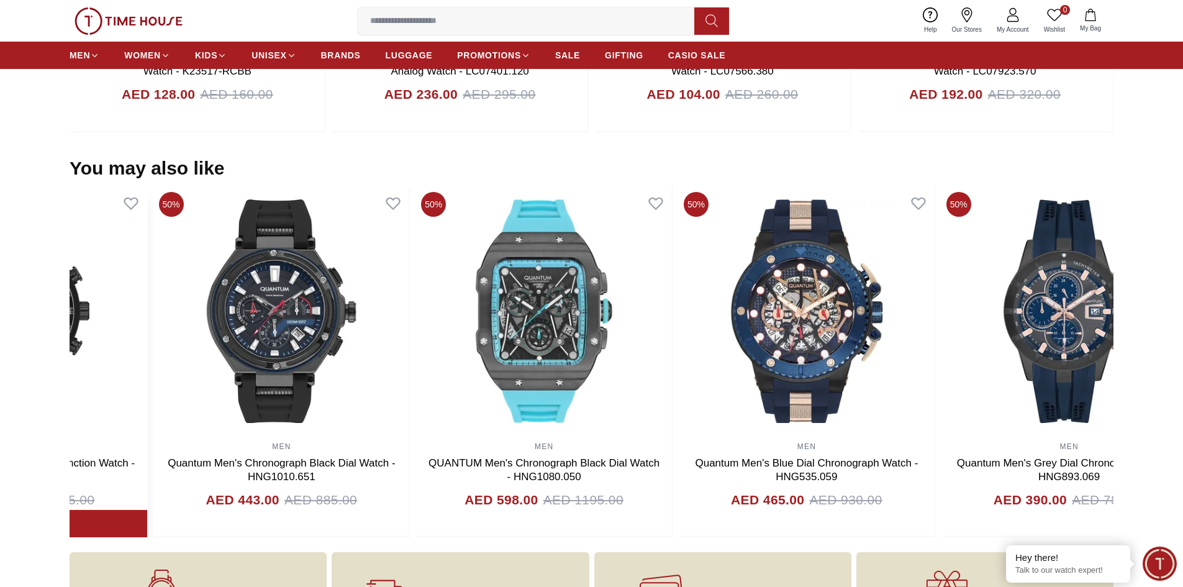
click at [70, 343] on img at bounding box center [19, 311] width 256 height 248
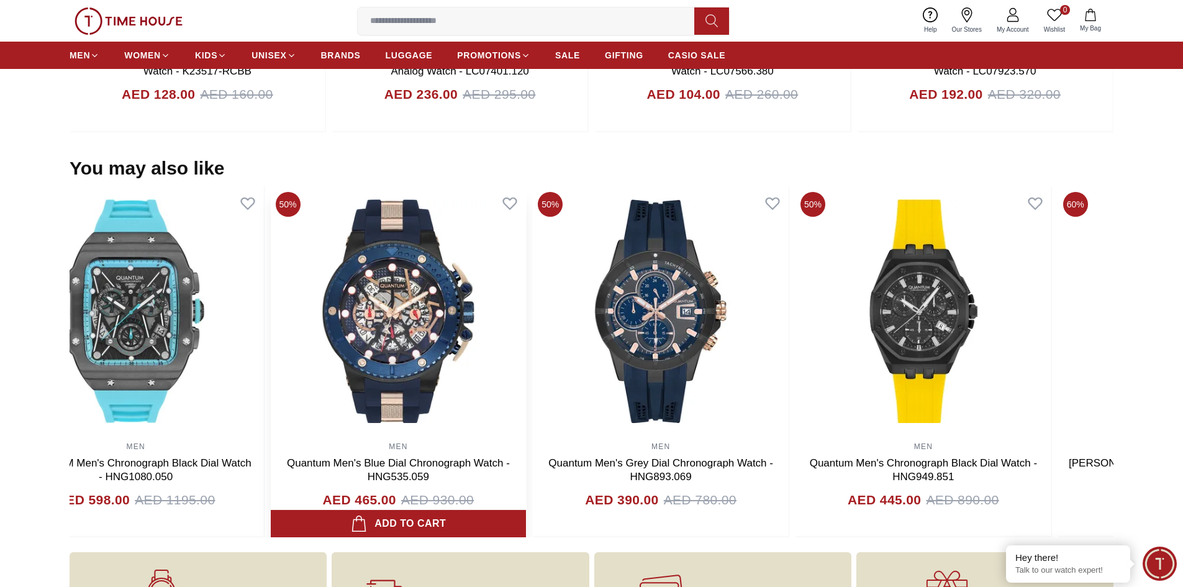
click at [271, 350] on img at bounding box center [399, 311] width 256 height 248
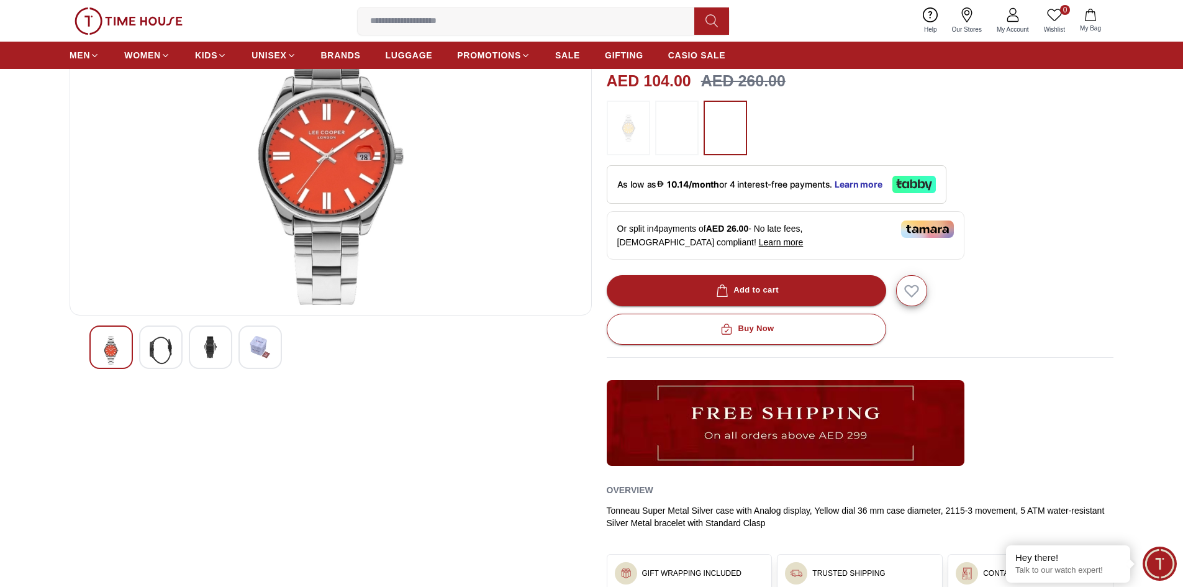
scroll to position [0, 0]
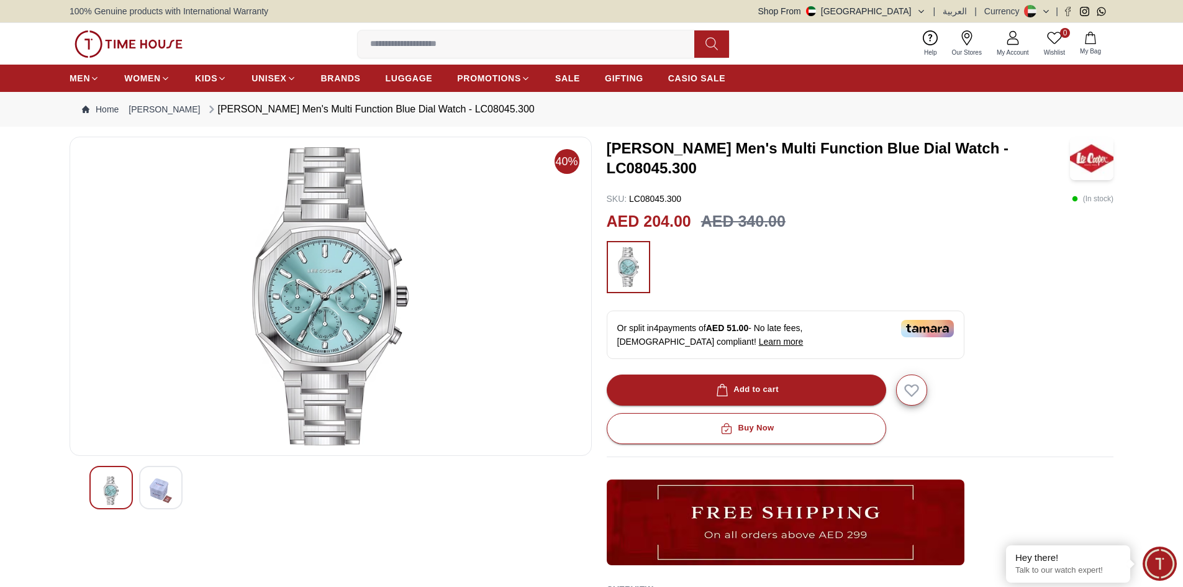
drag, startPoint x: 26, startPoint y: 0, endPoint x: 181, endPoint y: 269, distance: 310.6
click at [181, 269] on img at bounding box center [330, 296] width 501 height 298
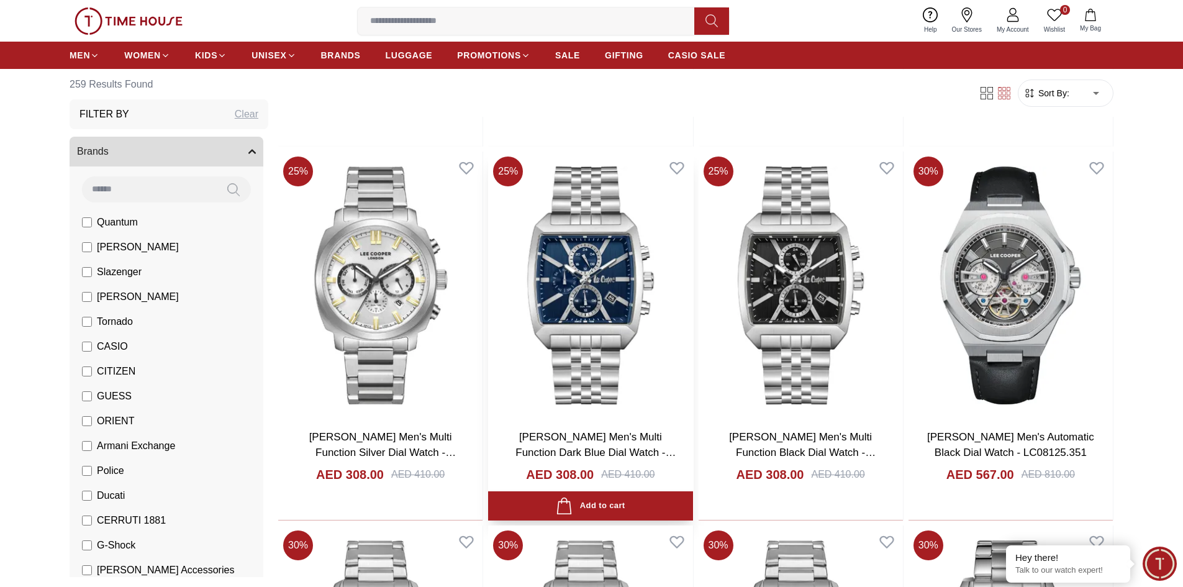
scroll to position [1235, 0]
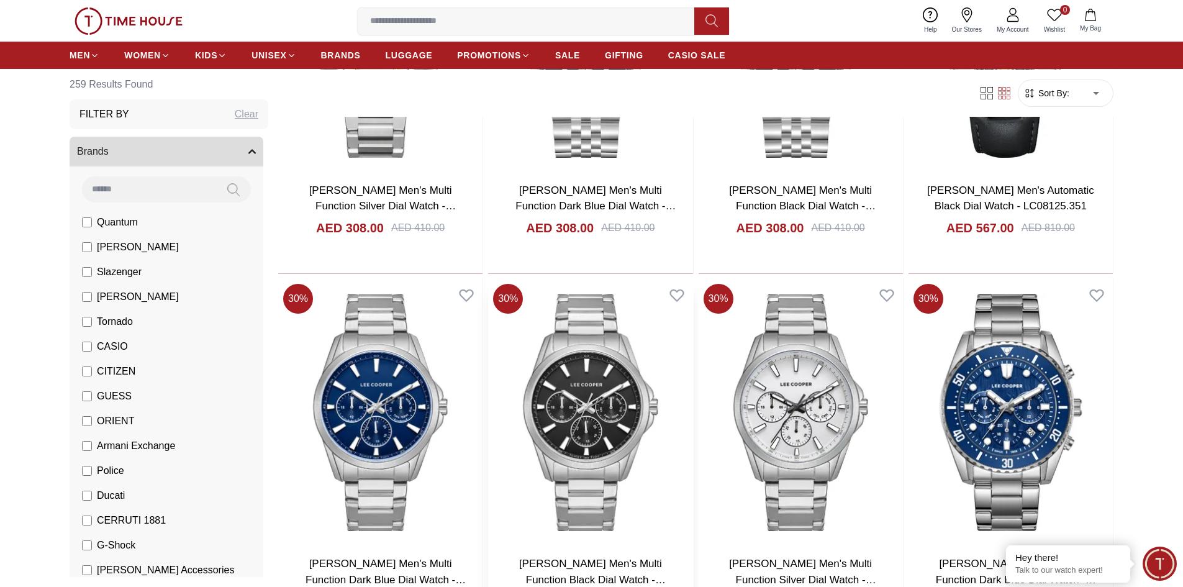
scroll to position [1614, 0]
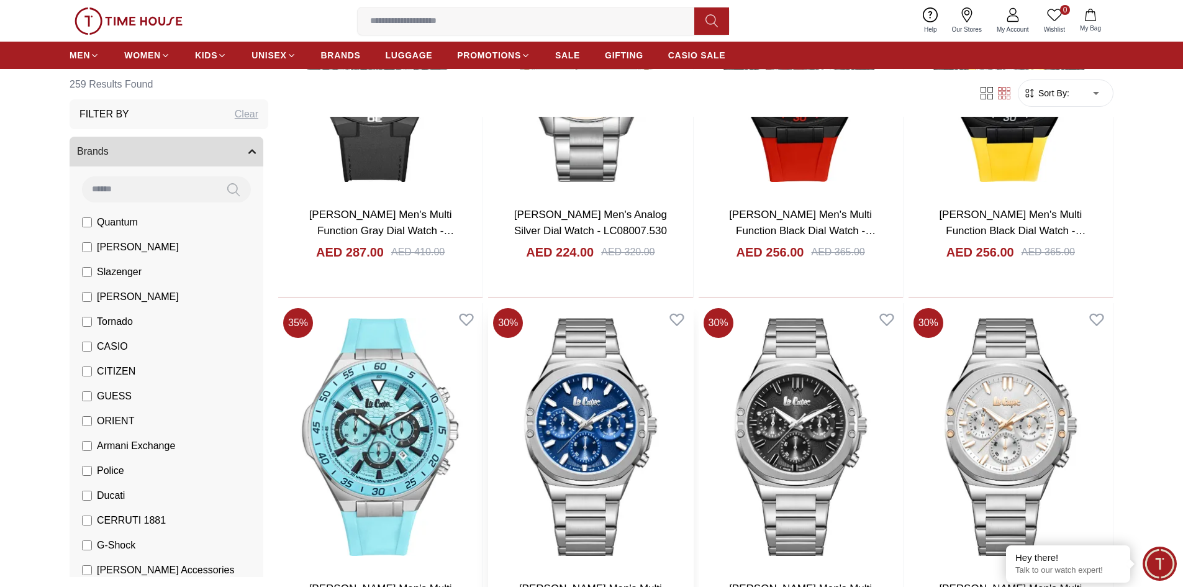
scroll to position [3291, 0]
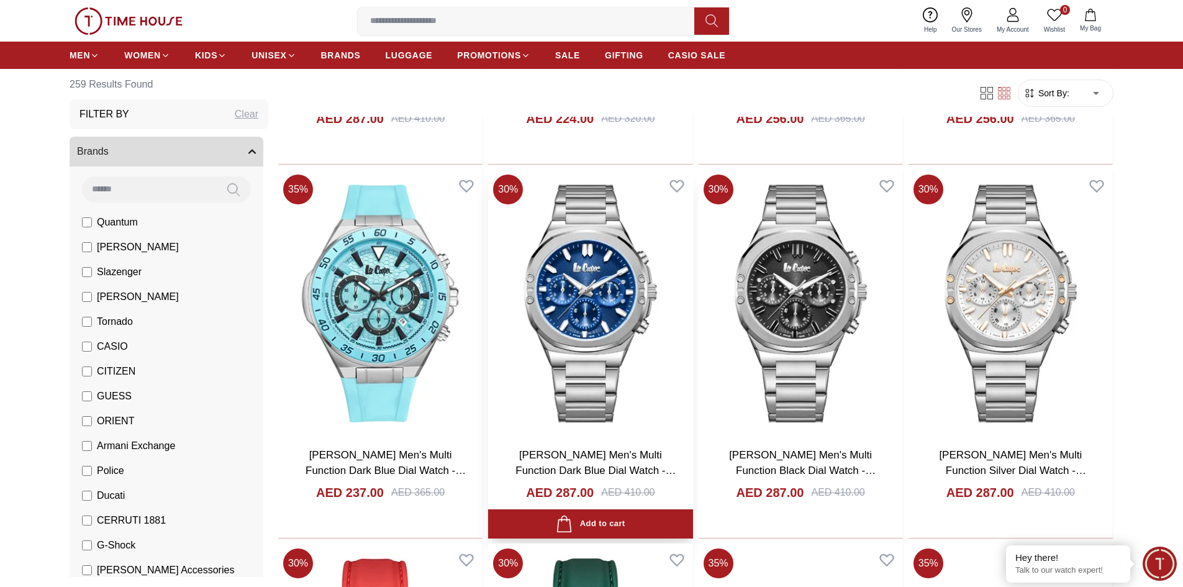
scroll to position [3291, 0]
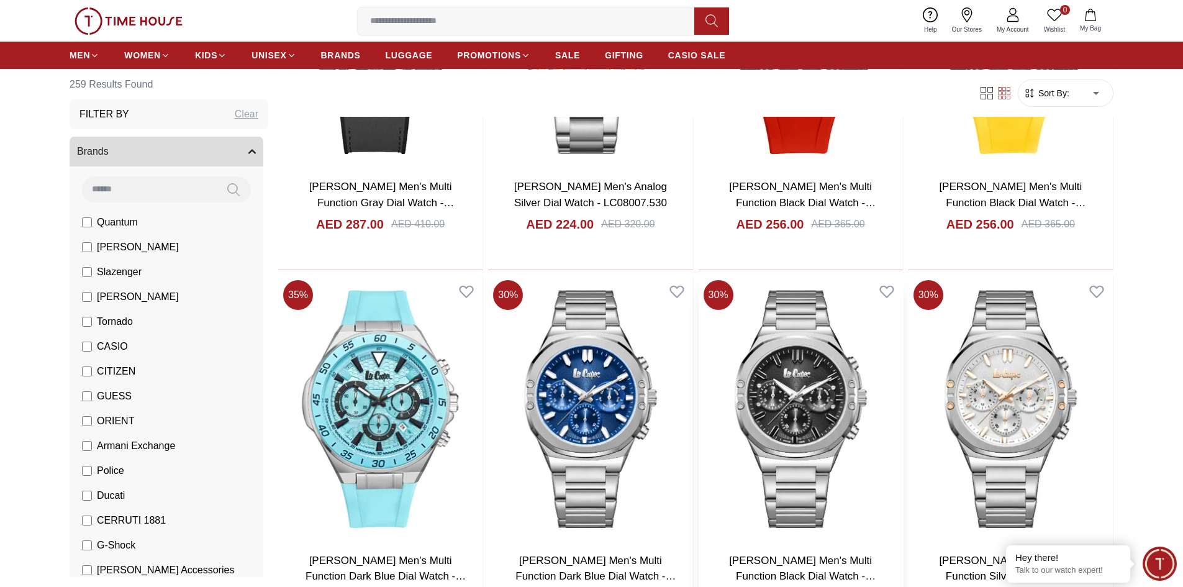
click at [803, 393] on img at bounding box center [801, 408] width 204 height 267
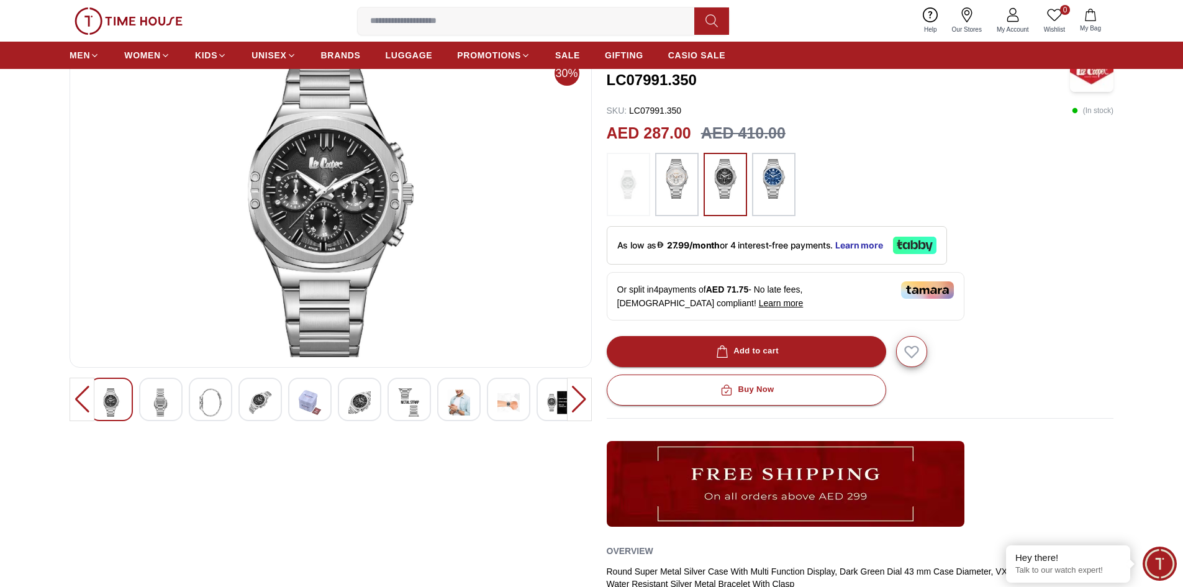
scroll to position [124, 0]
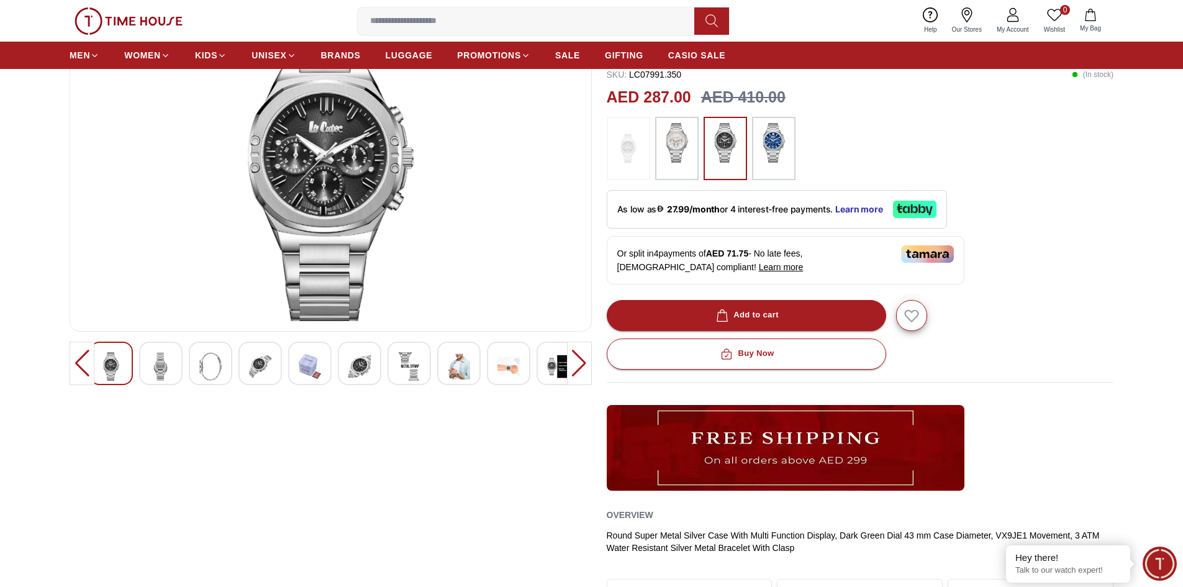
click at [154, 362] on img at bounding box center [161, 366] width 22 height 29
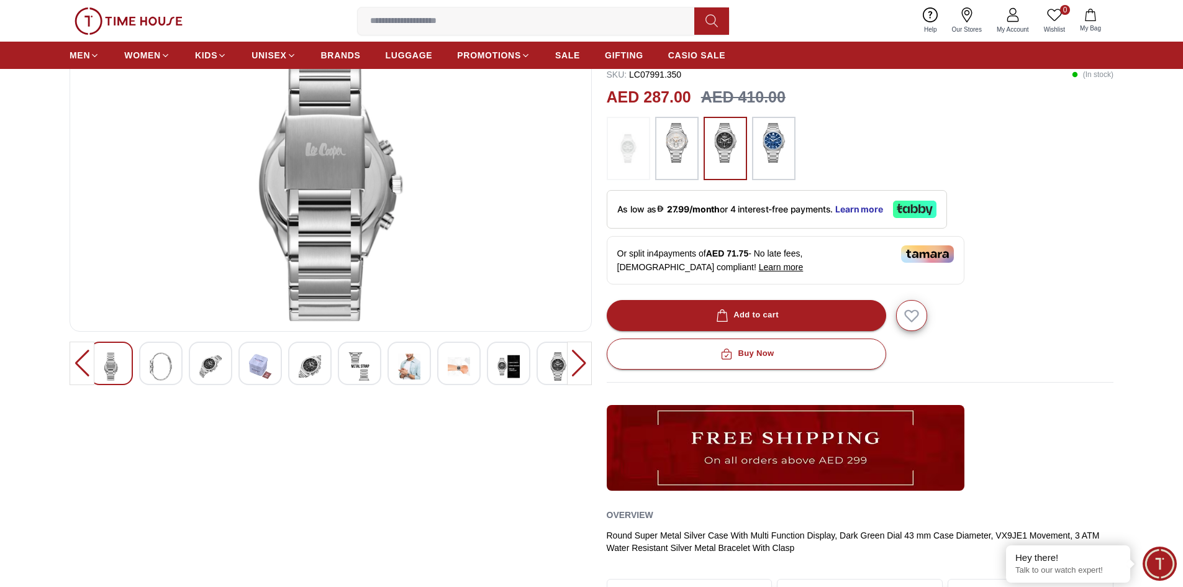
click at [198, 362] on div at bounding box center [210, 363] width 43 height 43
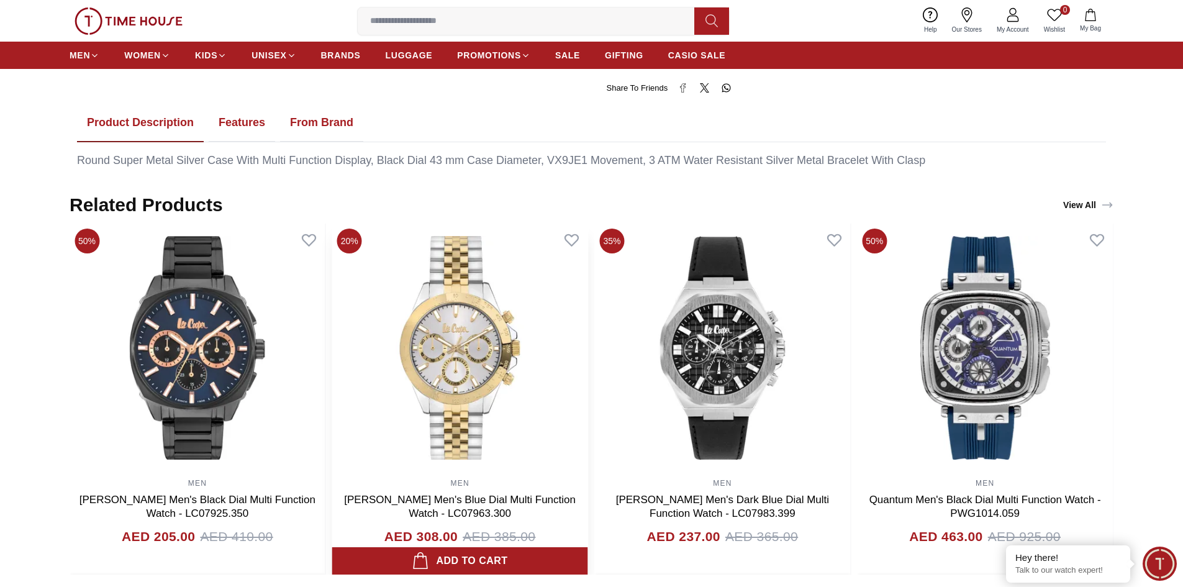
scroll to position [745, 0]
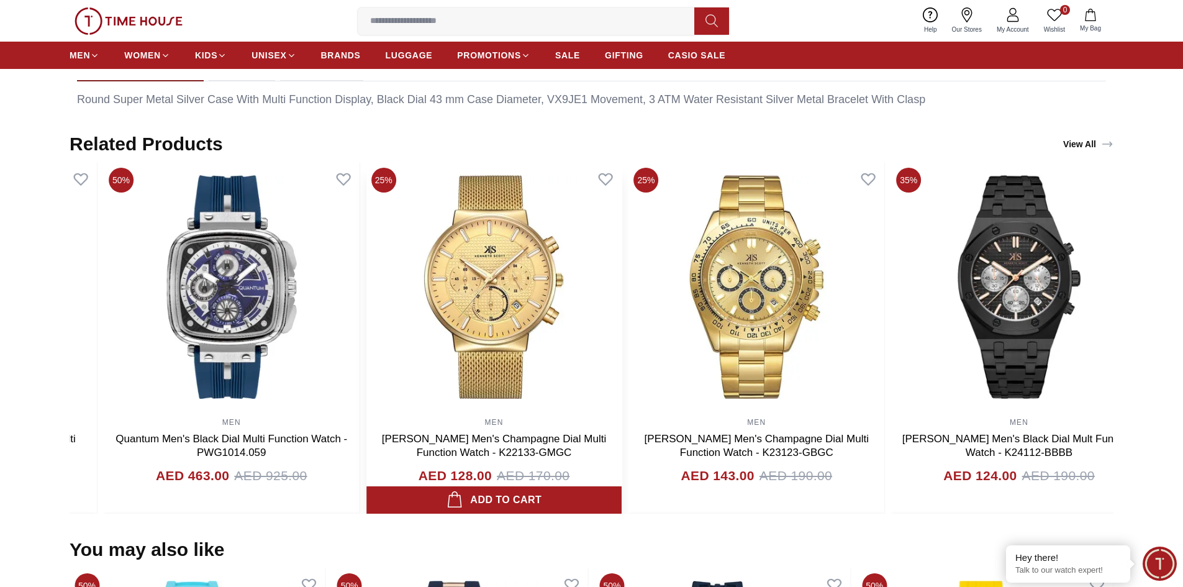
click at [441, 373] on img at bounding box center [494, 287] width 256 height 248
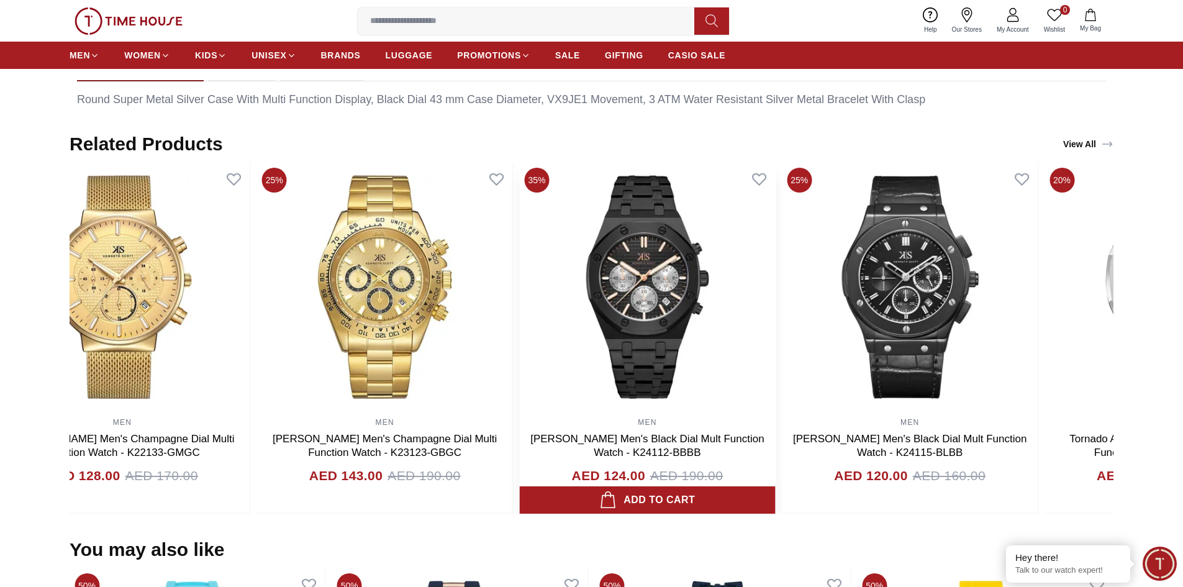
click at [570, 342] on img at bounding box center [648, 287] width 256 height 248
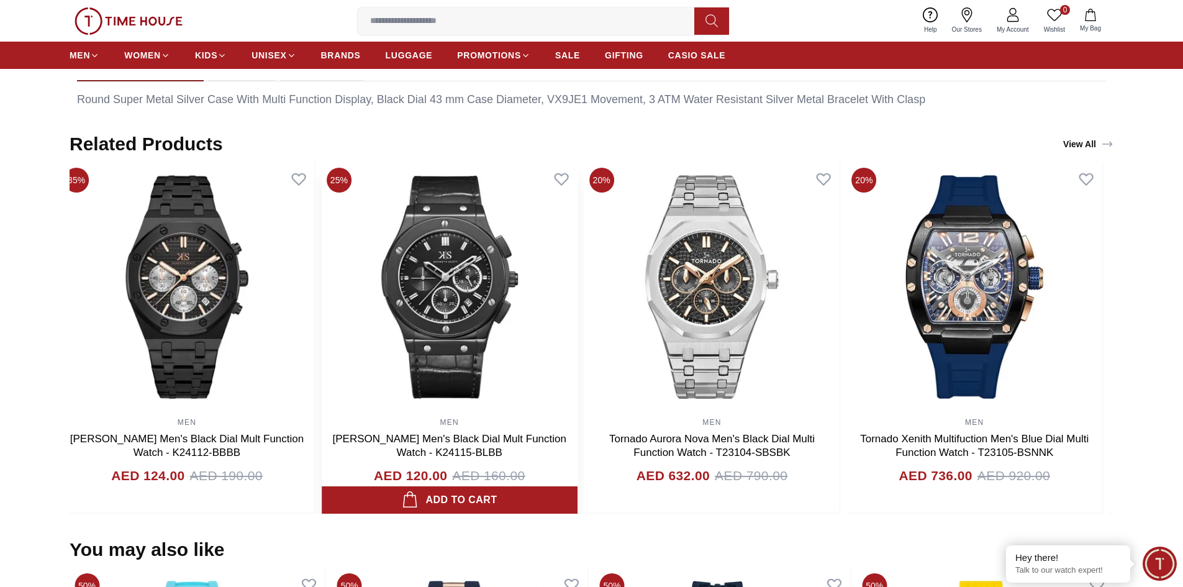
click at [432, 360] on img at bounding box center [450, 287] width 256 height 248
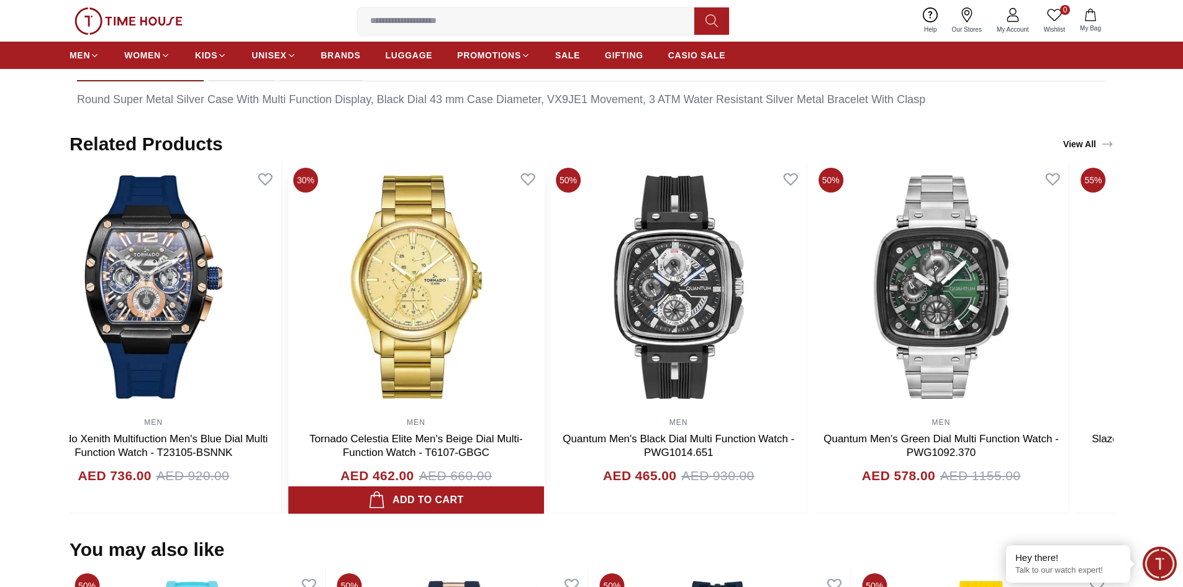
click at [426, 347] on img at bounding box center [416, 287] width 256 height 248
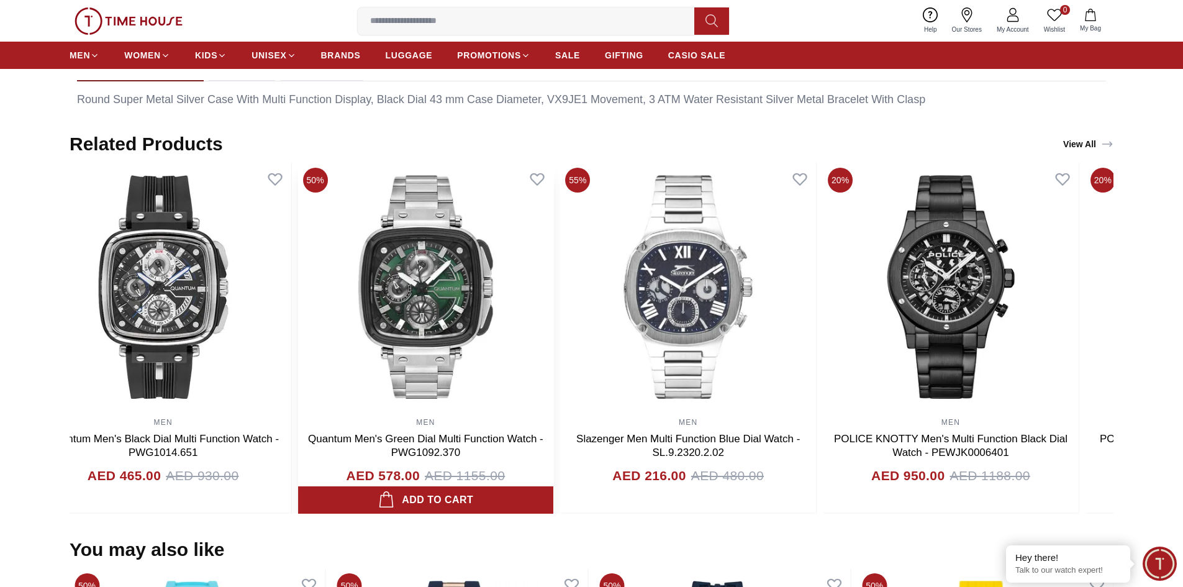
click at [495, 342] on img at bounding box center [426, 287] width 256 height 248
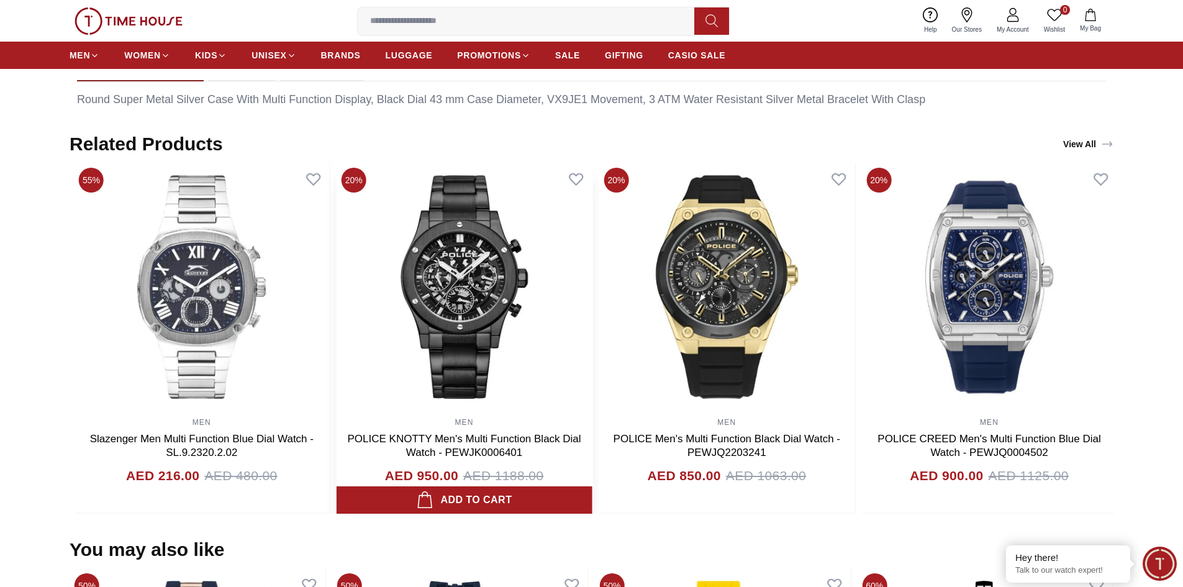
click at [458, 351] on img at bounding box center [465, 287] width 256 height 248
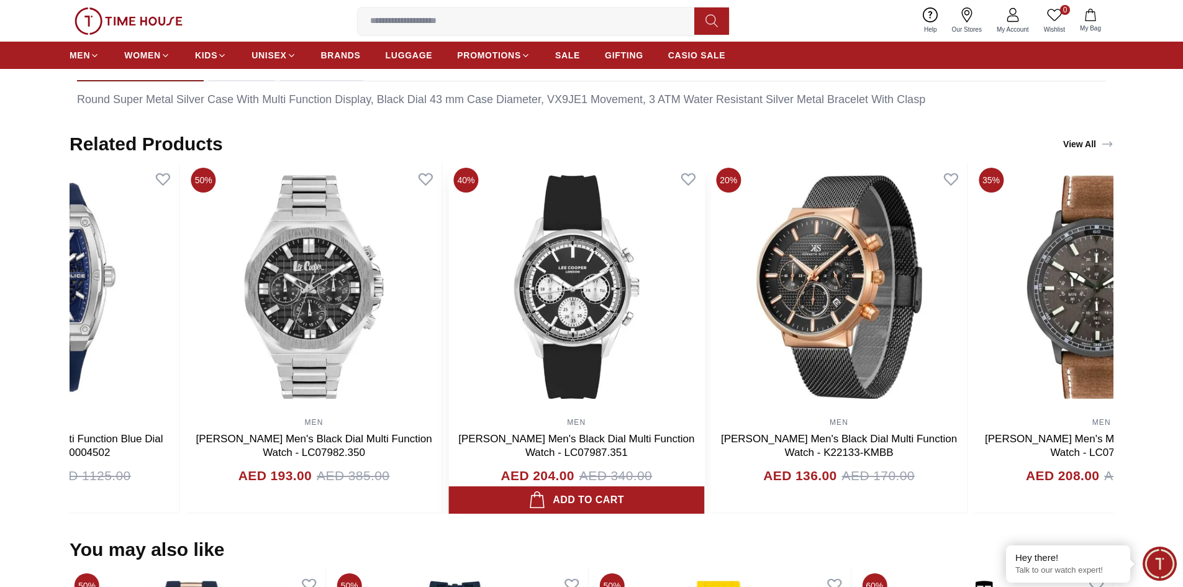
click at [468, 366] on img at bounding box center [576, 287] width 256 height 248
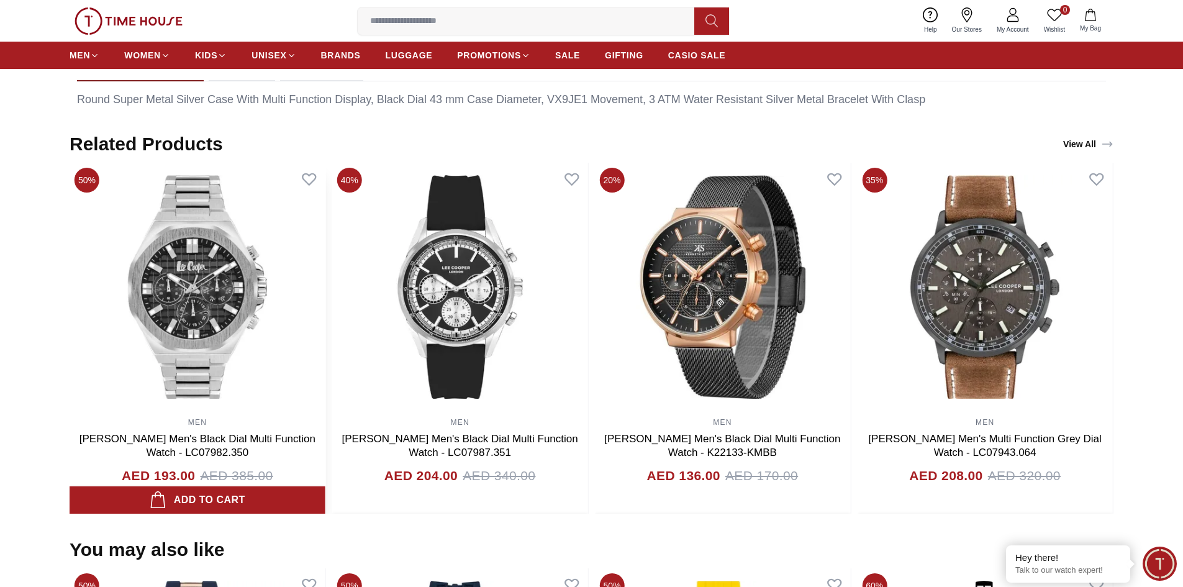
click at [214, 321] on img at bounding box center [198, 287] width 256 height 248
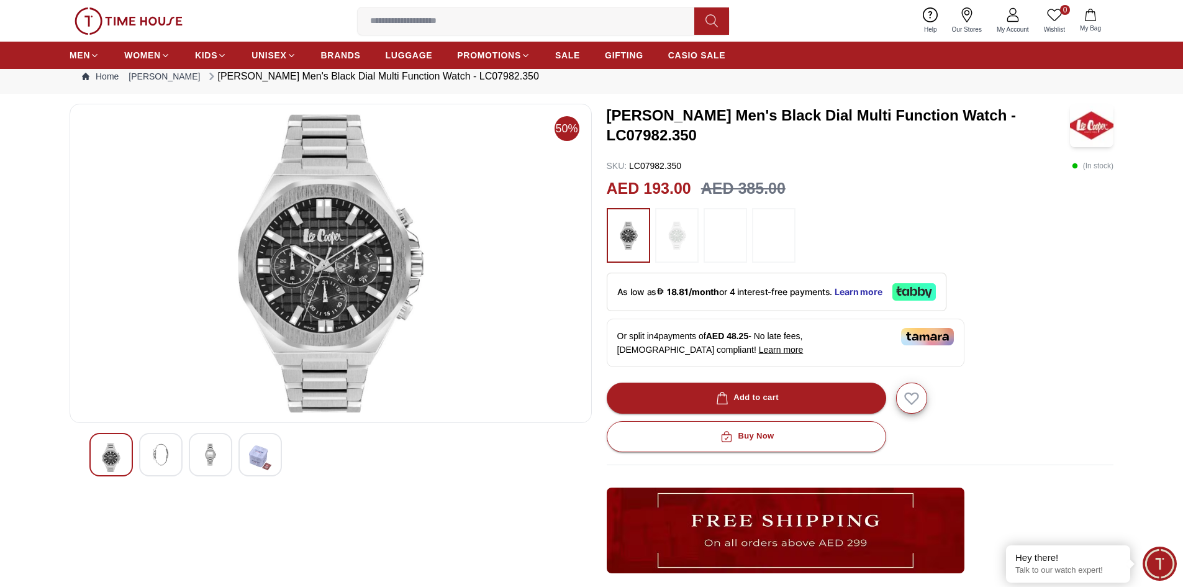
scroll to position [62, 0]
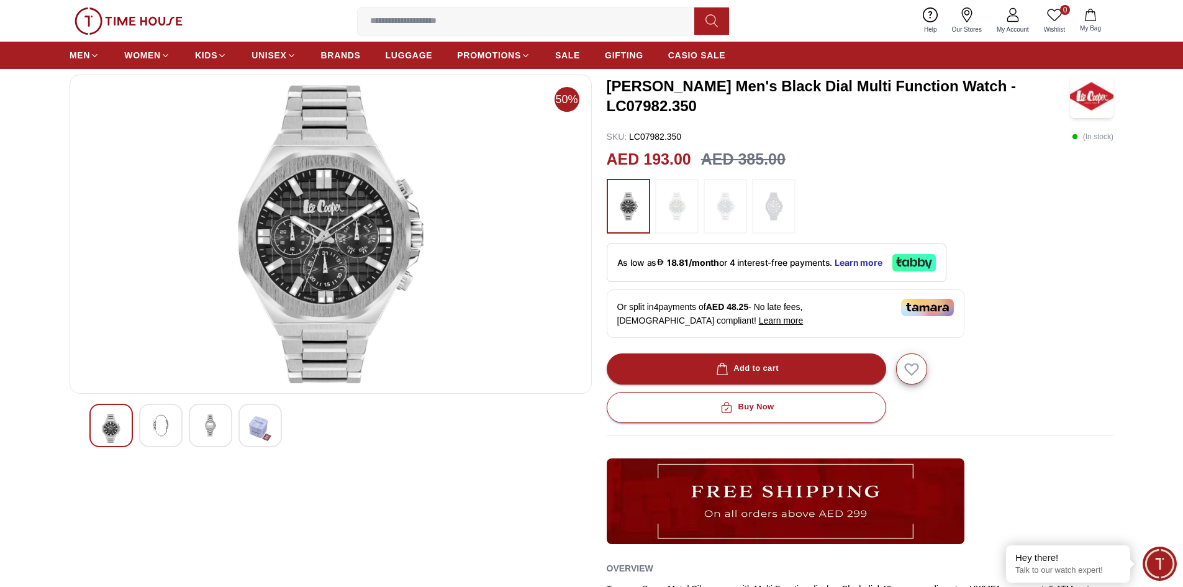
click at [155, 424] on img at bounding box center [161, 425] width 22 height 22
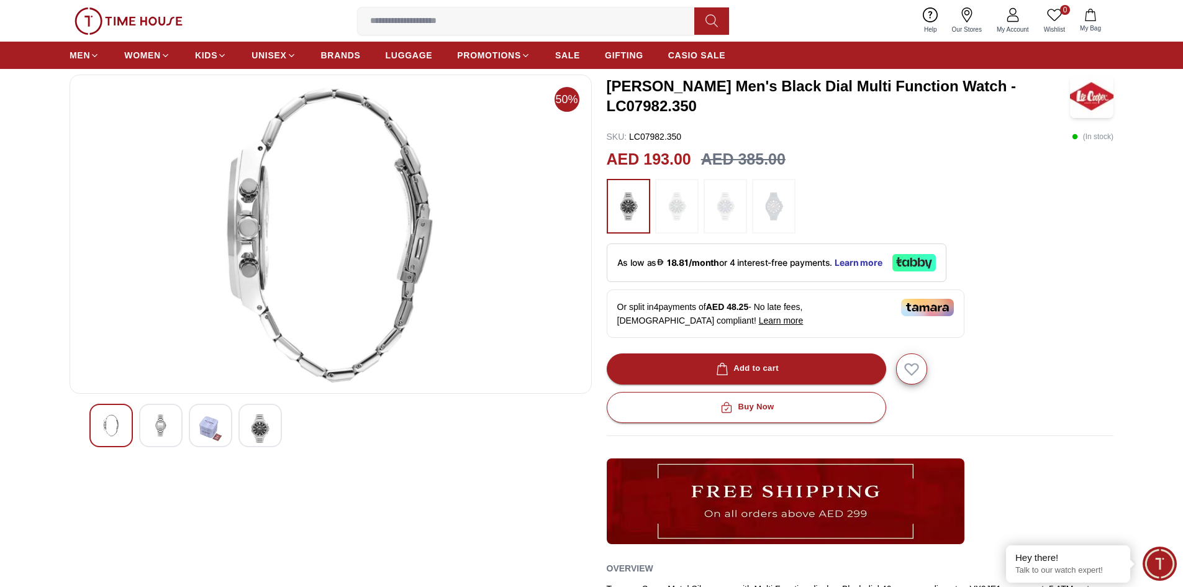
click at [186, 423] on div at bounding box center [330, 425] width 483 height 43
click at [262, 424] on img at bounding box center [260, 428] width 22 height 29
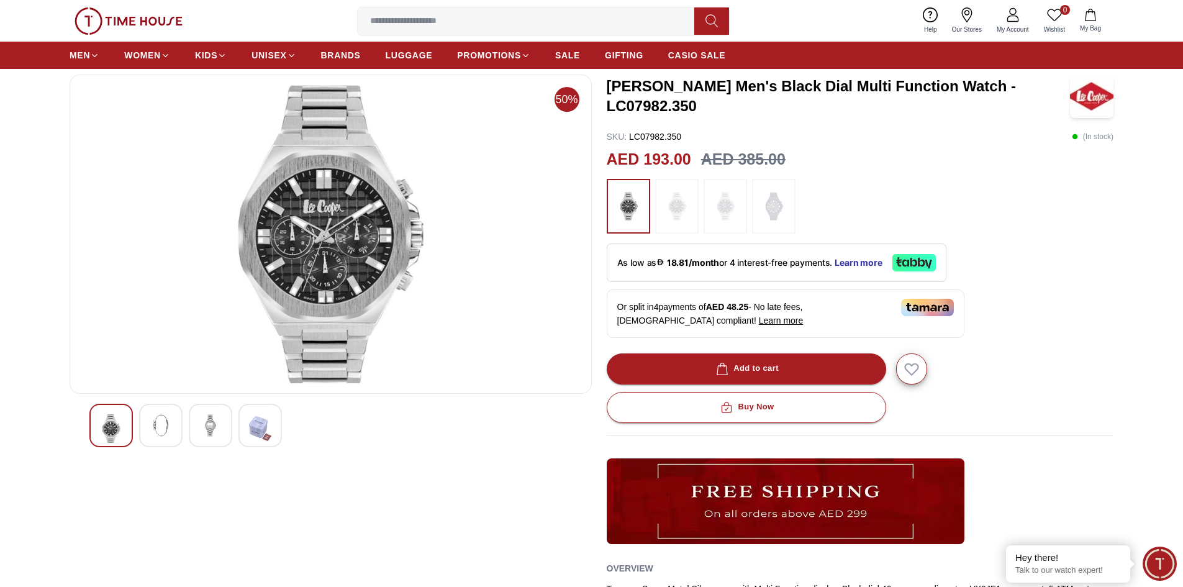
click at [119, 418] on img at bounding box center [111, 428] width 22 height 29
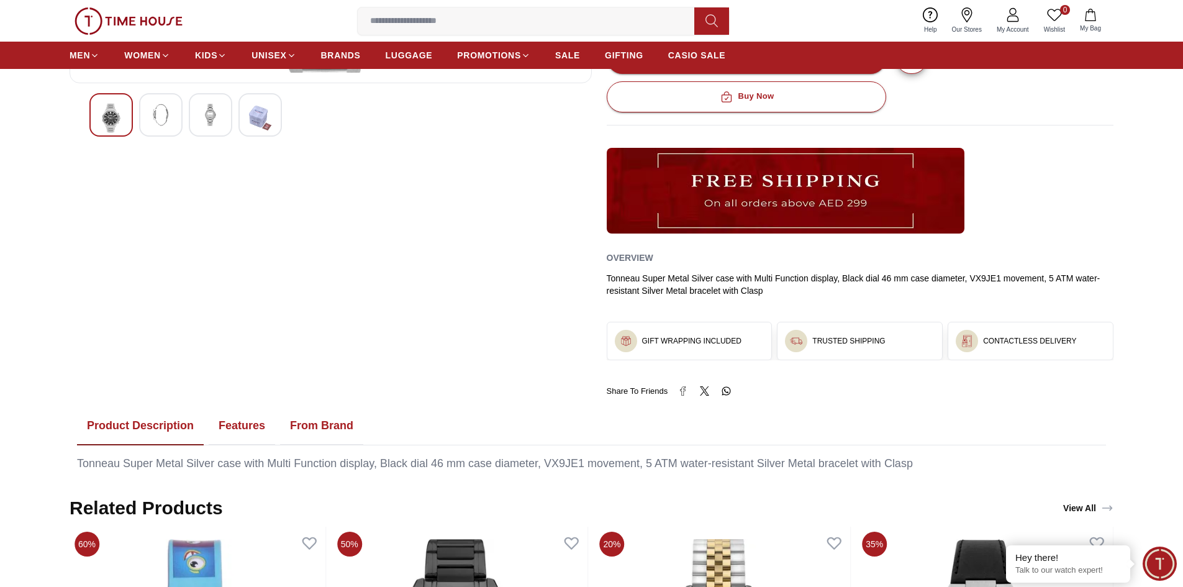
scroll to position [808, 0]
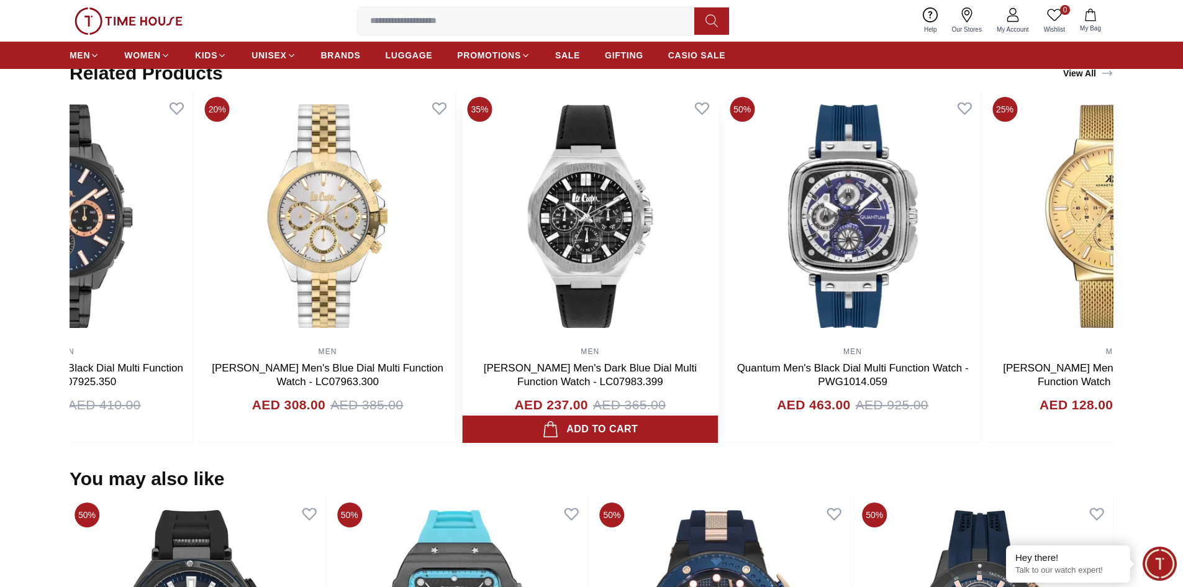
click at [462, 380] on div "MEN [PERSON_NAME] Men's Dark Blue Dial Multi Function Watch - LC07983.399 AED 2…" at bounding box center [590, 267] width 256 height 351
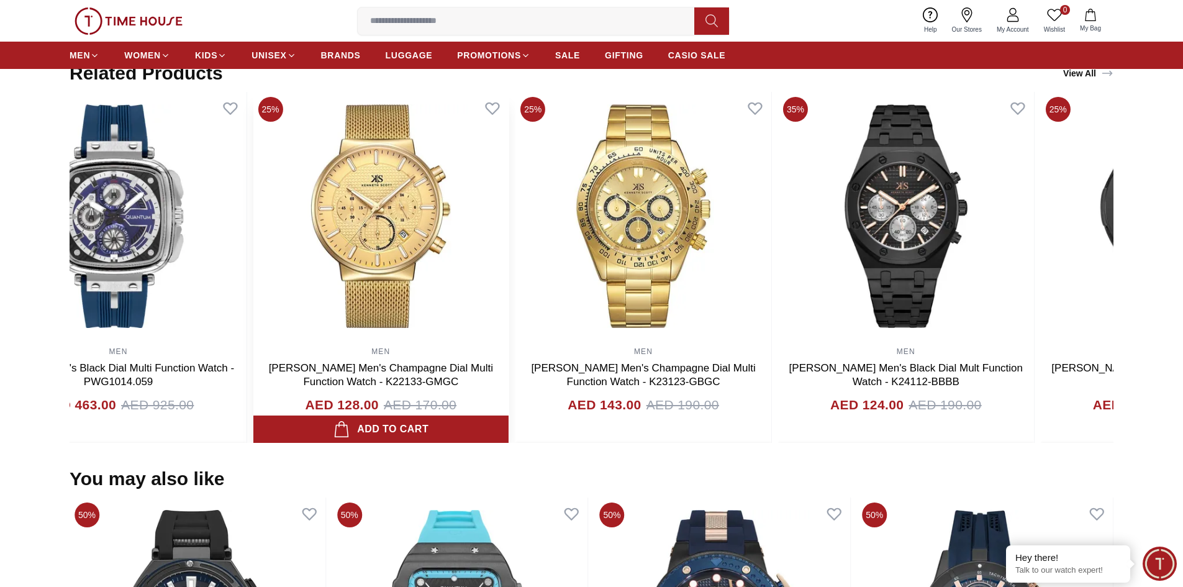
click at [412, 251] on img at bounding box center [381, 216] width 256 height 248
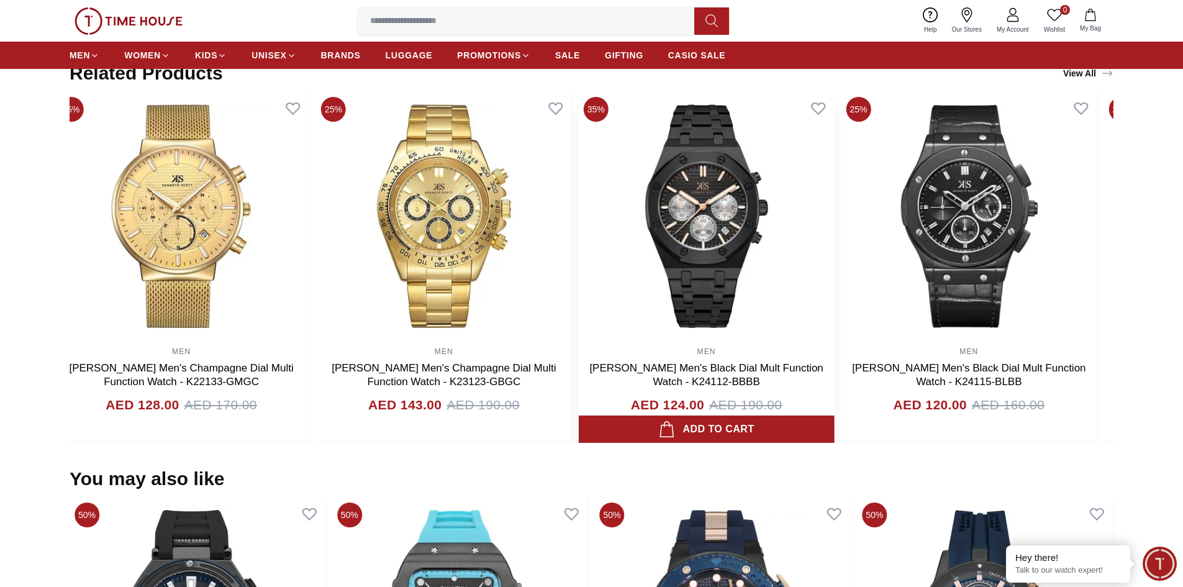
click at [579, 179] on img at bounding box center [707, 216] width 256 height 248
